Goal: Task Accomplishment & Management: Use online tool/utility

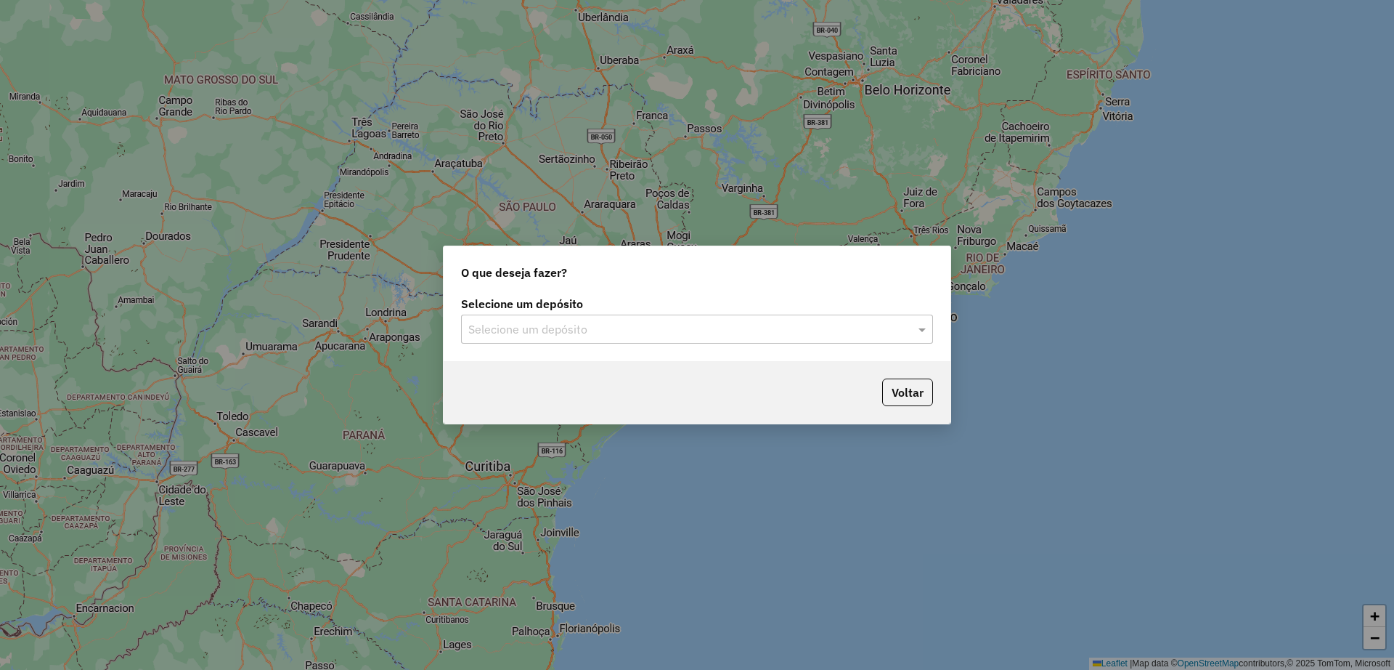
click at [597, 333] on input "text" at bounding box center [682, 329] width 428 height 17
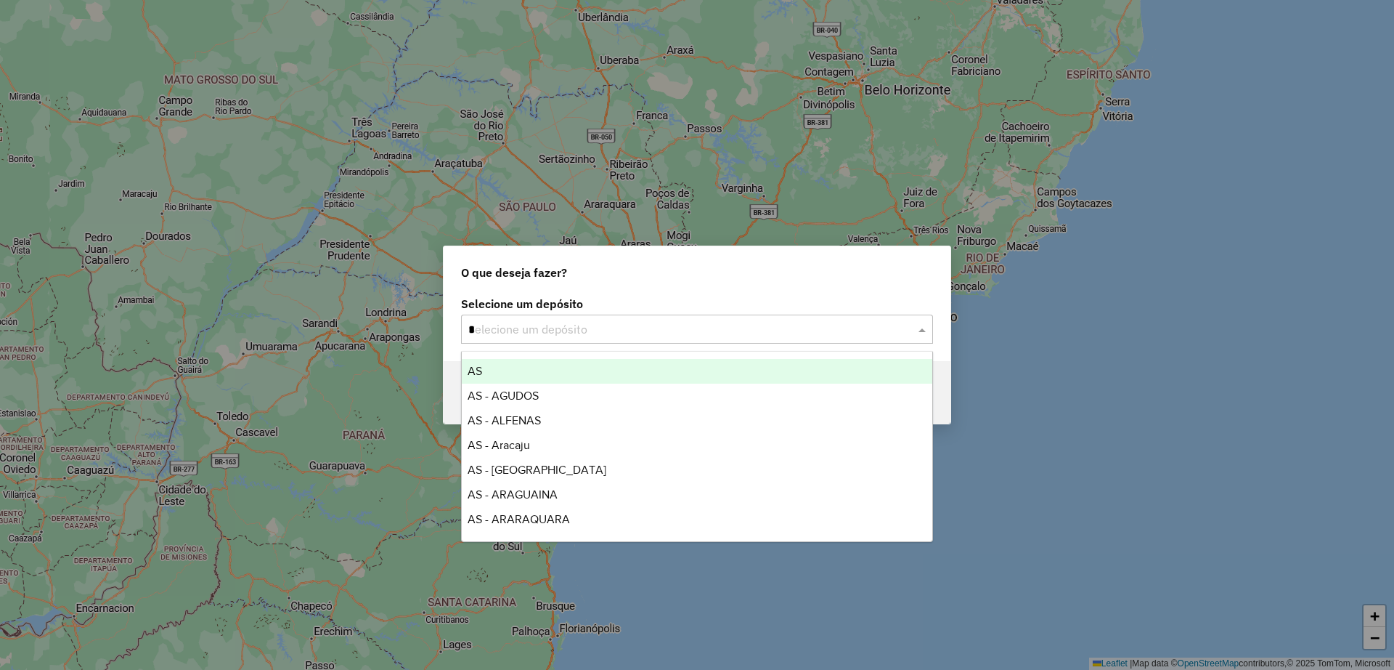
type input "**"
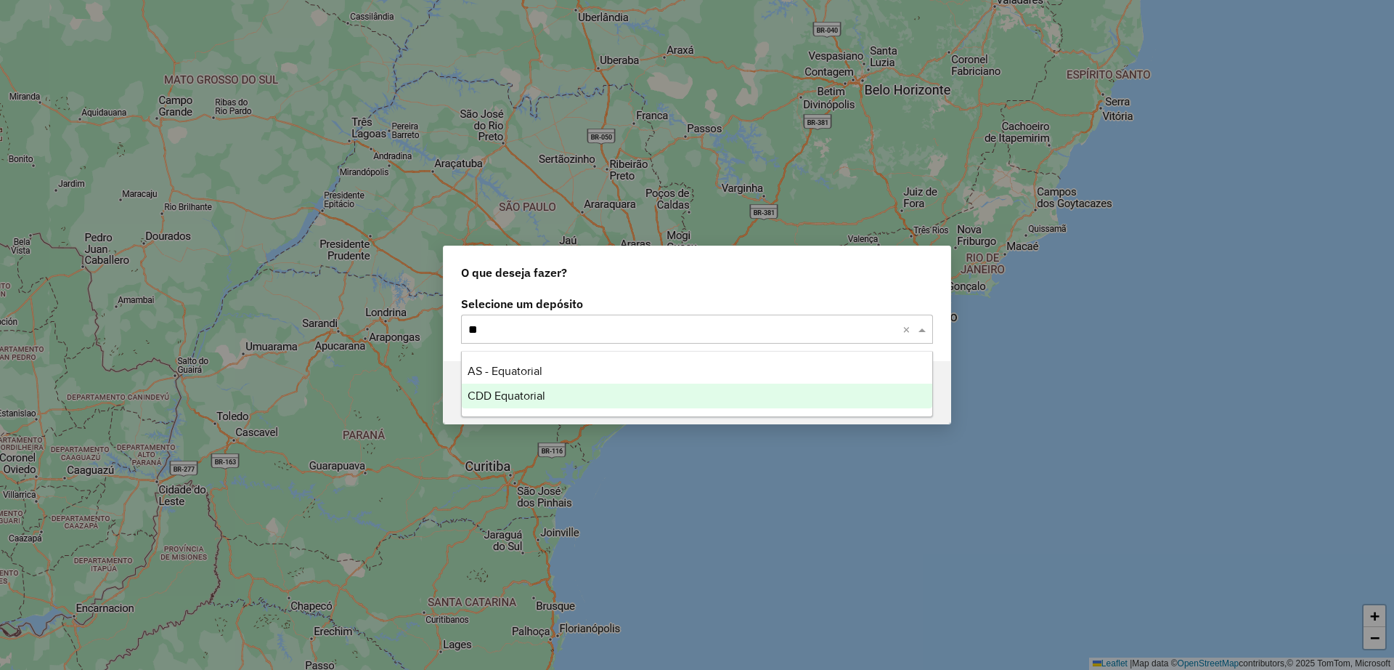
click at [508, 404] on div "CDD Equatorial" at bounding box center [697, 395] width 471 height 25
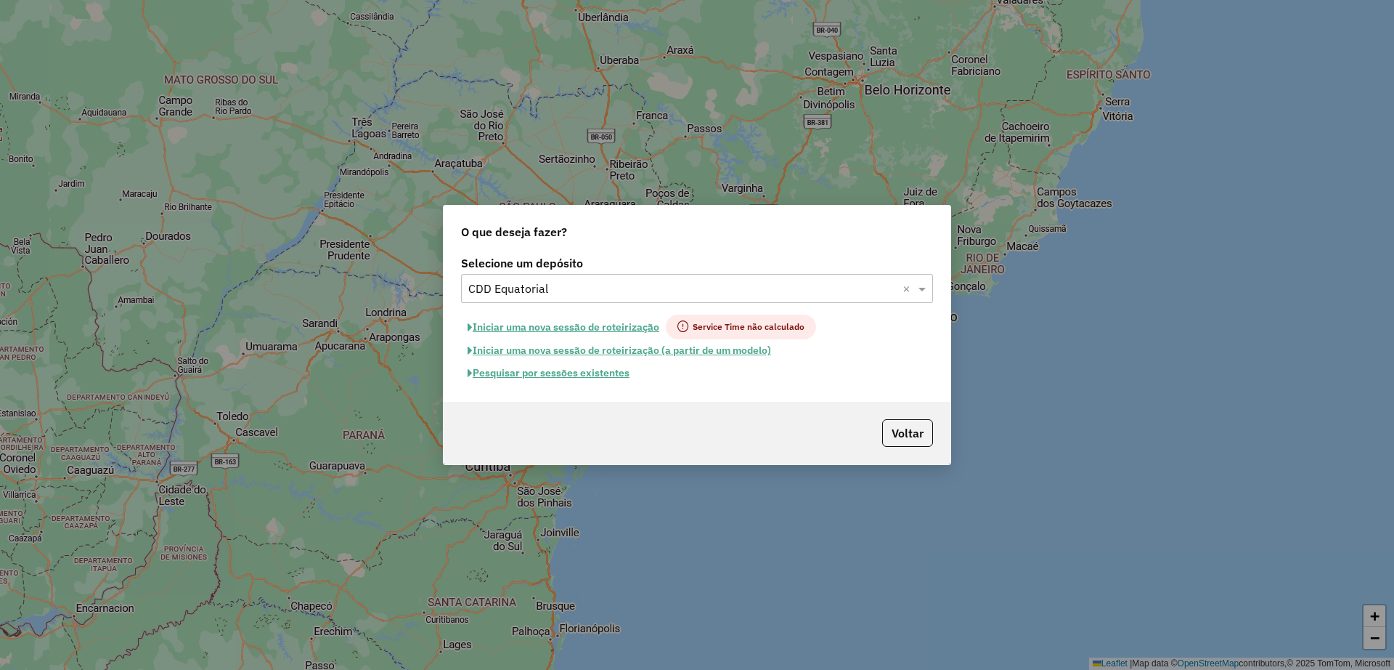
click at [564, 373] on button "Pesquisar por sessões existentes" at bounding box center [548, 373] width 175 height 23
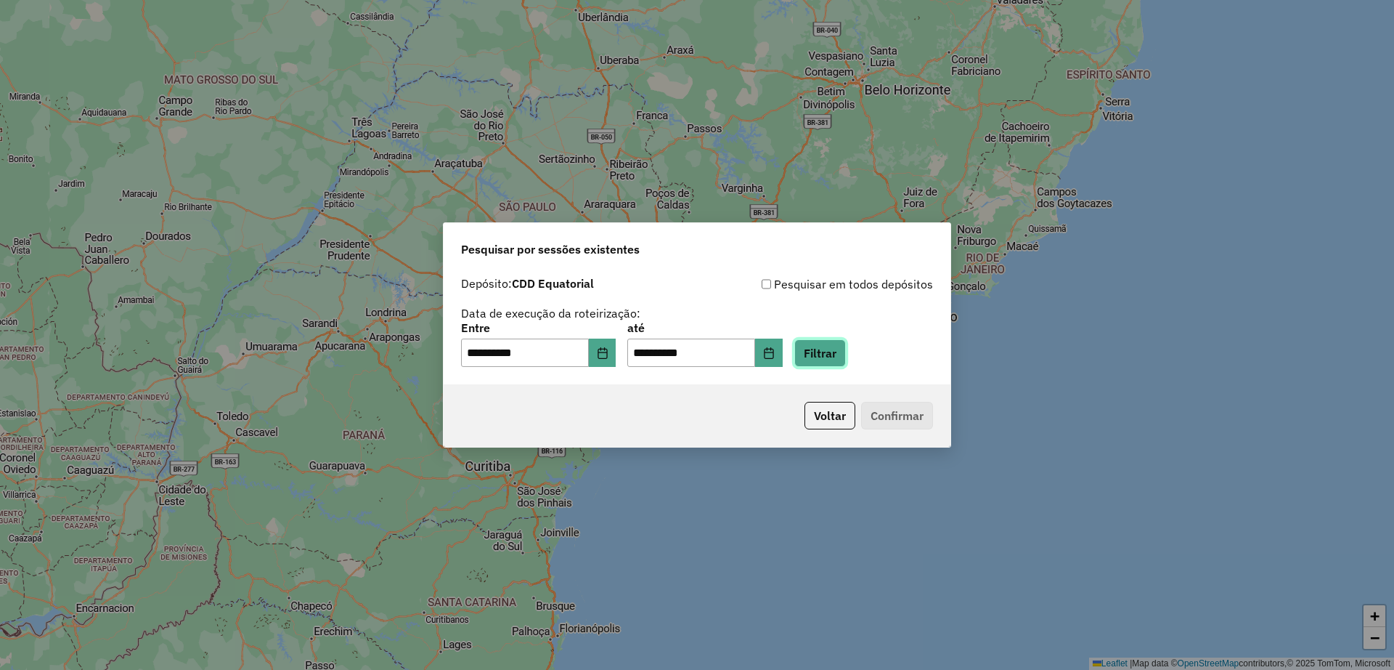
click at [842, 355] on button "Filtrar" at bounding box center [821, 353] width 52 height 28
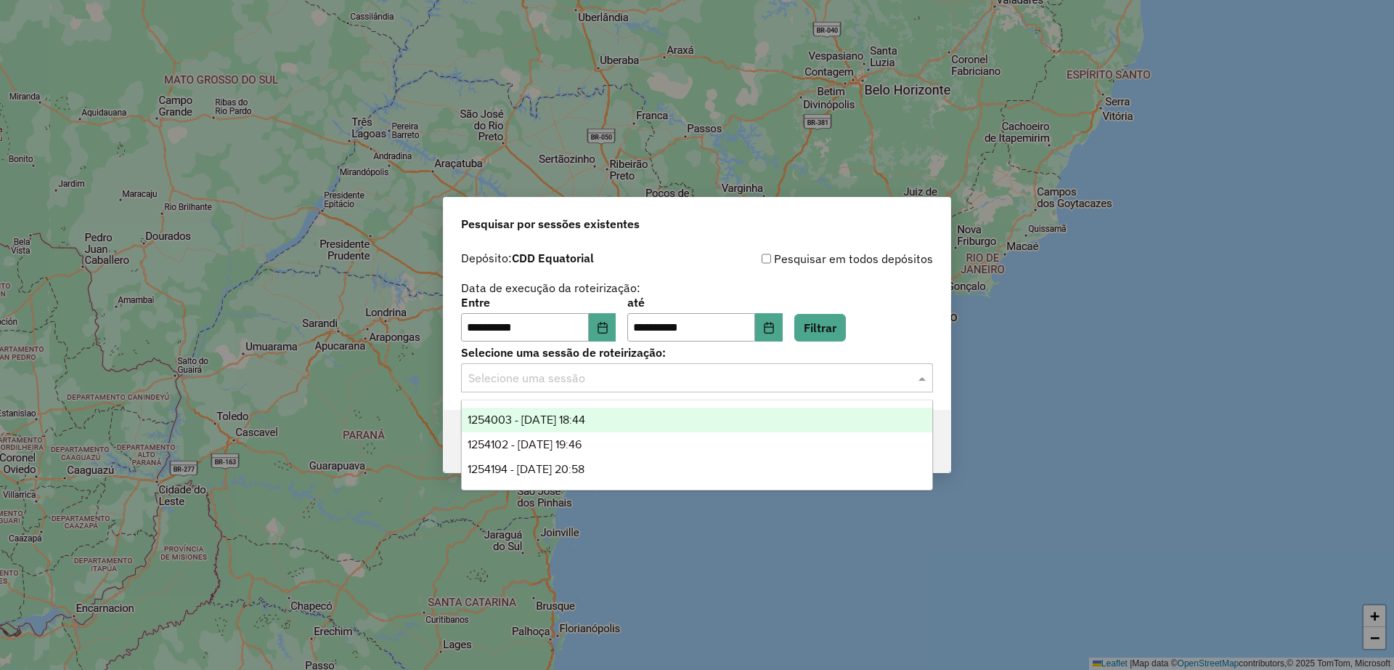
click at [611, 380] on input "text" at bounding box center [682, 378] width 428 height 17
click at [585, 418] on span "1254003 - [DATE] 18:44" at bounding box center [527, 419] width 118 height 12
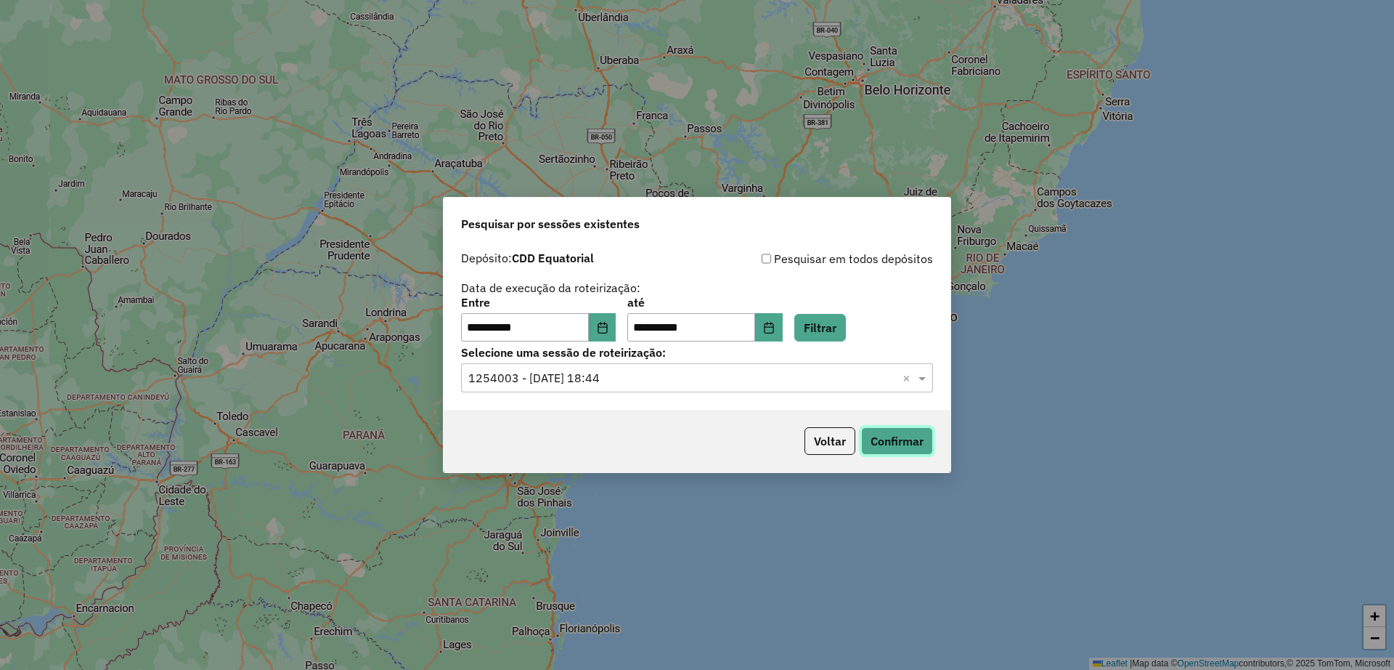
click at [895, 437] on button "Confirmar" at bounding box center [897, 441] width 72 height 28
click at [805, 443] on button "Voltar" at bounding box center [830, 441] width 51 height 28
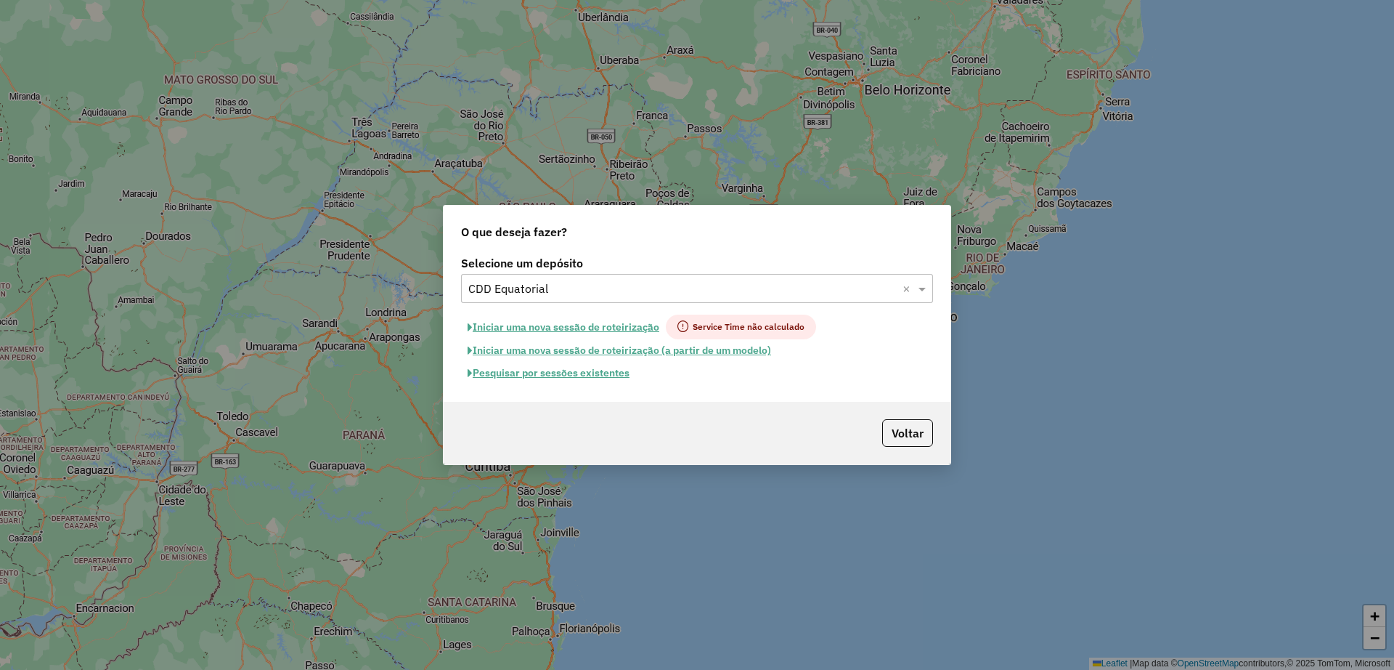
click at [552, 288] on input "text" at bounding box center [682, 288] width 428 height 17
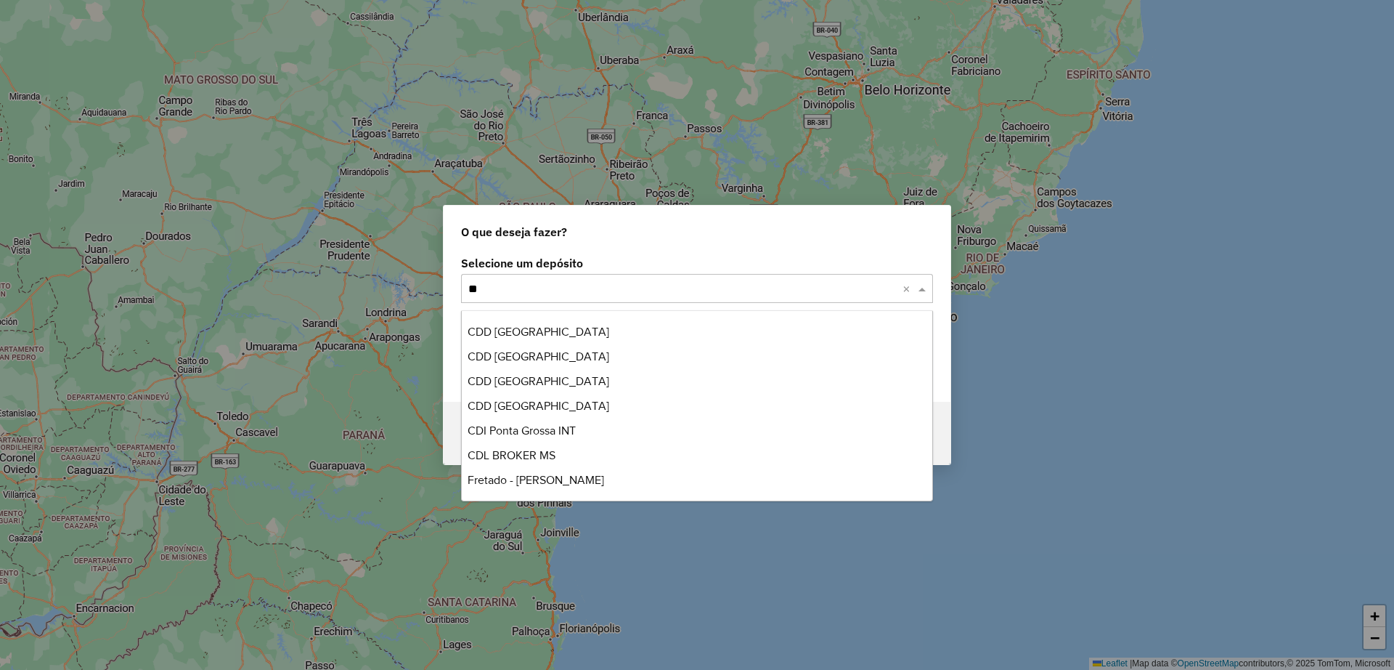
scroll to position [171, 0]
type input "***"
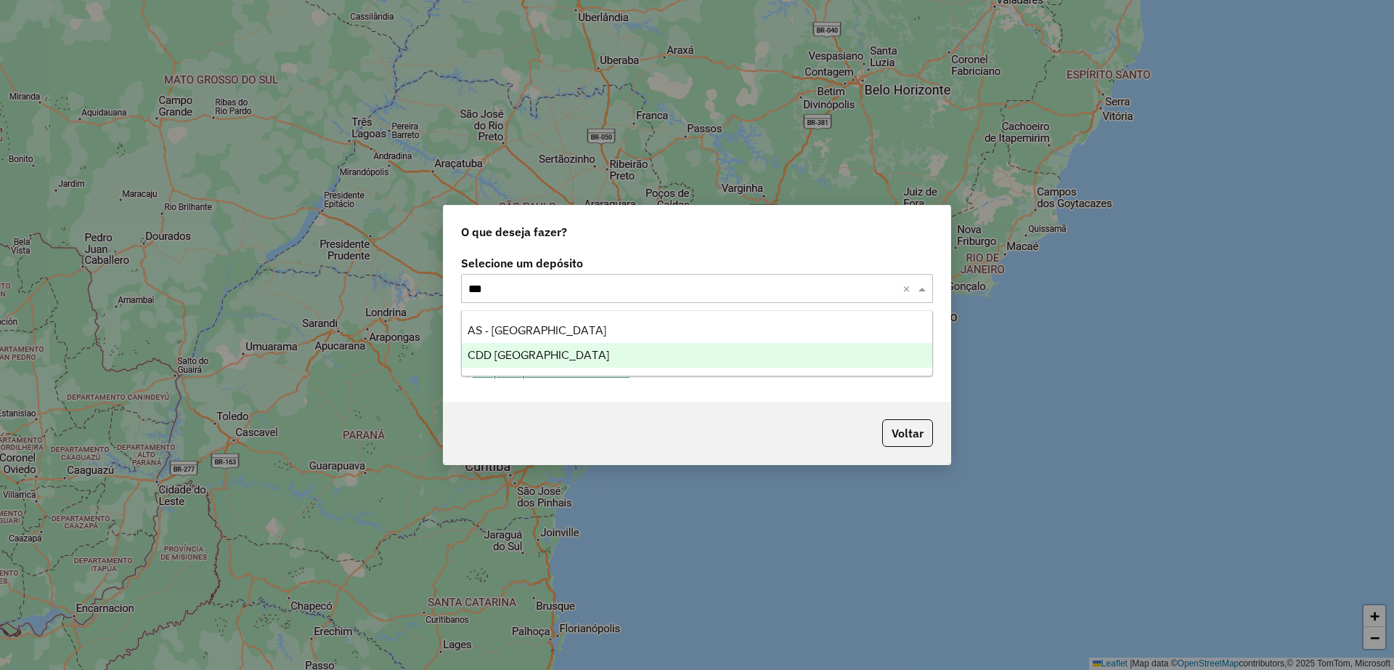
click at [553, 365] on div "CDD Rondonópolis" at bounding box center [697, 355] width 471 height 25
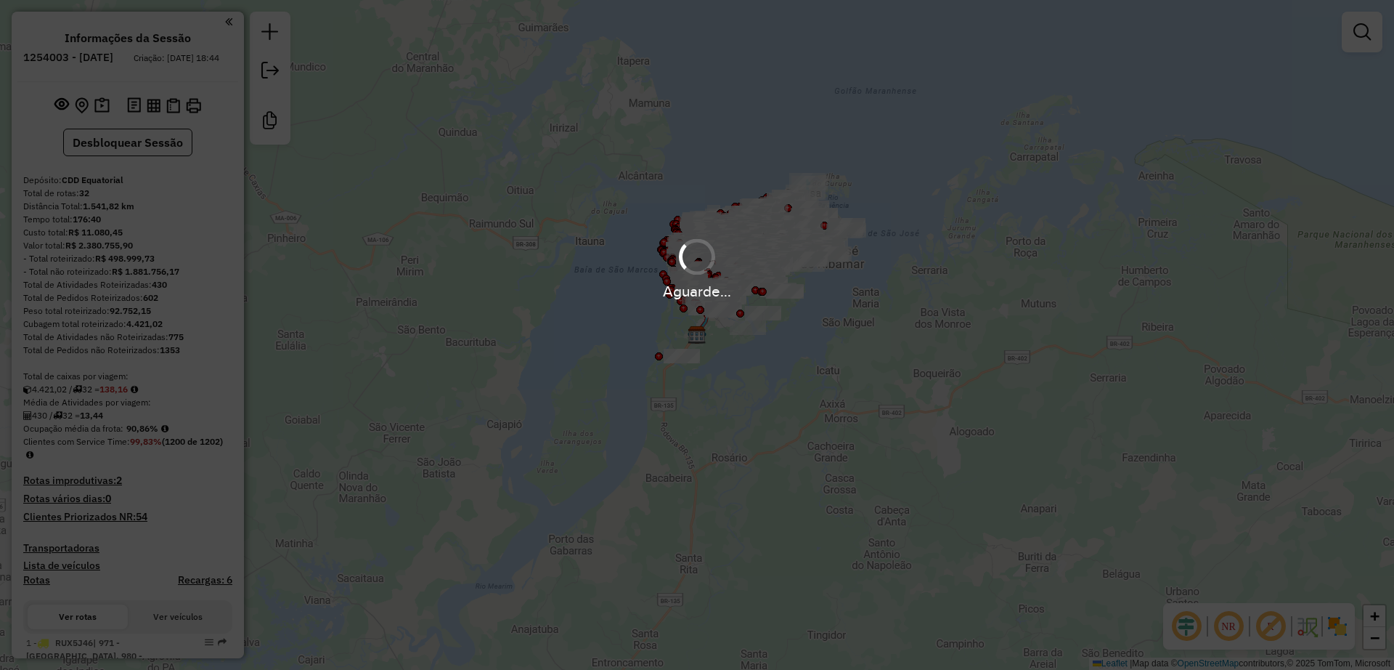
click at [1227, 627] on em at bounding box center [1228, 626] width 35 height 35
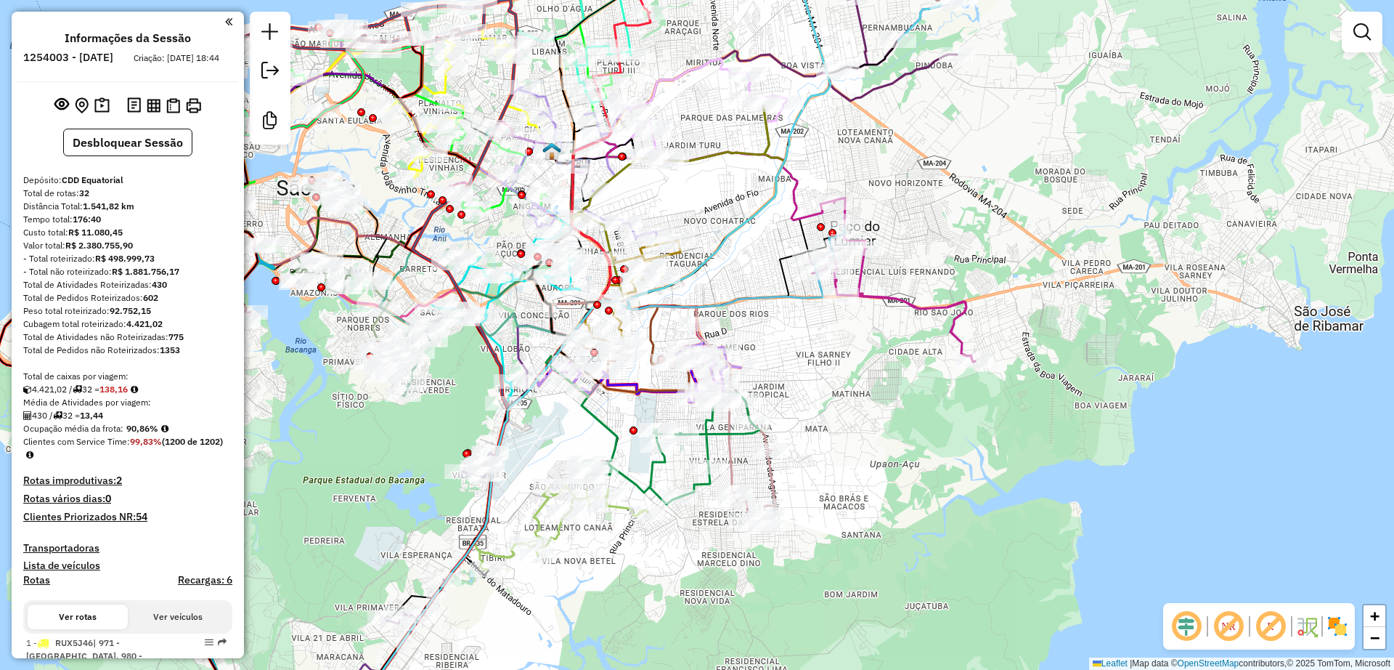
click at [1267, 629] on em at bounding box center [1270, 626] width 35 height 35
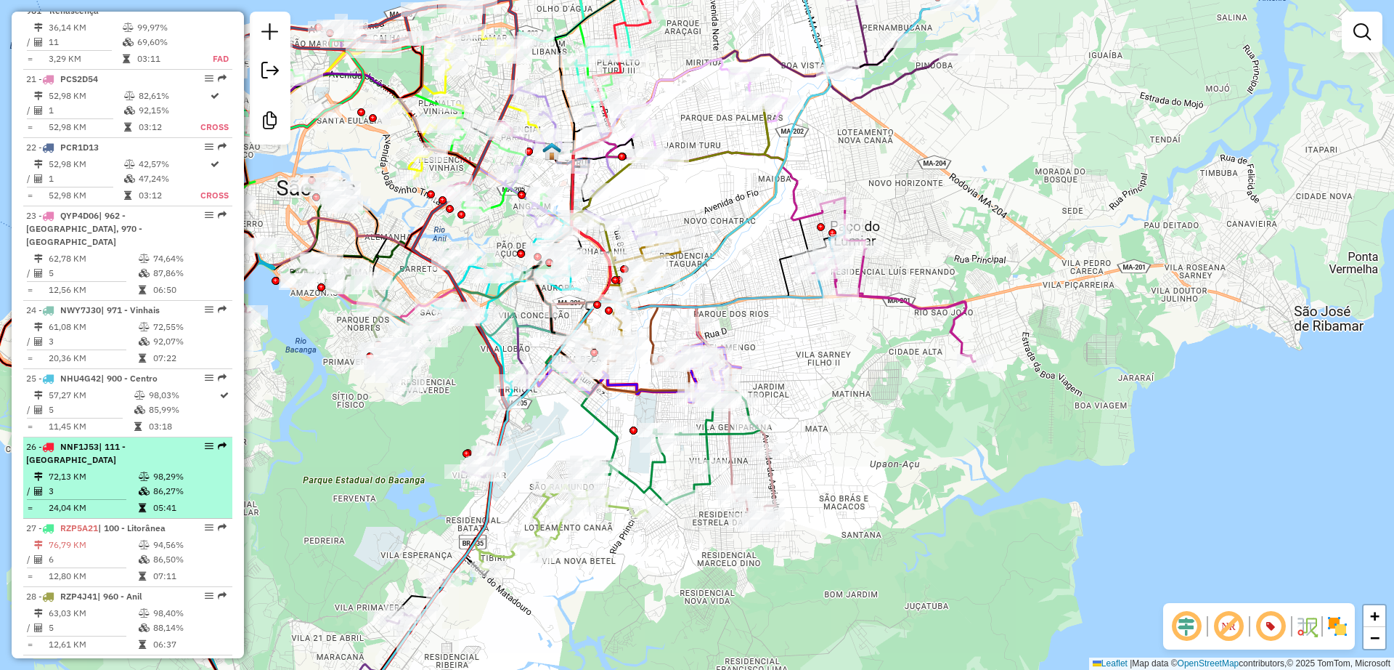
scroll to position [2451, 0]
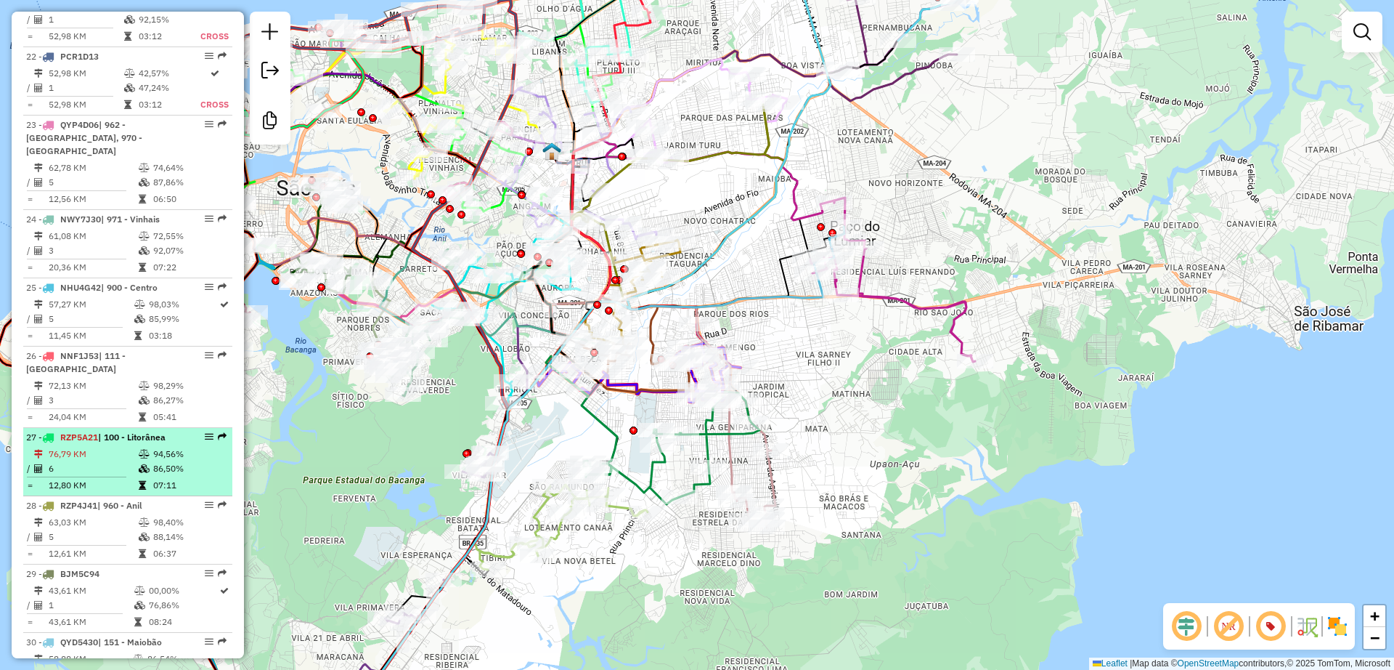
click at [107, 447] on td "76,79 KM" at bounding box center [93, 454] width 90 height 15
select select "**********"
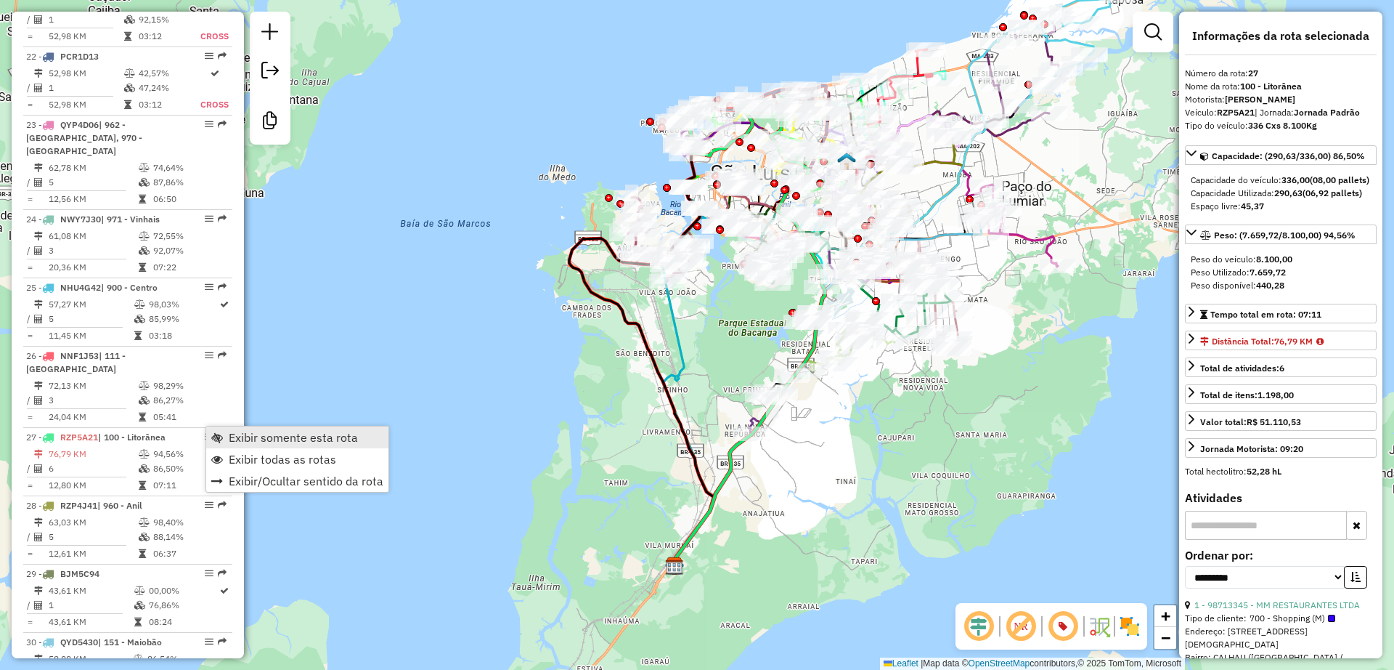
click at [304, 433] on span "Exibir somente esta rota" at bounding box center [293, 437] width 129 height 12
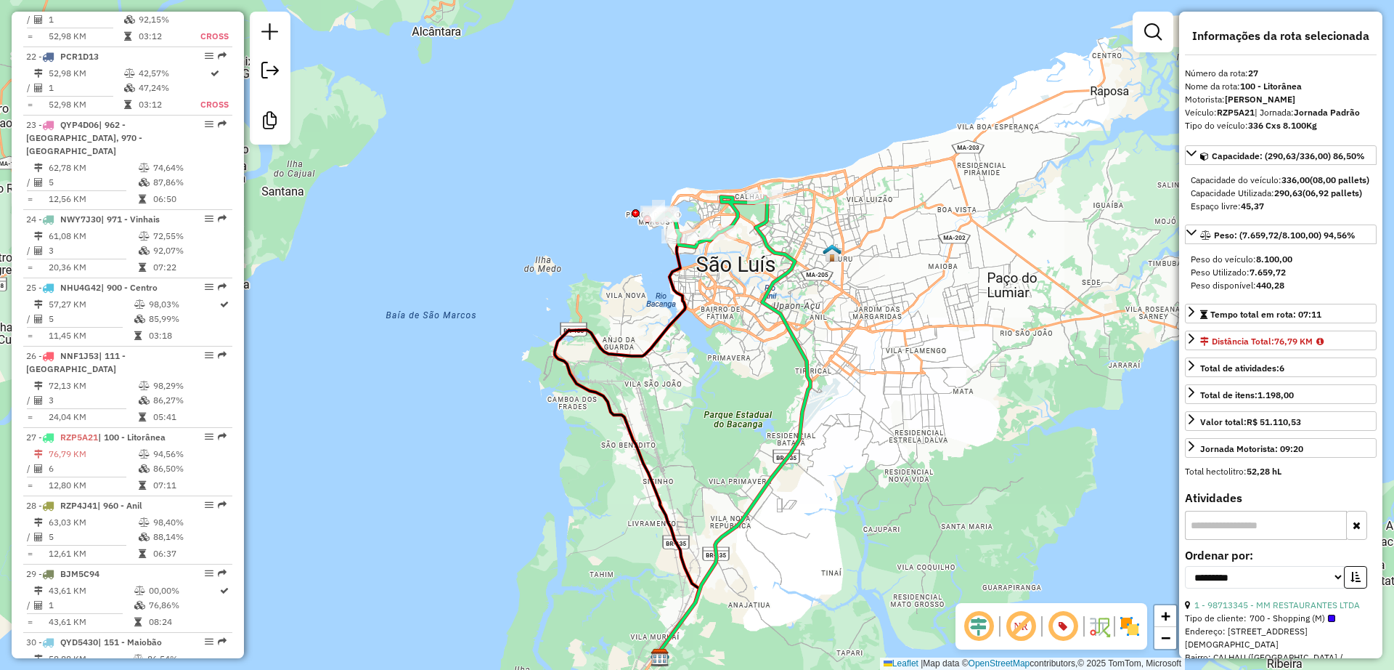
drag, startPoint x: 780, startPoint y: 224, endPoint x: 762, endPoint y: 306, distance: 83.3
click at [762, 306] on icon at bounding box center [734, 427] width 153 height 460
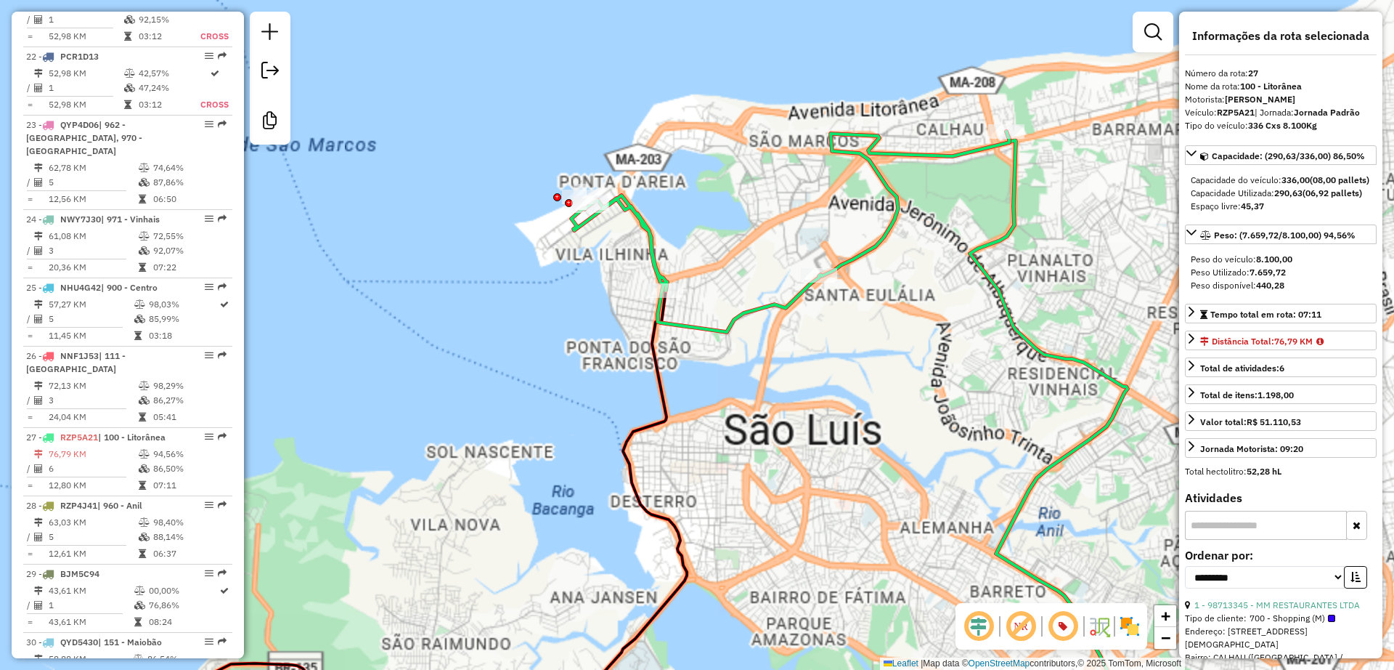
drag, startPoint x: 540, startPoint y: 307, endPoint x: 531, endPoint y: 309, distance: 8.8
click at [531, 309] on div "Rota 27 - Placa RZP5A21 98705144 - BOTEQUIM SAO [PERSON_NAME] de atendimento Gr…" at bounding box center [697, 335] width 1394 height 670
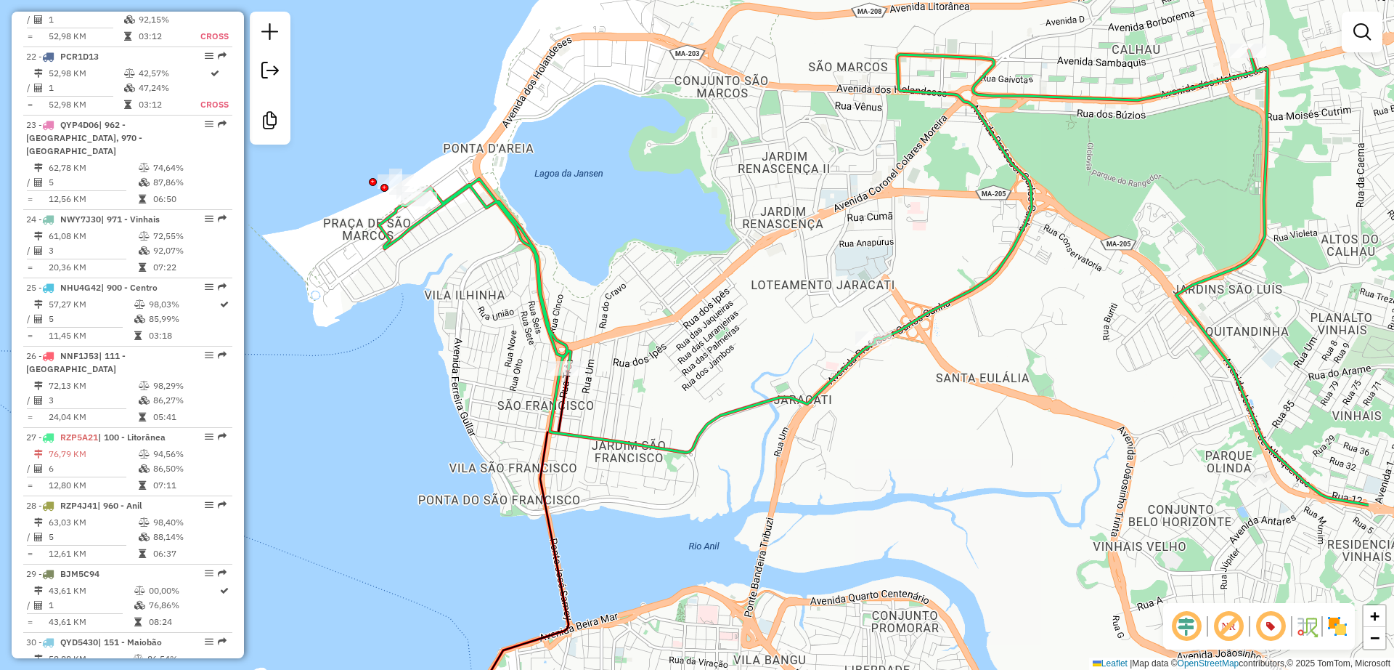
drag, startPoint x: 625, startPoint y: 312, endPoint x: 469, endPoint y: 336, distance: 157.9
click at [469, 336] on div "Janela de atendimento Grade de atendimento Capacidade Transportadoras Veículos …" at bounding box center [697, 335] width 1394 height 670
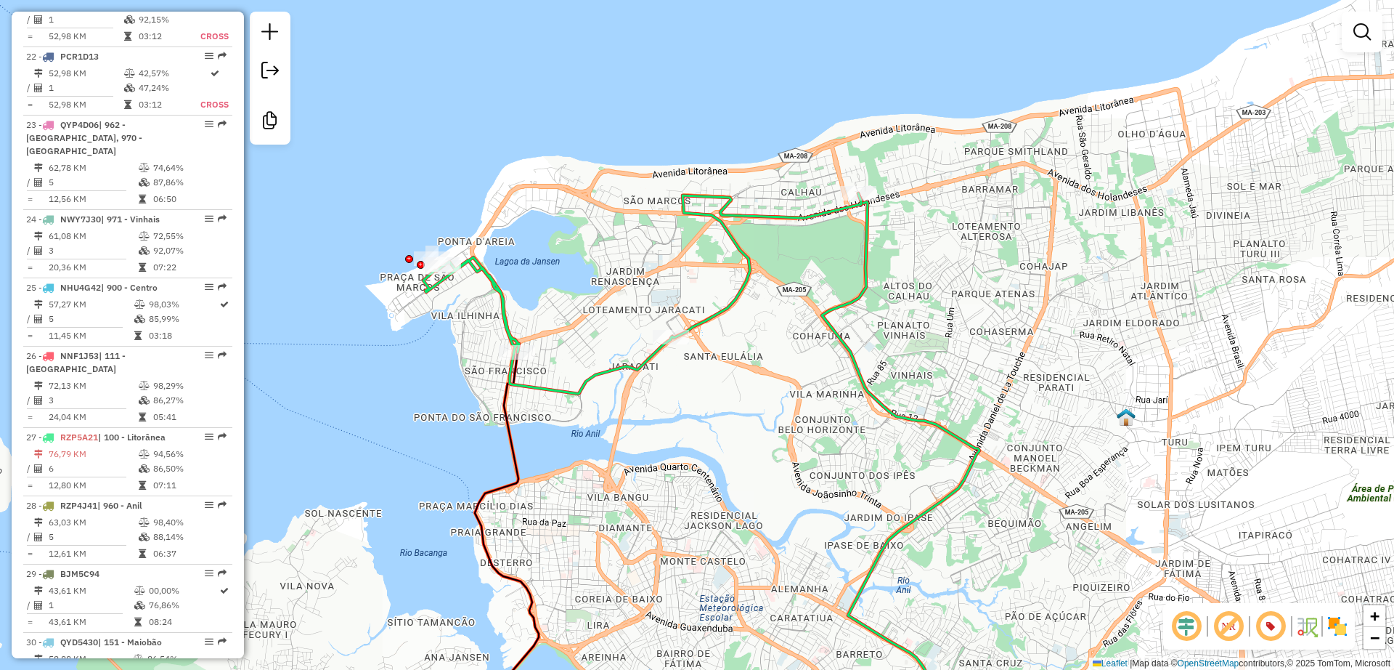
click at [716, 211] on icon at bounding box center [642, 293] width 438 height 200
select select "**********"
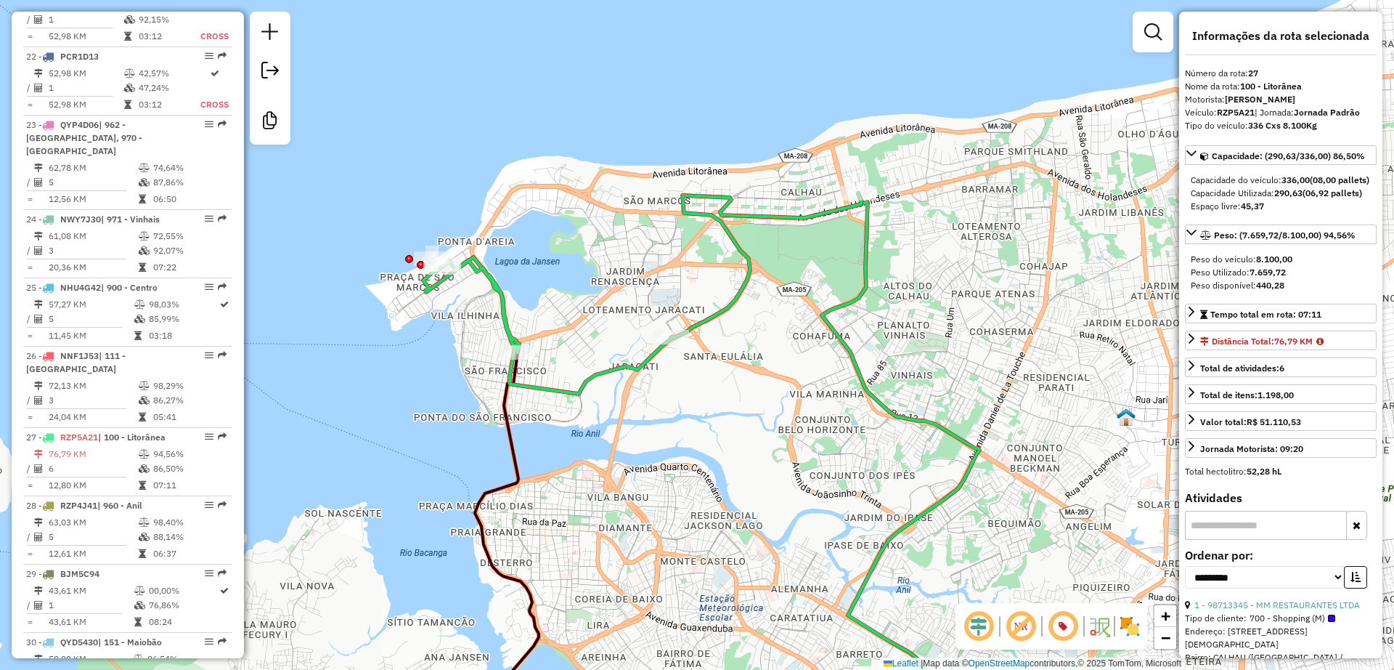
scroll to position [2854, 0]
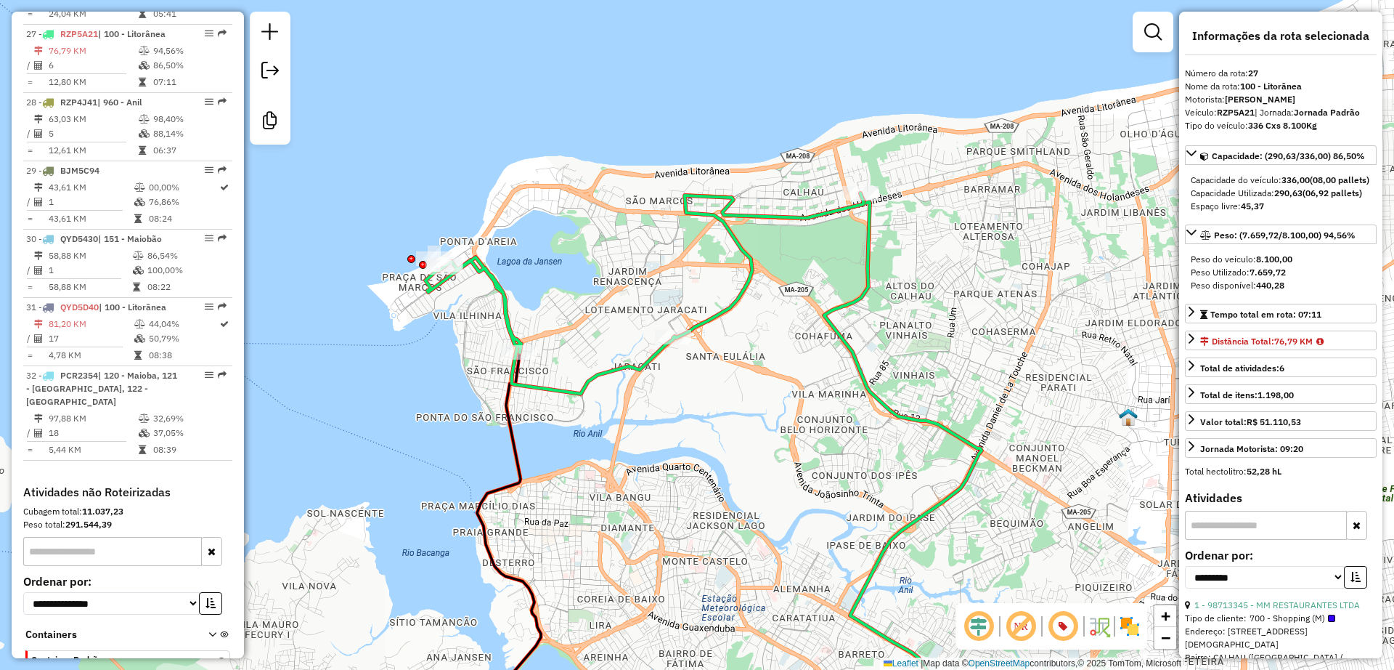
click at [625, 298] on div "Janela de atendimento Grade de atendimento Capacidade Transportadoras Veículos …" at bounding box center [697, 335] width 1394 height 670
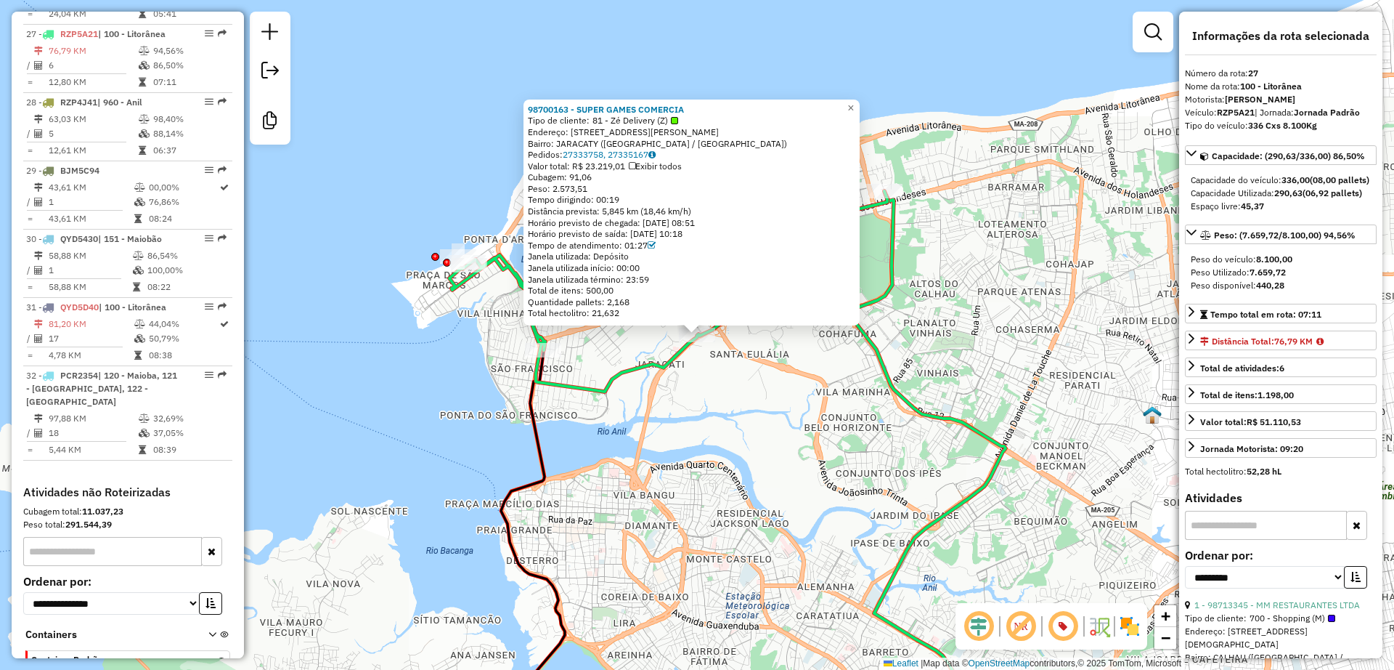
click at [577, 372] on div "98700163 - SUPER GAMES COMERCIA Tipo de cliente: 81 - Zé Delivery (Z) Endereço:…" at bounding box center [697, 335] width 1394 height 670
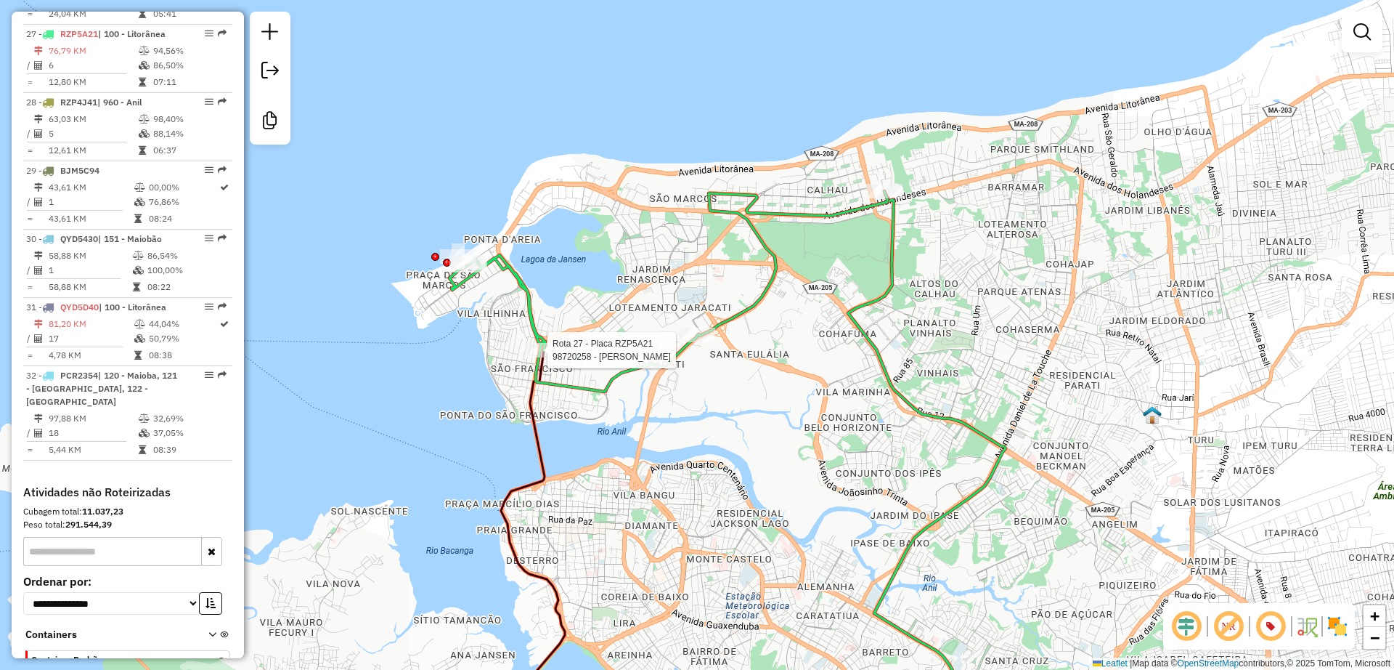
select select "**********"
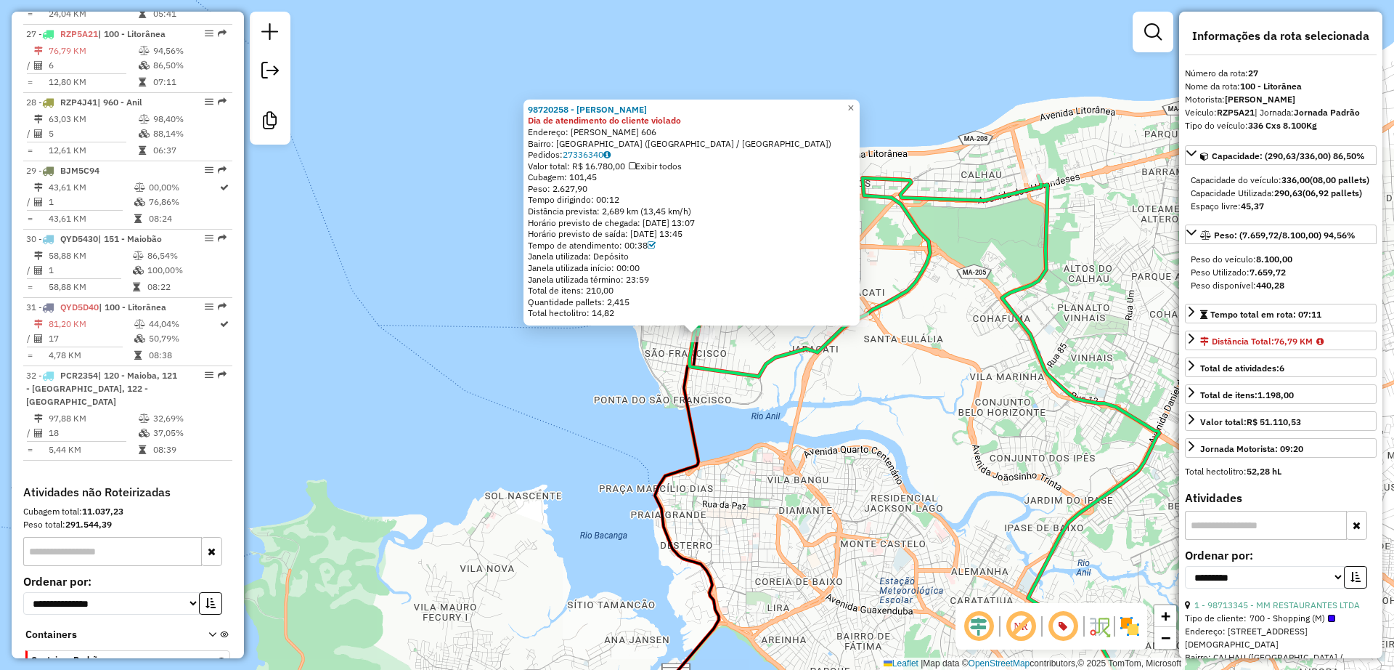
click at [619, 378] on div "98720258 - [PERSON_NAME] Dia de atendimento do cliente violado Endereço: [PERSO…" at bounding box center [697, 335] width 1394 height 670
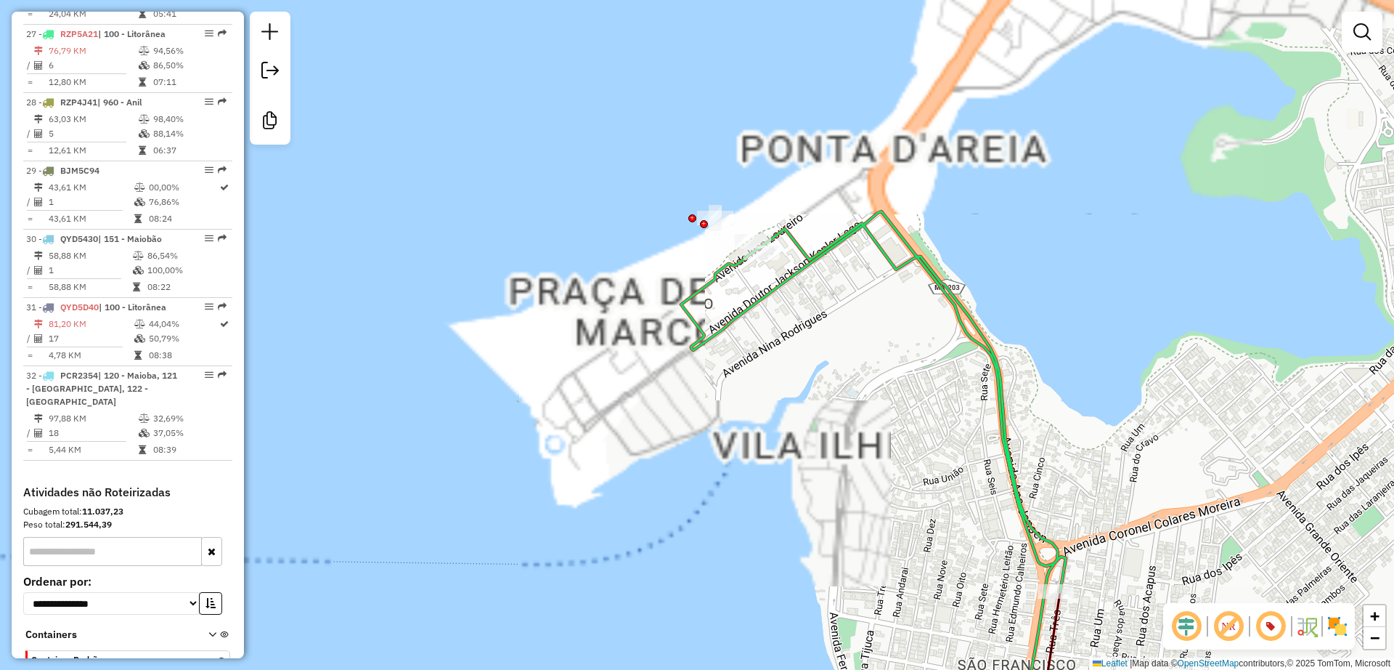
click at [696, 223] on div "Rota 27 - Placa RZP5A21 98705144 - BOTEQUIM SAO [PERSON_NAME] de atendimento Gr…" at bounding box center [697, 335] width 1394 height 670
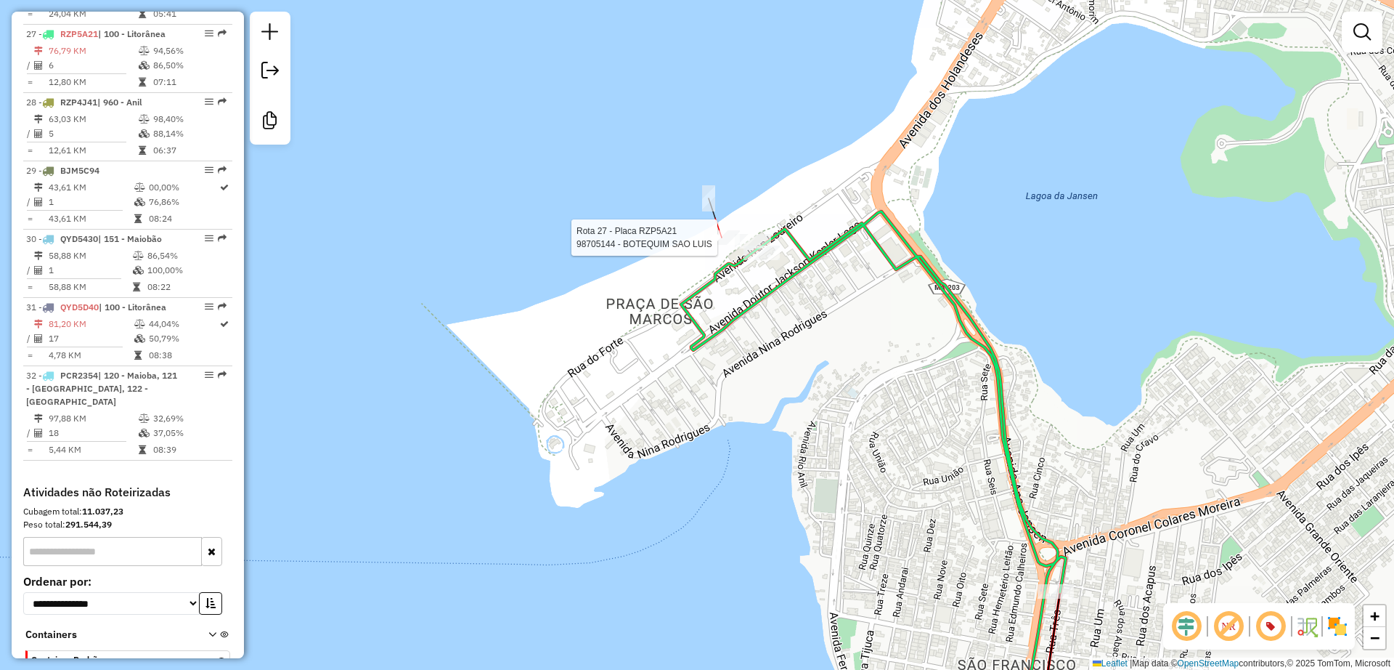
select select "**********"
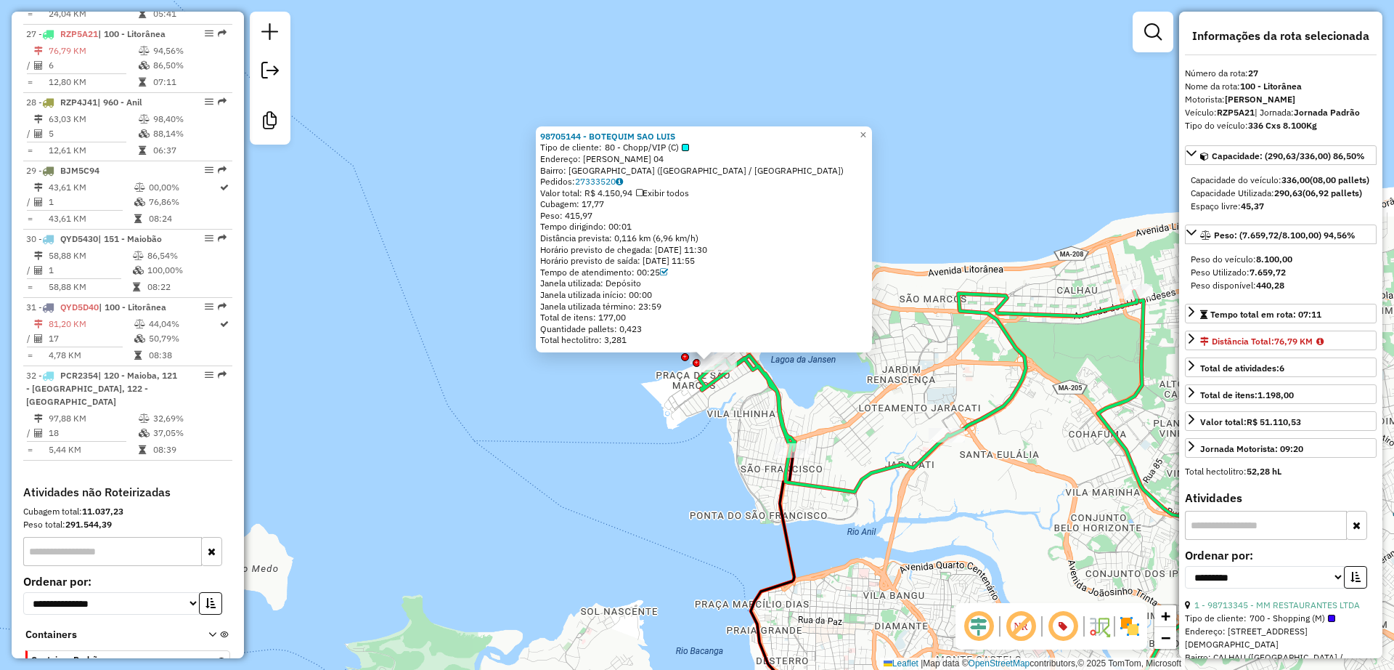
click at [760, 374] on icon at bounding box center [918, 391] width 438 height 200
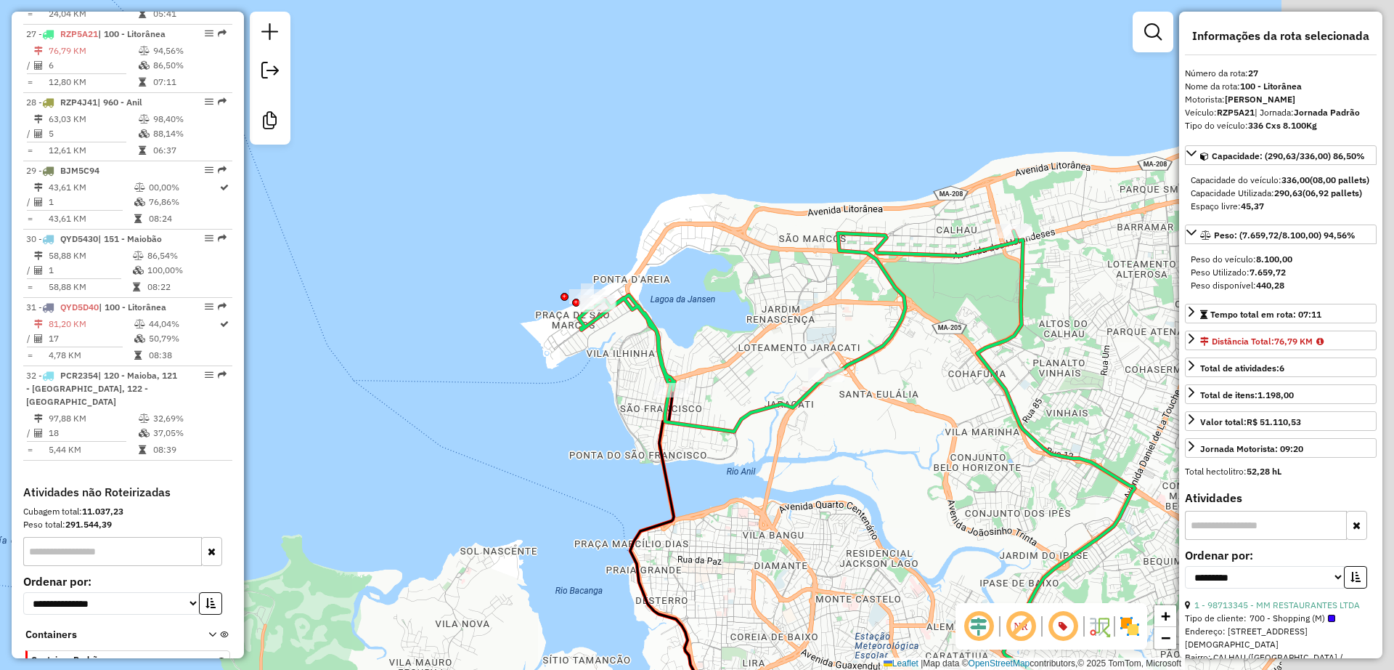
drag, startPoint x: 793, startPoint y: 346, endPoint x: 715, endPoint y: 304, distance: 88.7
click at [715, 304] on div "Janela de atendimento Grade de atendimento Capacidade Transportadoras Veículos …" at bounding box center [697, 335] width 1394 height 670
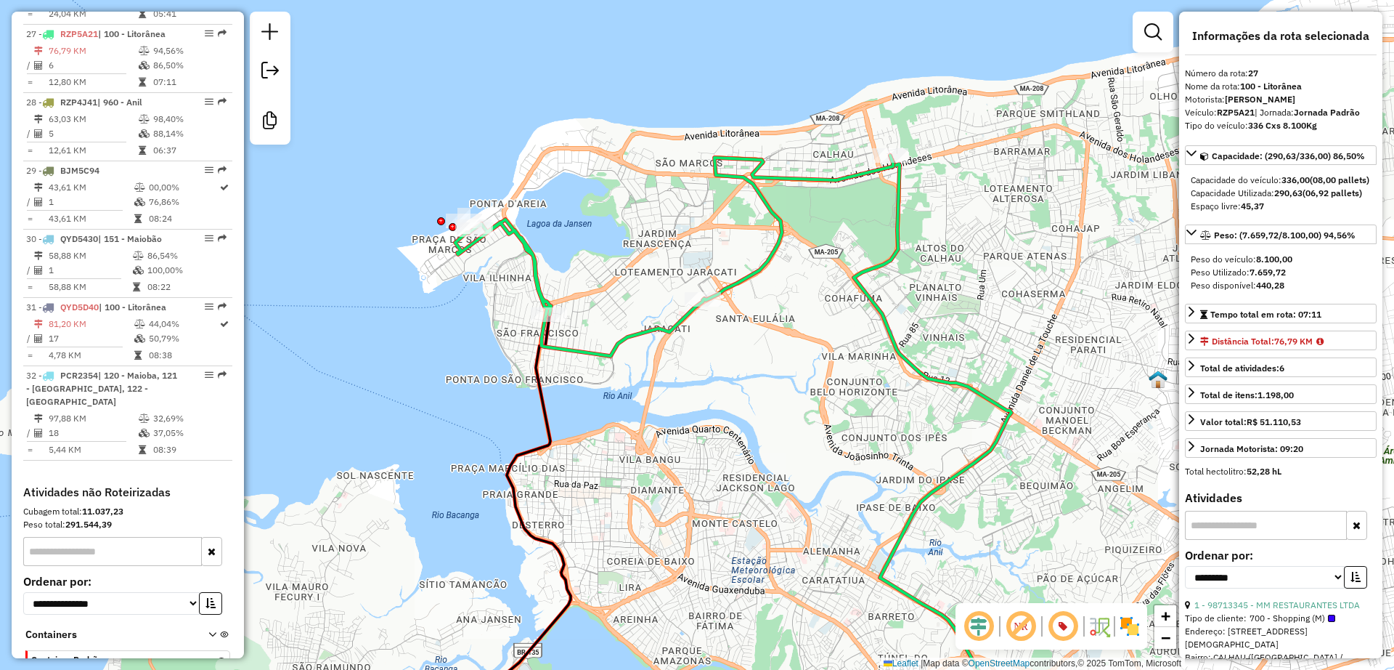
drag, startPoint x: 791, startPoint y: 369, endPoint x: 773, endPoint y: 341, distance: 32.6
click at [773, 341] on div "Janela de atendimento Grade de atendimento Capacidade Transportadoras Veículos …" at bounding box center [697, 335] width 1394 height 670
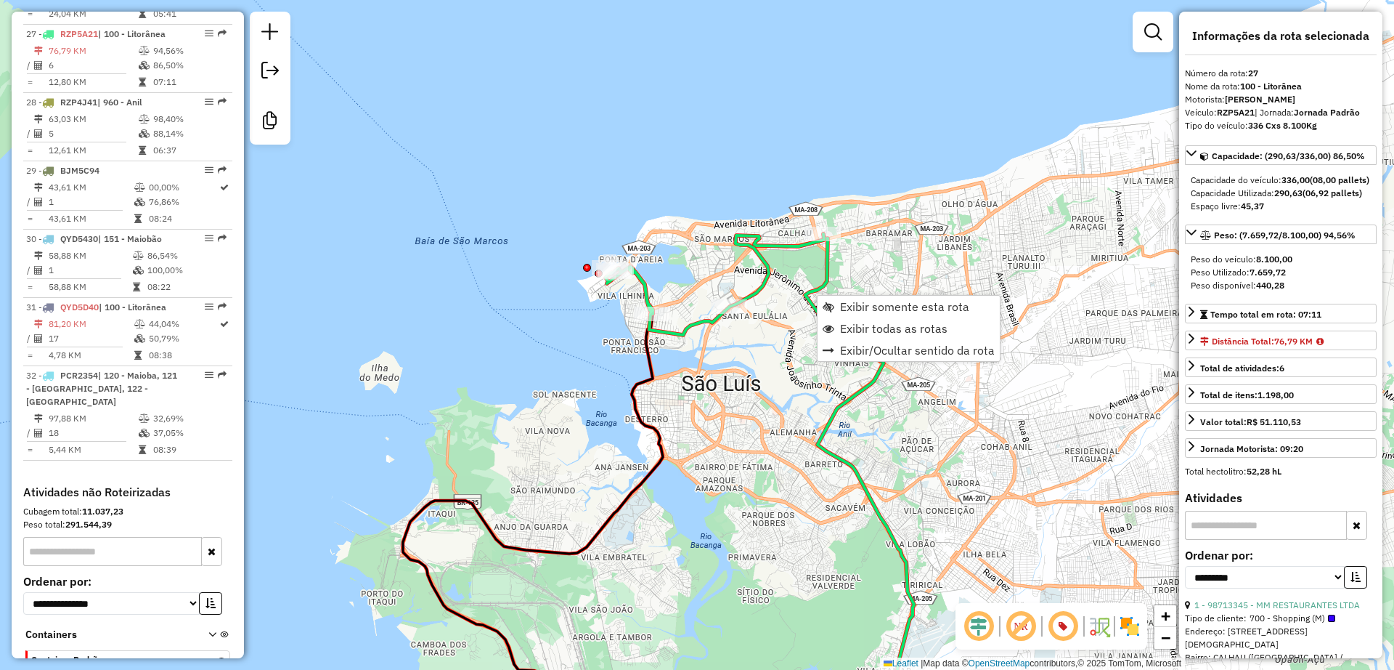
click at [760, 354] on div "Janela de atendimento Grade de atendimento Capacidade Transportadoras Veículos …" at bounding box center [697, 335] width 1394 height 670
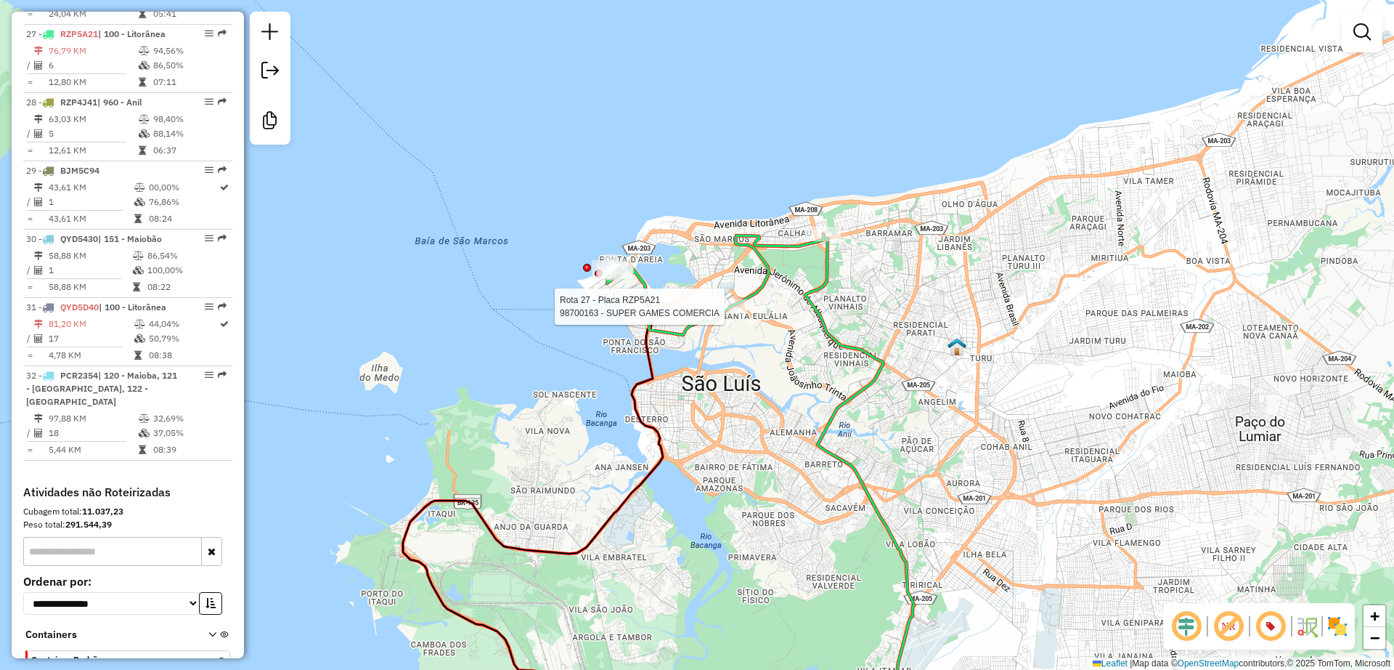
select select "**********"
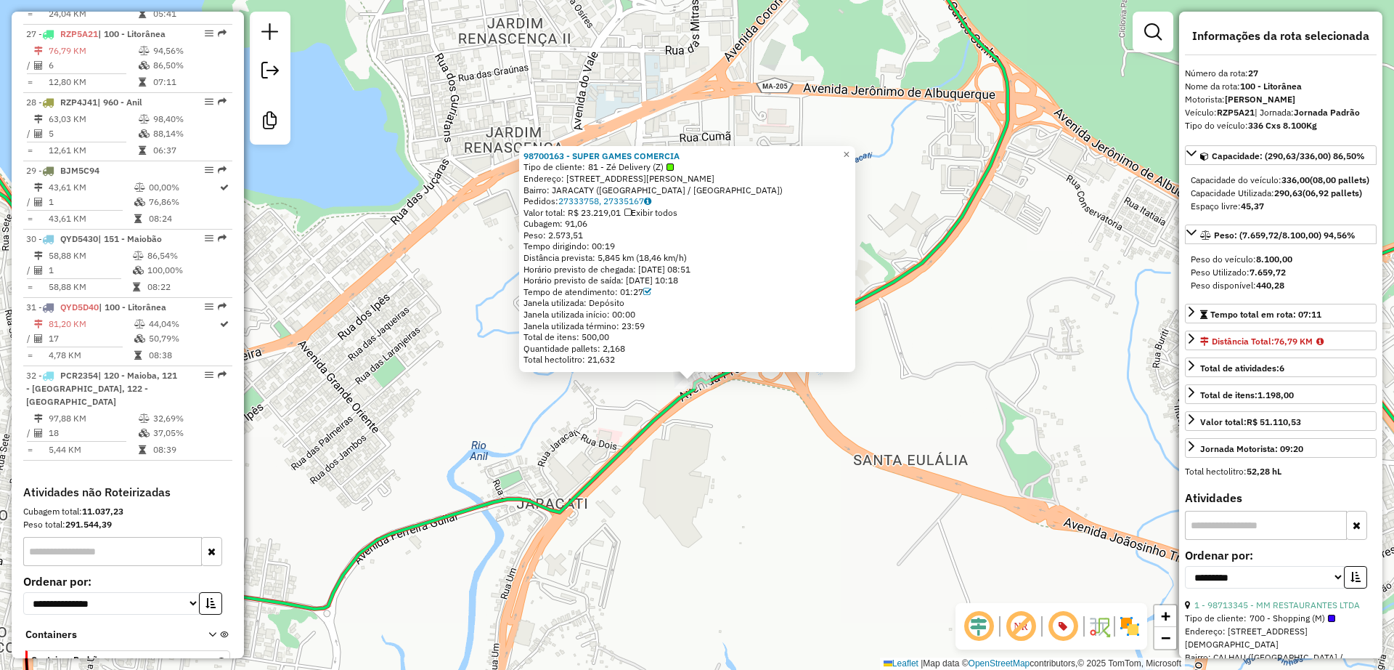
click at [695, 449] on div "98700163 - SUPER GAMES COMERCIA Tipo de cliente: 81 - Zé Delivery (Z) Endereço:…" at bounding box center [697, 335] width 1394 height 670
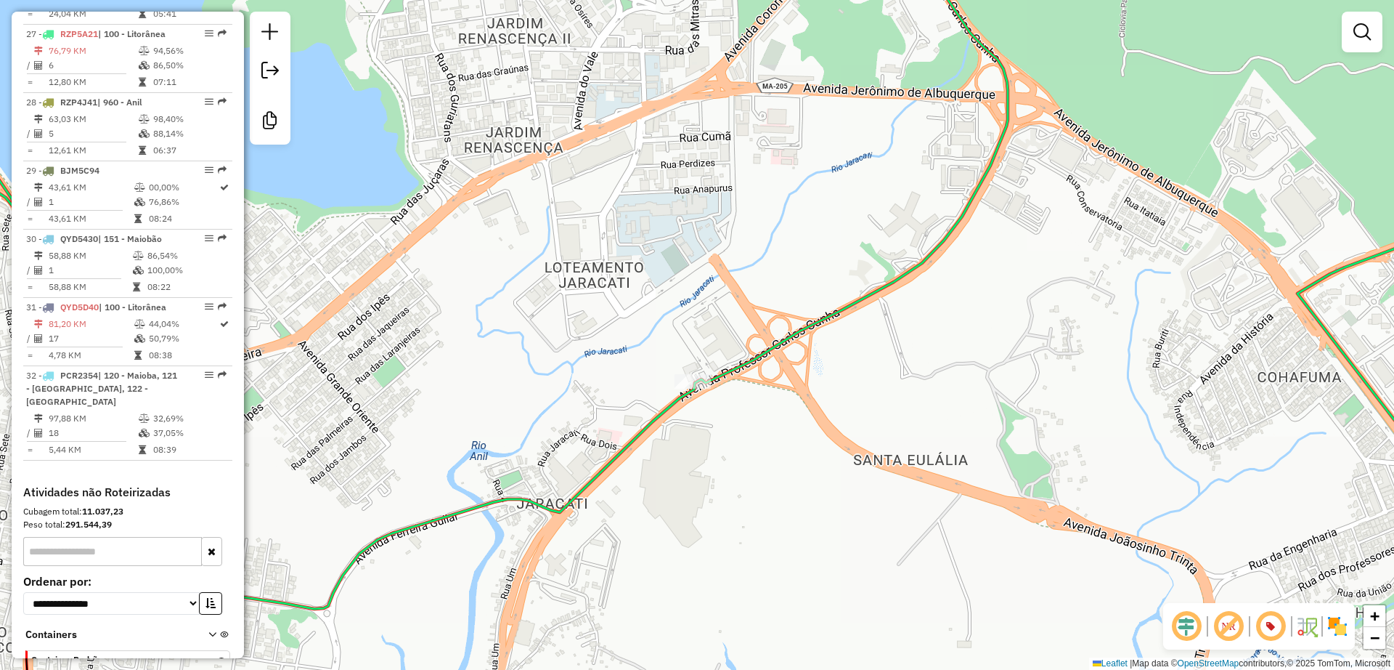
drag, startPoint x: 691, startPoint y: 481, endPoint x: 755, endPoint y: 413, distance: 93.0
click at [755, 413] on div "Janela de atendimento Grade de atendimento Capacidade Transportadoras Veículos …" at bounding box center [697, 335] width 1394 height 670
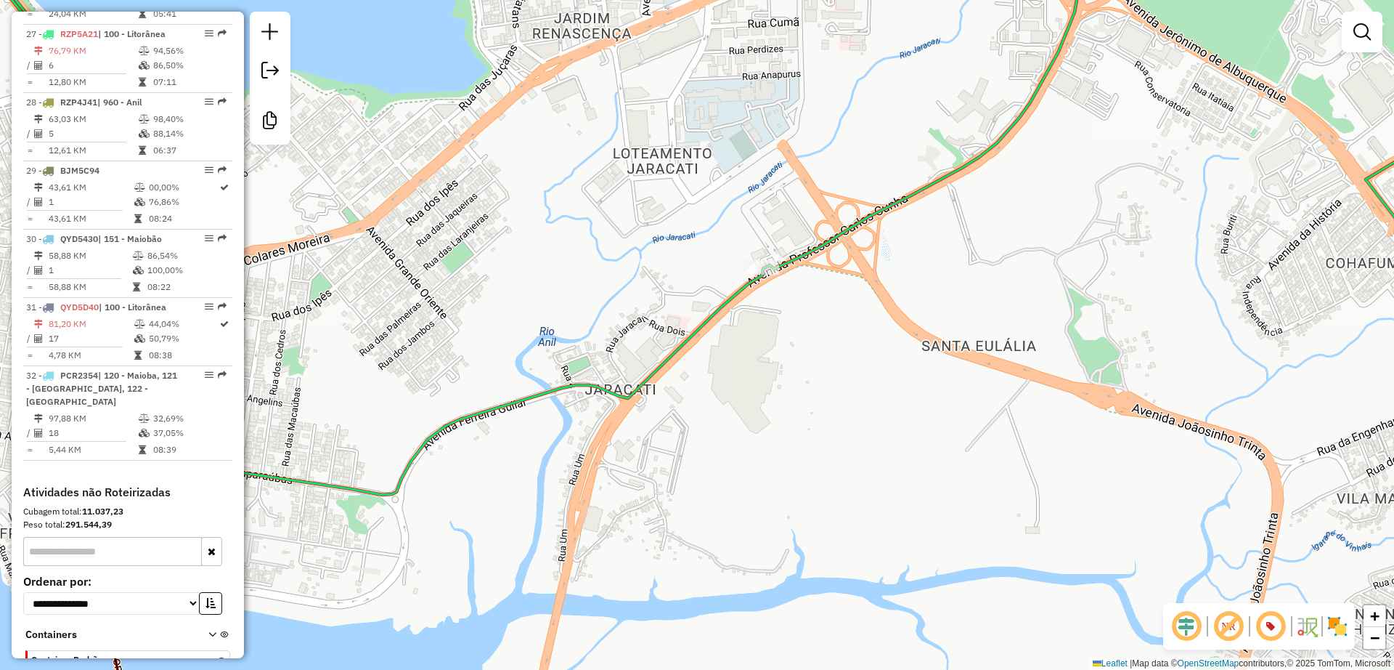
drag, startPoint x: 756, startPoint y: 454, endPoint x: 755, endPoint y: 412, distance: 42.1
click at [755, 412] on div "Janela de atendimento Grade de atendimento Capacidade Transportadoras Veículos …" at bounding box center [697, 335] width 1394 height 670
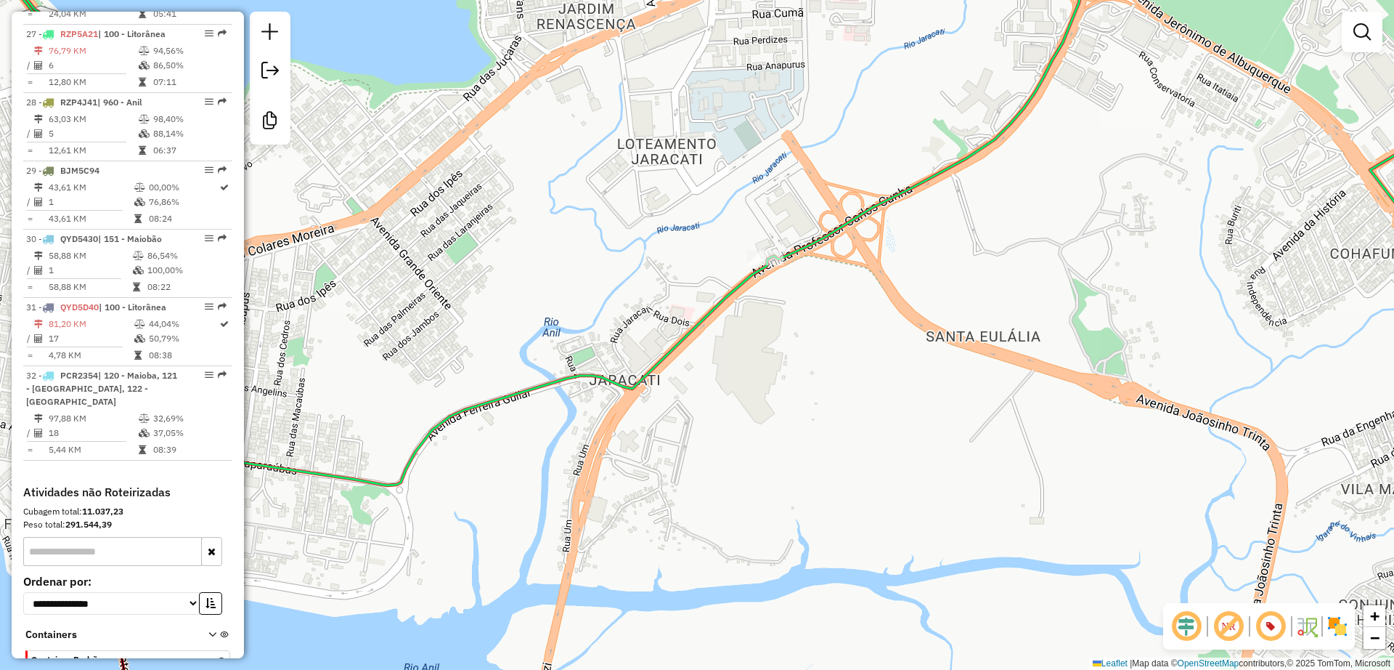
click at [1230, 611] on em at bounding box center [1228, 626] width 35 height 35
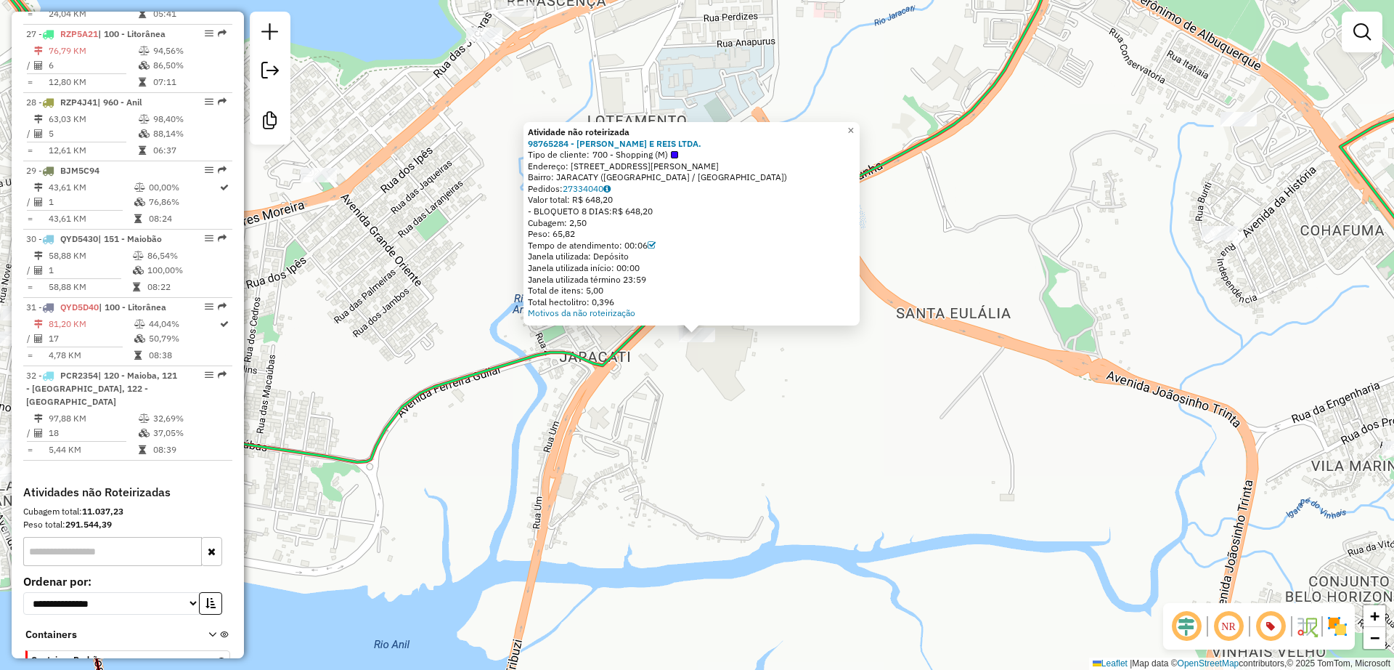
click at [741, 386] on div "Atividade não roteirizada 98765284 - BARROSO E REIS LTDA. Tipo de cliente: 700 …" at bounding box center [697, 335] width 1394 height 670
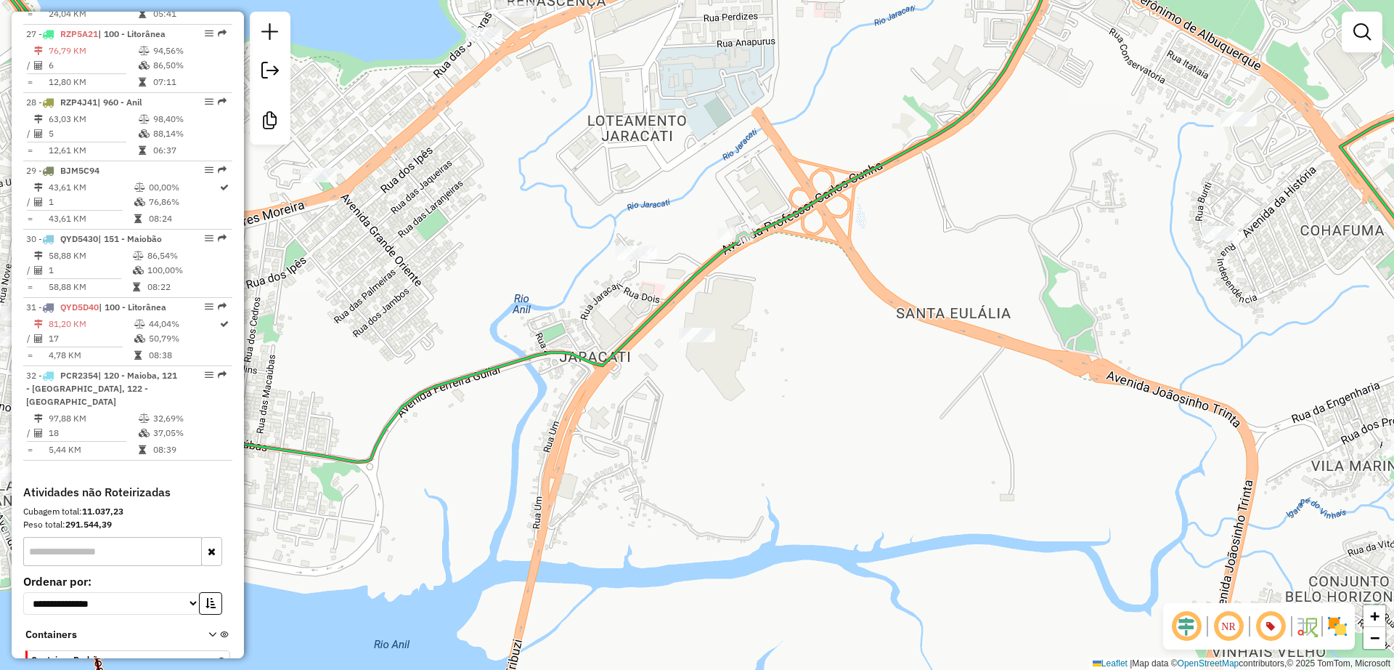
click at [693, 326] on div "Janela de atendimento Grade de atendimento Capacidade Transportadoras Veículos …" at bounding box center [697, 335] width 1394 height 670
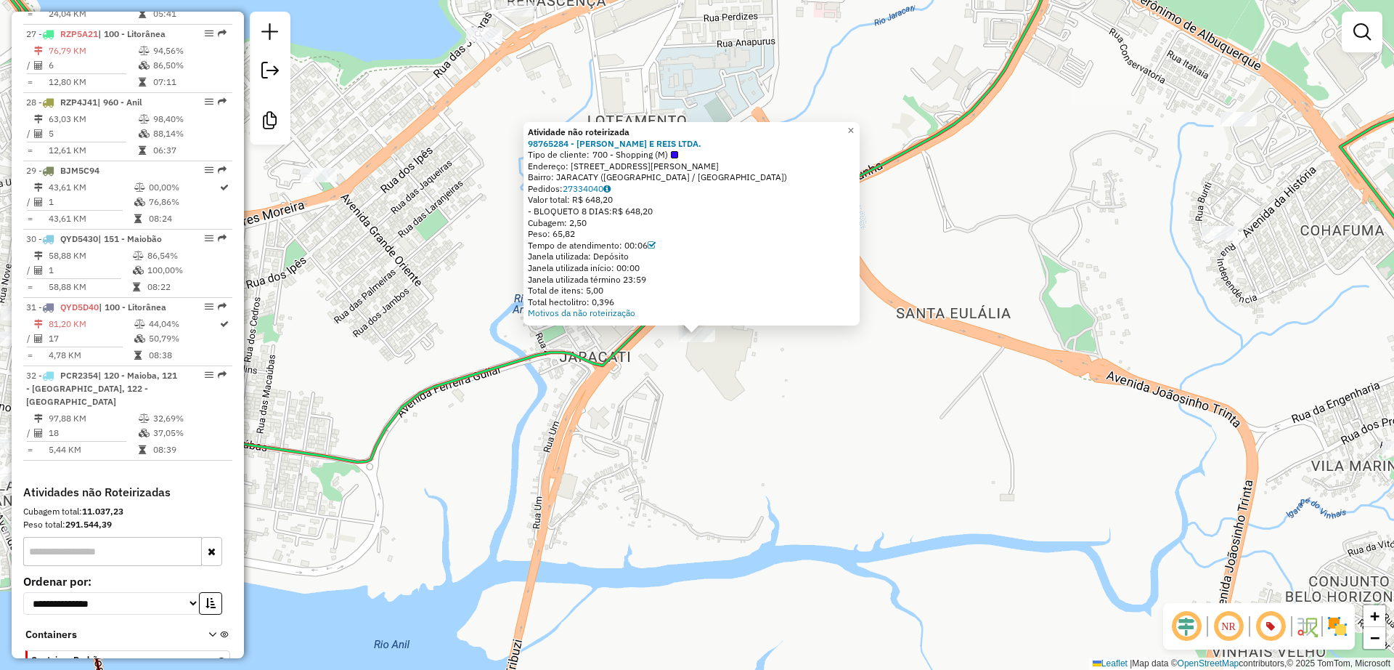
click at [643, 415] on div "Atividade não roteirizada 98765284 - BARROSO E REIS LTDA. Tipo de cliente: 700 …" at bounding box center [697, 335] width 1394 height 670
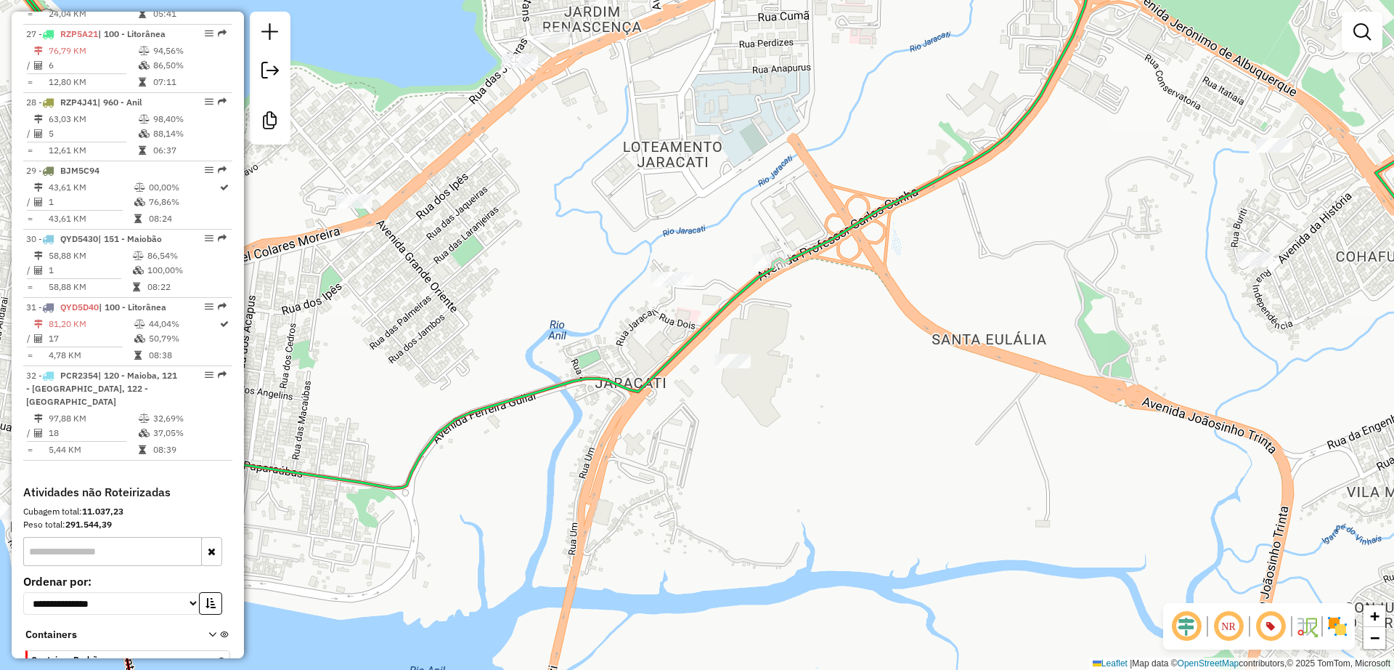
drag, startPoint x: 676, startPoint y: 429, endPoint x: 718, endPoint y: 438, distance: 42.3
click at [716, 439] on div "Janela de atendimento Grade de atendimento Capacidade Transportadoras Veículos …" at bounding box center [697, 335] width 1394 height 670
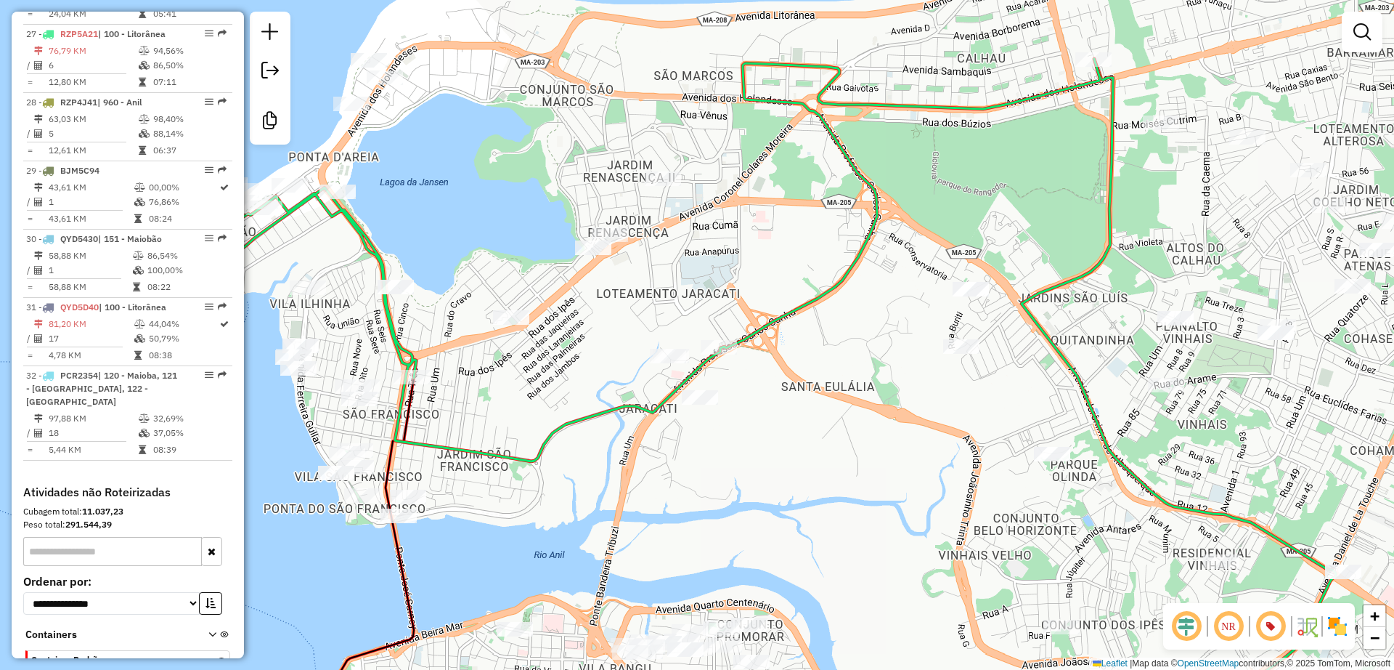
click at [795, 299] on div "Janela de atendimento Grade de atendimento Capacidade Transportadoras Veículos …" at bounding box center [697, 335] width 1394 height 670
drag, startPoint x: 805, startPoint y: 305, endPoint x: 1169, endPoint y: 87, distance: 424.1
click at [805, 304] on icon at bounding box center [662, 260] width 876 height 402
select select "**********"
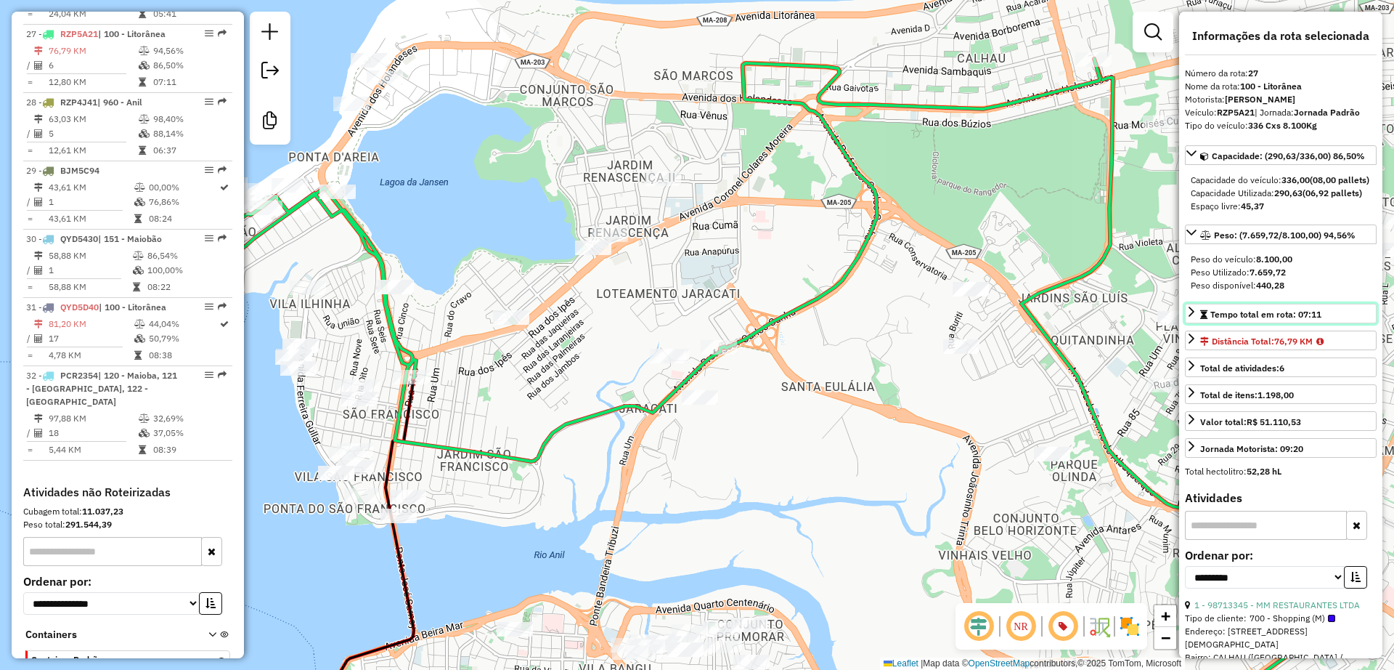
click at [1314, 320] on span "Tempo total em rota: 07:11" at bounding box center [1266, 314] width 111 height 11
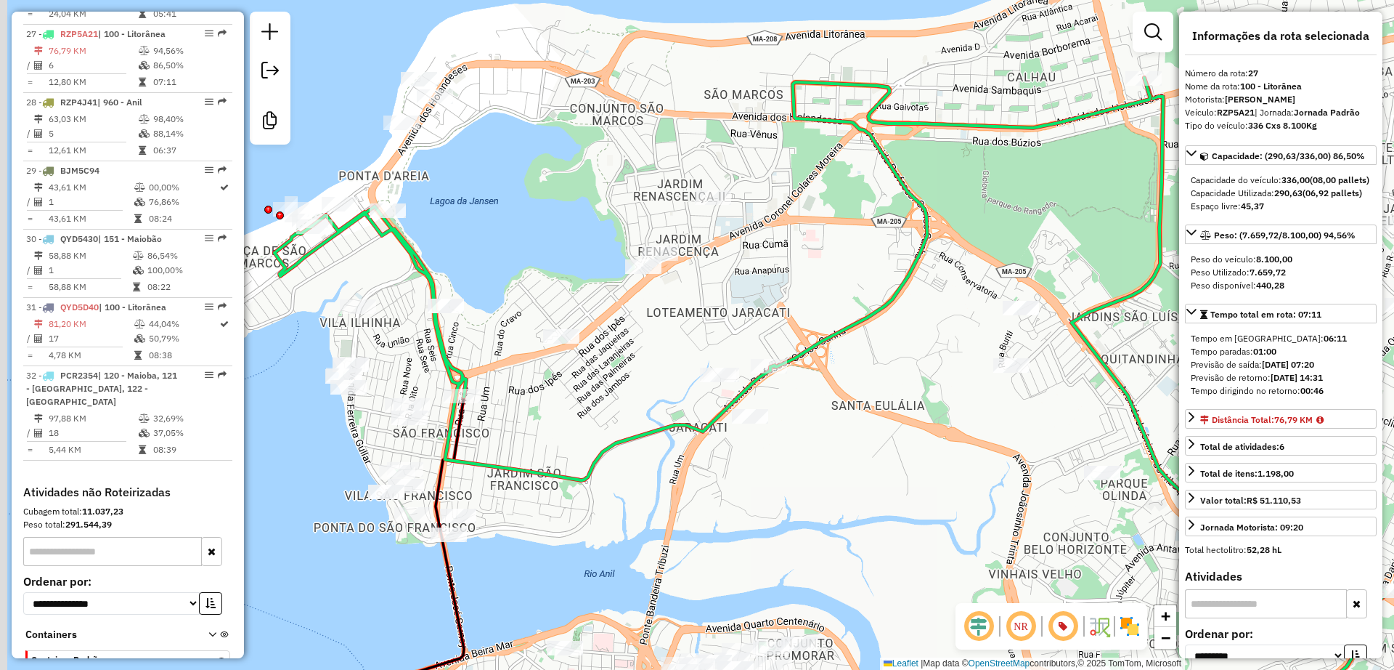
click at [375, 277] on div "Janela de atendimento Grade de atendimento Capacidade Transportadoras Veículos …" at bounding box center [697, 335] width 1394 height 670
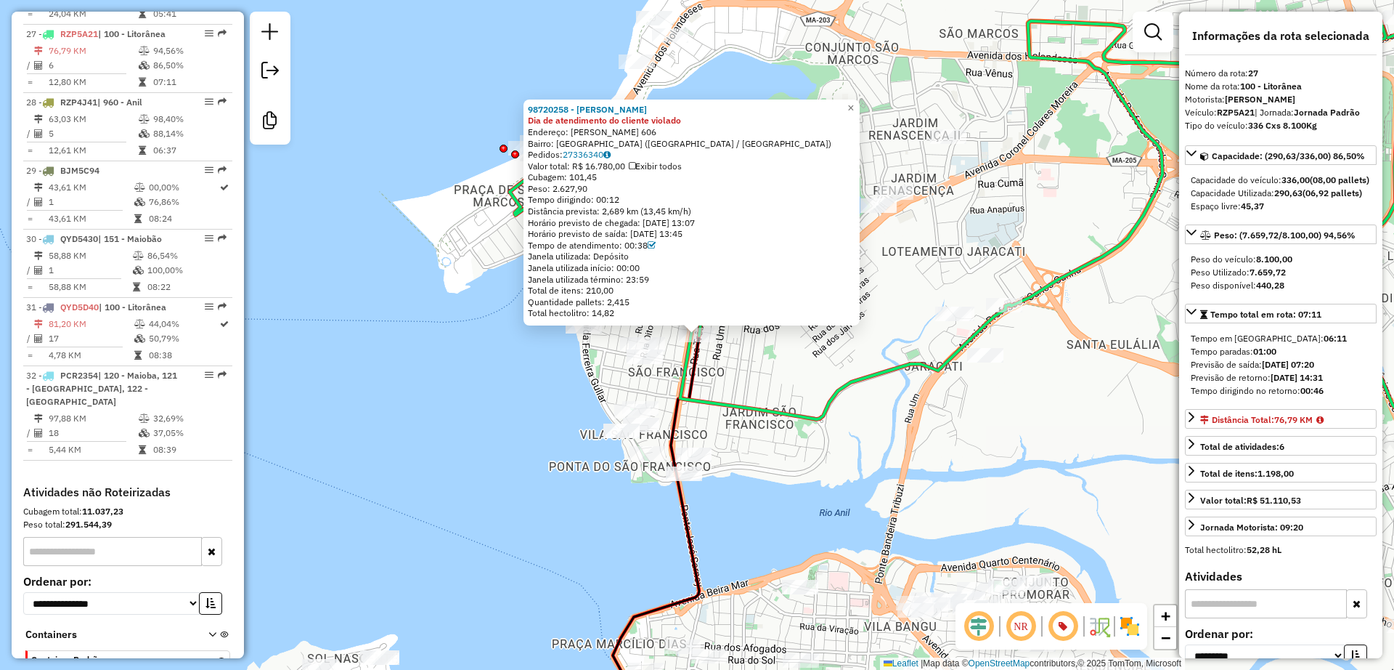
drag, startPoint x: 635, startPoint y: 245, endPoint x: 650, endPoint y: 243, distance: 14.7
click at [650, 243] on div "Tempo de atendimento: 00:38" at bounding box center [692, 246] width 328 height 12
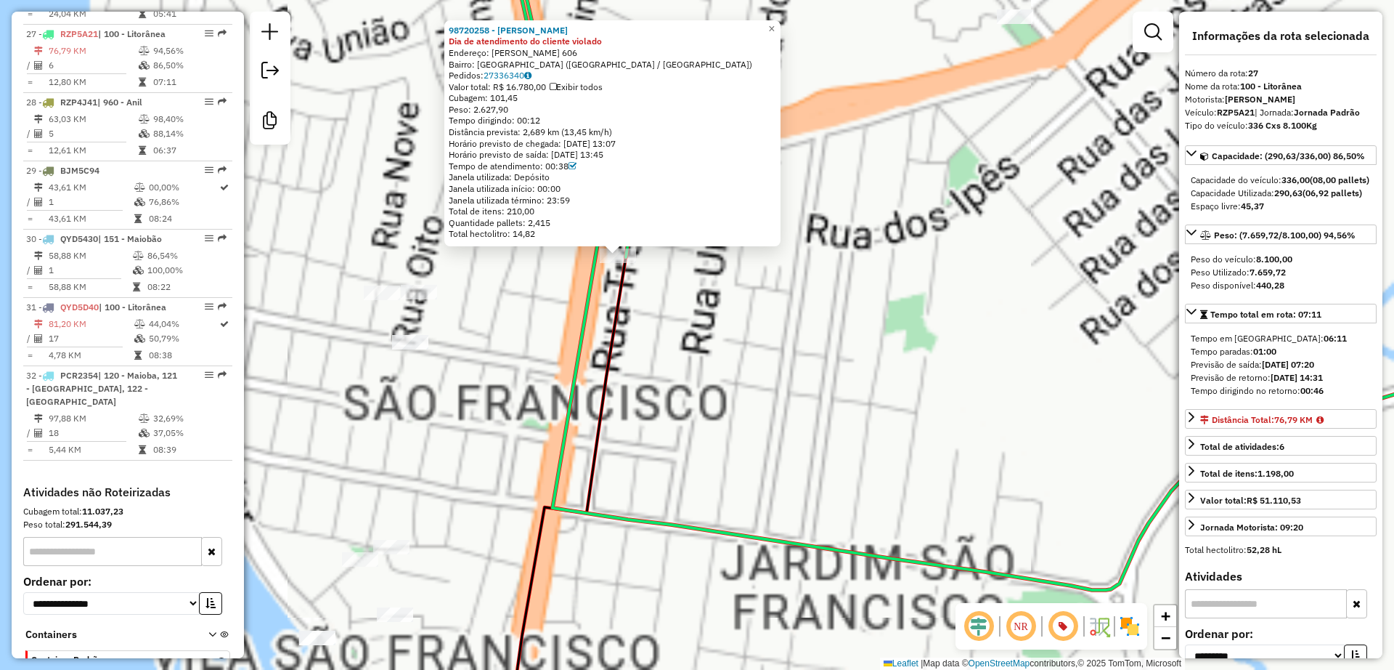
click at [703, 345] on div "98720258 - [PERSON_NAME] Dia de atendimento do cliente violado Endereço: [PERSO…" at bounding box center [697, 335] width 1394 height 670
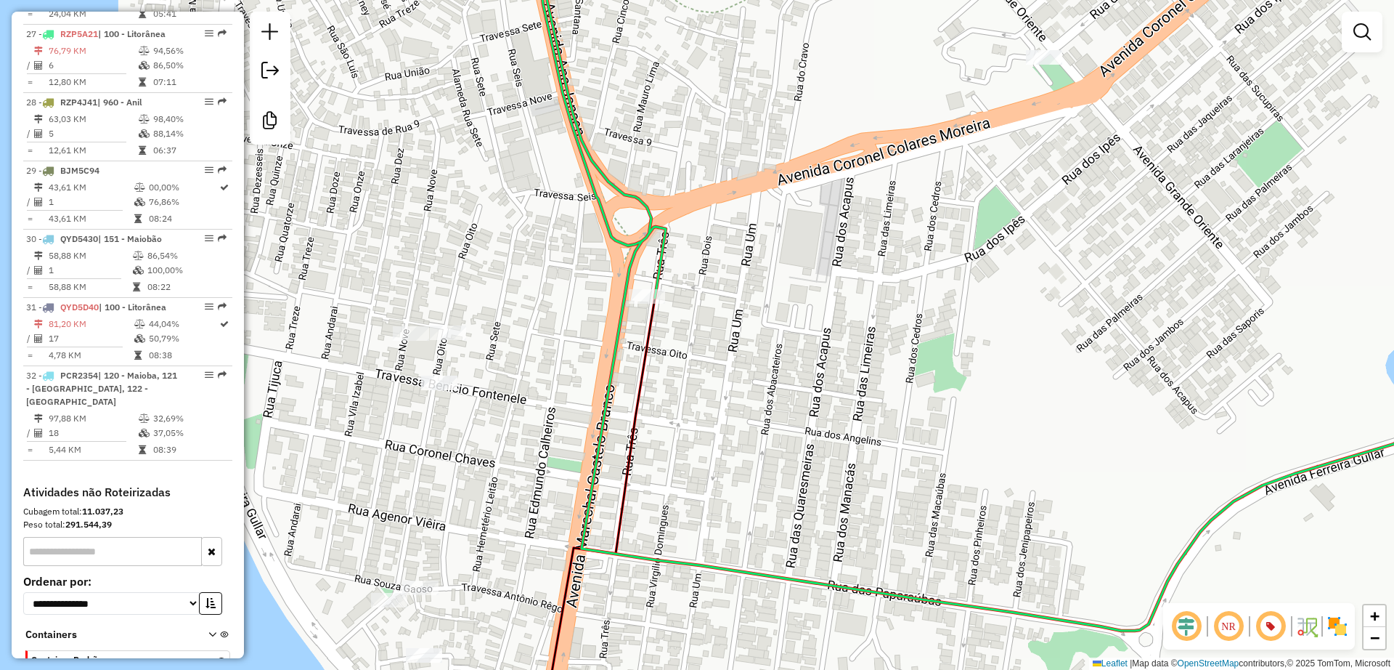
drag, startPoint x: 659, startPoint y: 278, endPoint x: 695, endPoint y: 330, distance: 63.1
click at [695, 330] on div "Janela de atendimento Grade de atendimento Capacidade Transportadoras Veículos …" at bounding box center [697, 335] width 1394 height 670
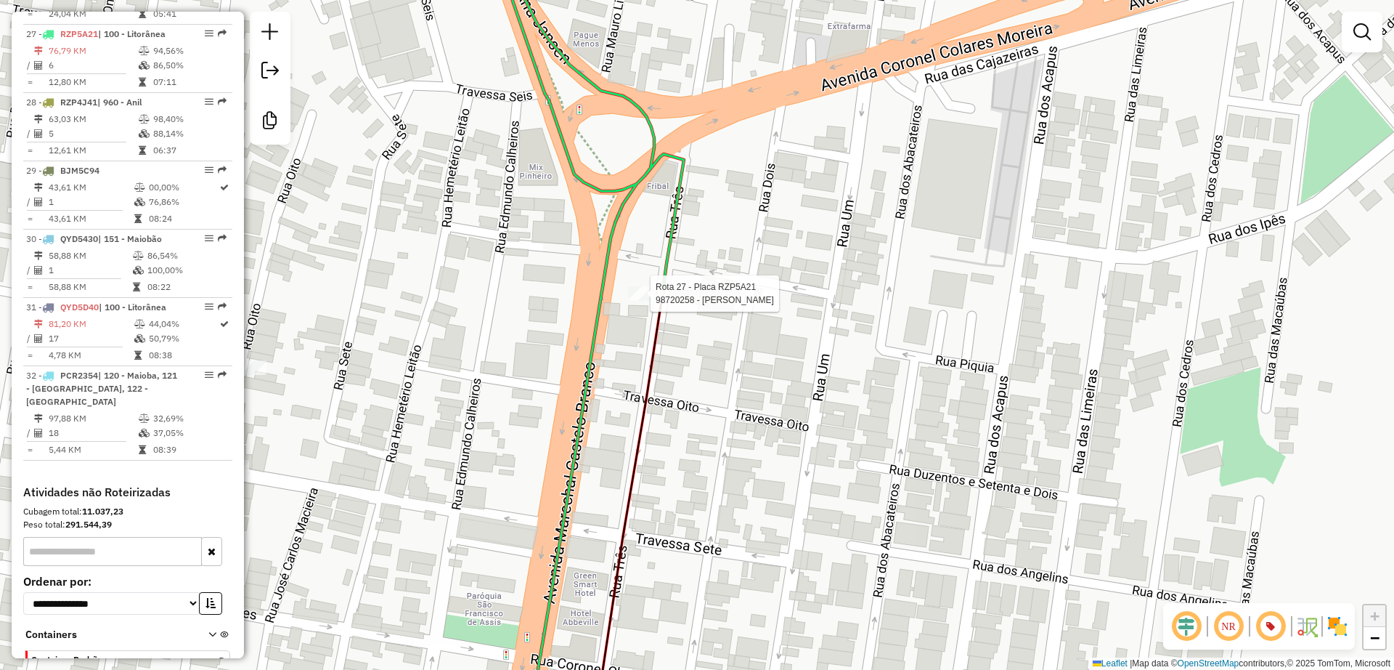
select select "**********"
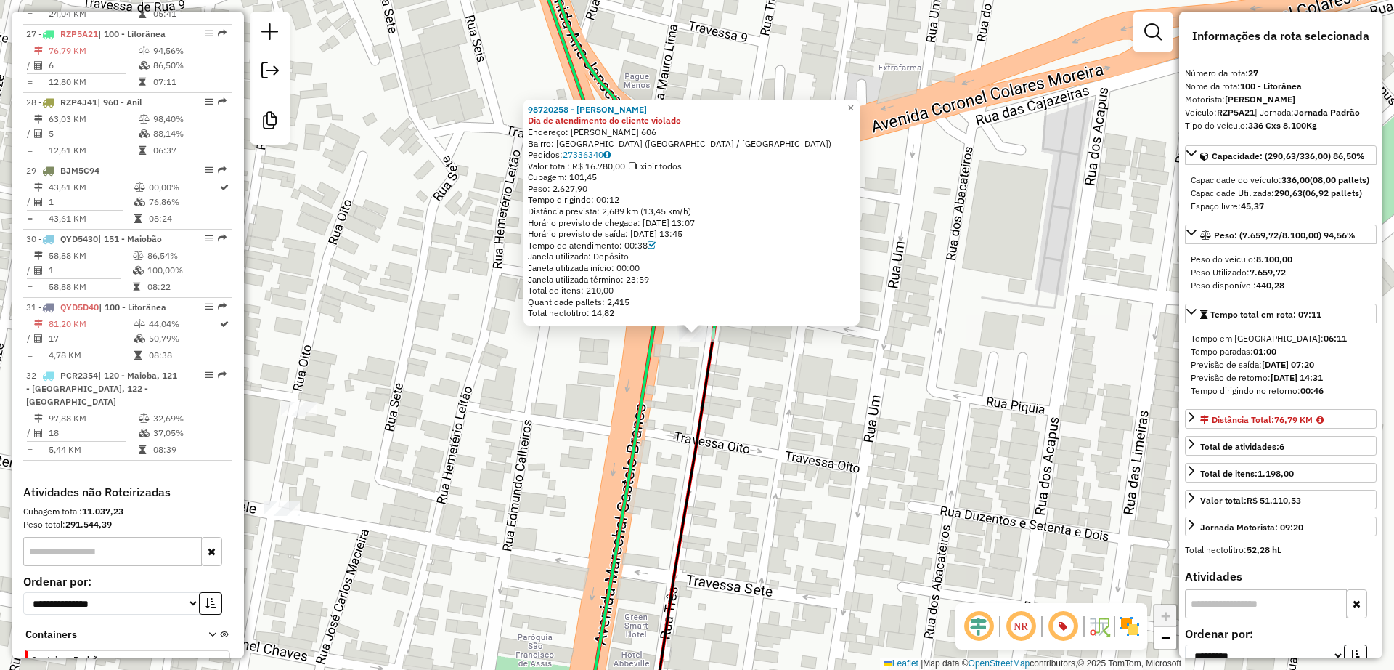
click at [749, 412] on div "98720258 - [PERSON_NAME] Dia de atendimento do cliente violado Endereço: [PERSO…" at bounding box center [697, 335] width 1394 height 670
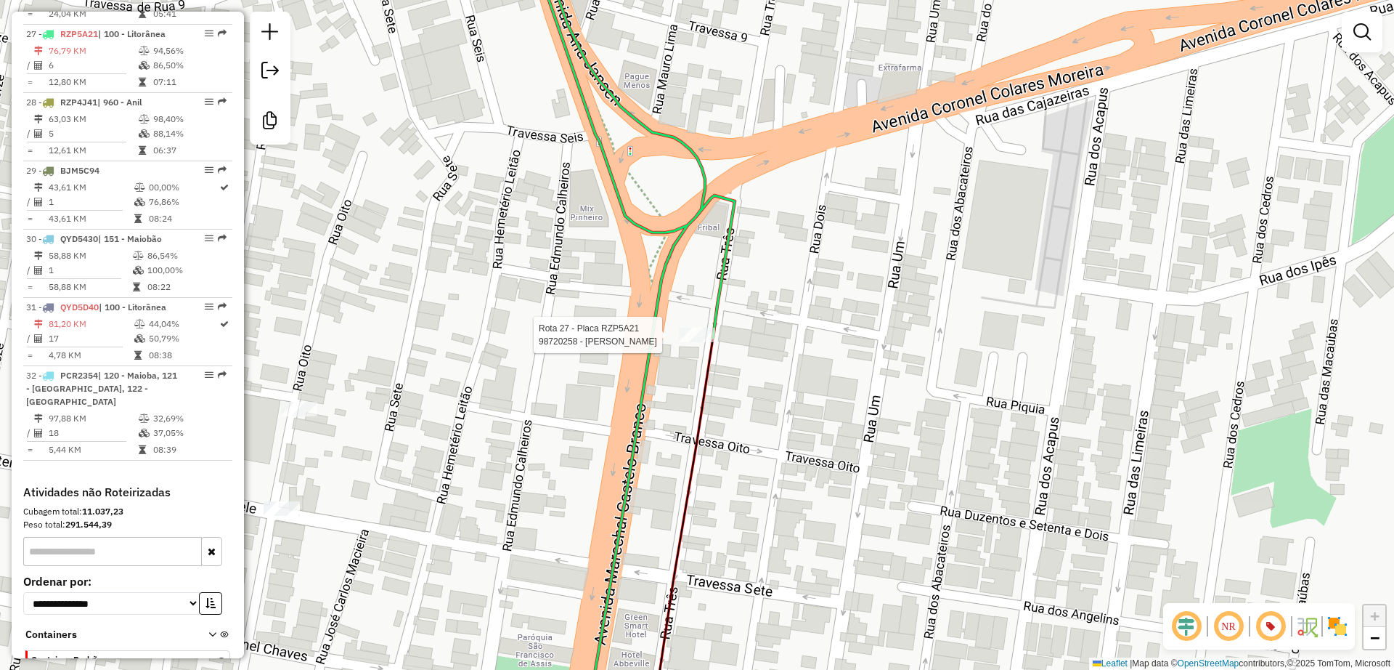
select select "**********"
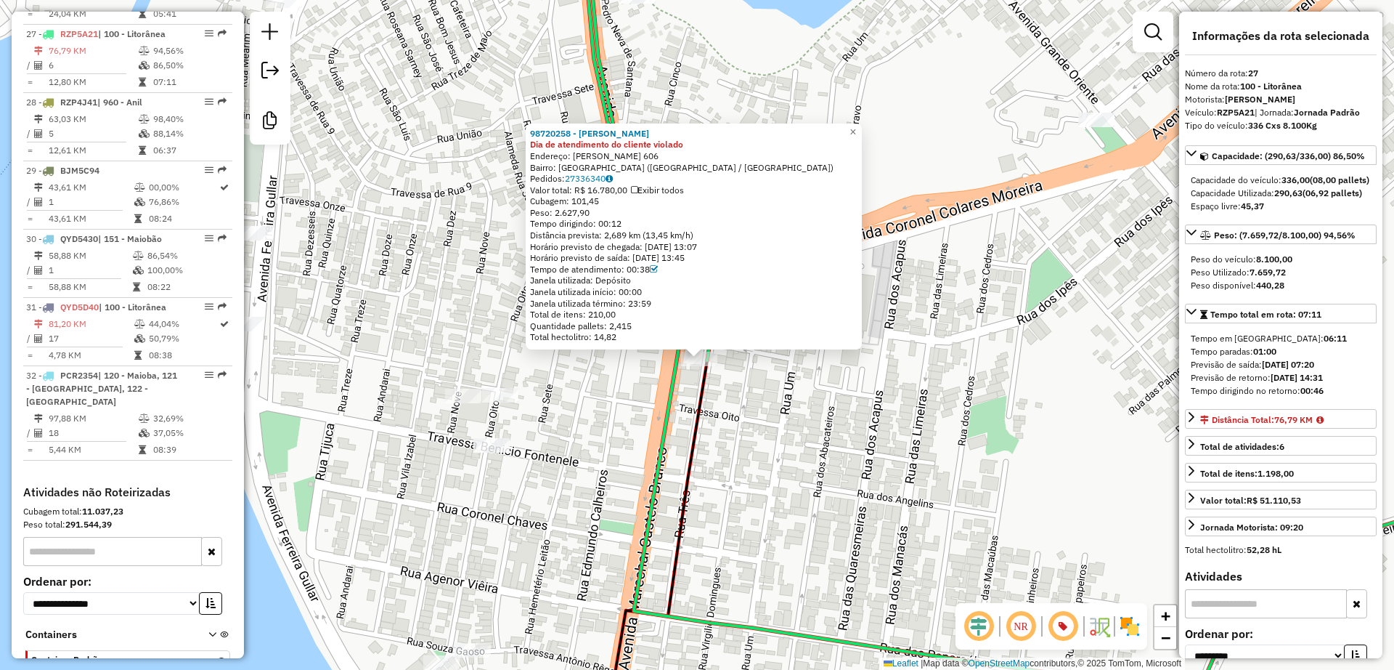
click at [755, 395] on div "98720258 - [PERSON_NAME] Dia de atendimento do cliente violado Endereço: [PERSO…" at bounding box center [697, 335] width 1394 height 670
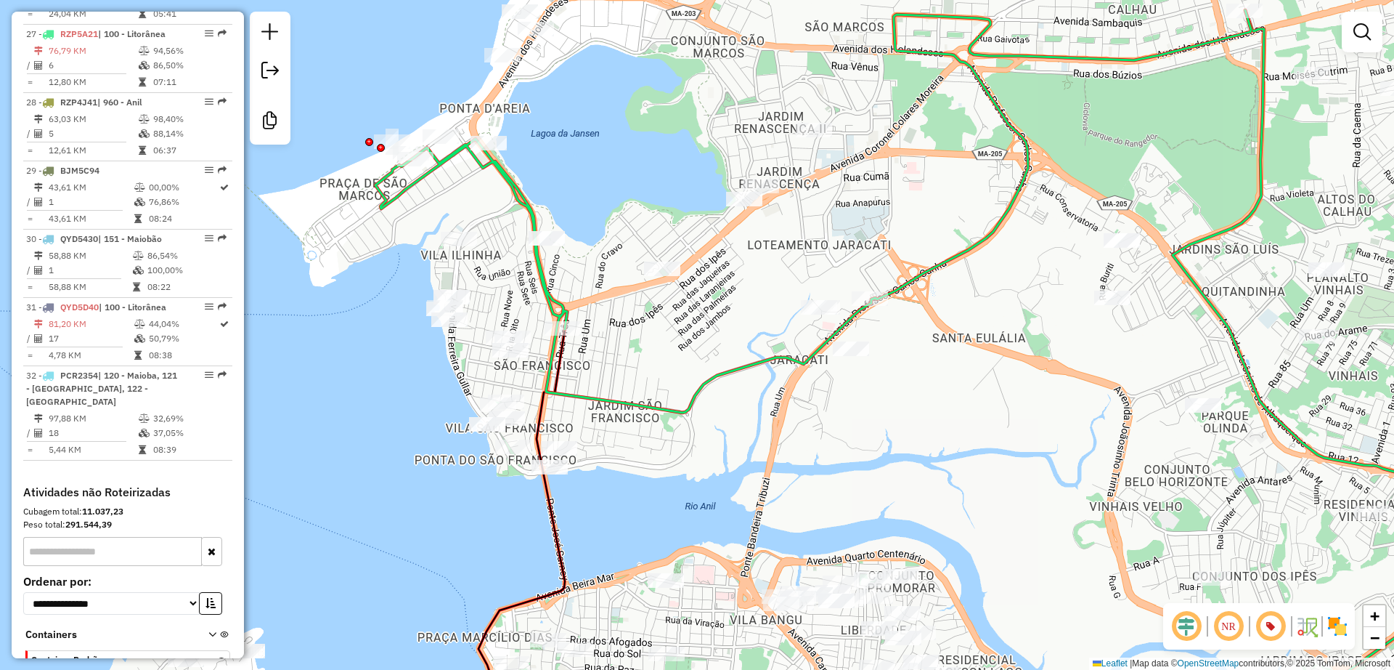
click at [516, 198] on icon at bounding box center [813, 211] width 876 height 402
select select "**********"
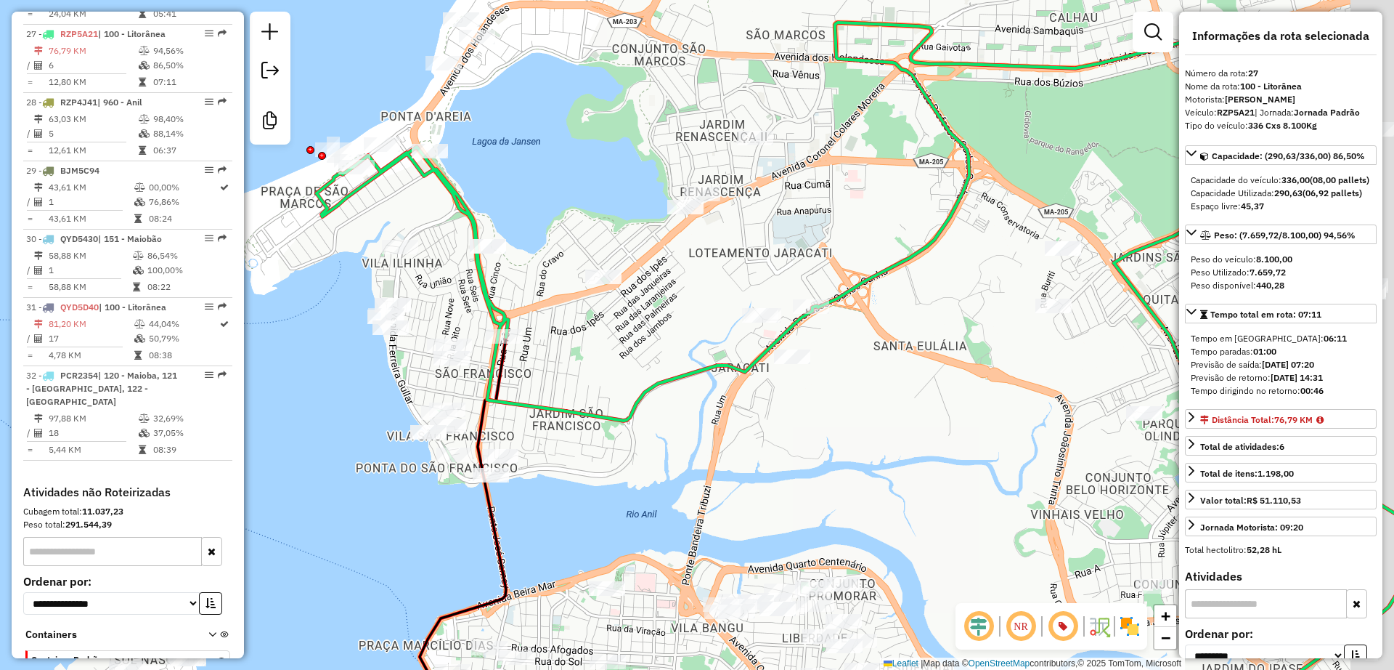
drag, startPoint x: 652, startPoint y: 330, endPoint x: 606, endPoint y: 331, distance: 46.5
click at [606, 331] on div "Janela de atendimento Grade de atendimento Capacidade Transportadoras Veículos …" at bounding box center [697, 335] width 1394 height 670
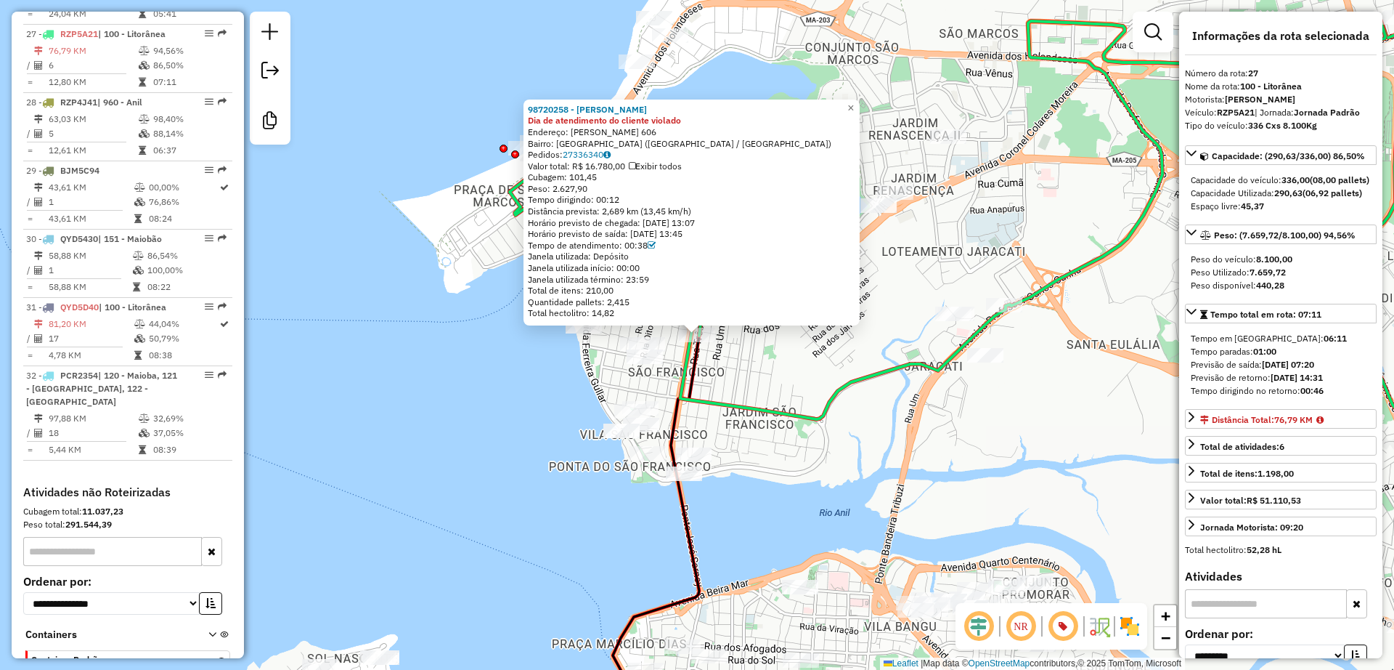
click at [750, 378] on div "98720258 - [PERSON_NAME] Dia de atendimento do cliente violado Endereço: [PERSO…" at bounding box center [697, 335] width 1394 height 670
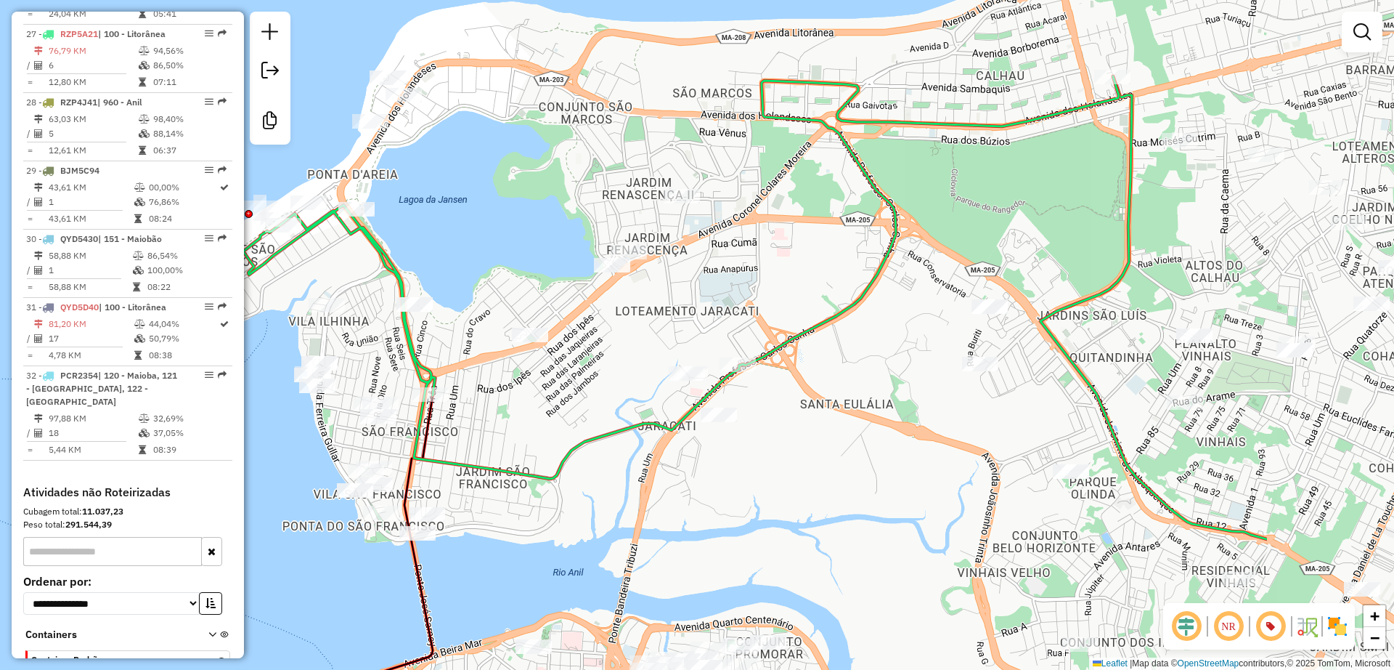
drag, startPoint x: 735, startPoint y: 380, endPoint x: 527, endPoint y: 411, distance: 210.8
click at [527, 411] on div "98720258 - [PERSON_NAME] Dia de atendimento do cliente violado Endereço: [PERSO…" at bounding box center [697, 335] width 1394 height 670
drag, startPoint x: 535, startPoint y: 410, endPoint x: 593, endPoint y: 423, distance: 60.4
click at [593, 423] on div "Janela de atendimento Grade de atendimento Capacidade Transportadoras Veículos …" at bounding box center [697, 335] width 1394 height 670
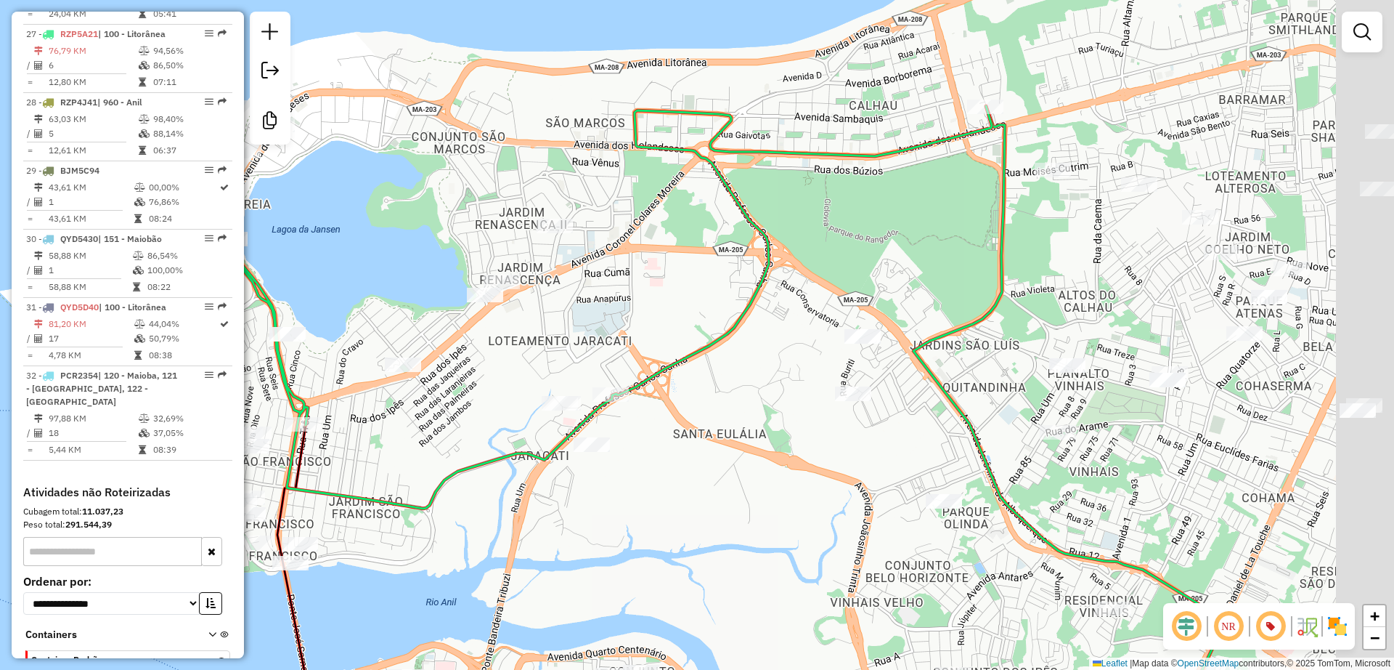
drag, startPoint x: 861, startPoint y: 438, endPoint x: 828, endPoint y: 326, distance: 116.5
click at [674, 454] on div "Janela de atendimento Grade de atendimento Capacidade Transportadoras Veículos …" at bounding box center [697, 335] width 1394 height 670
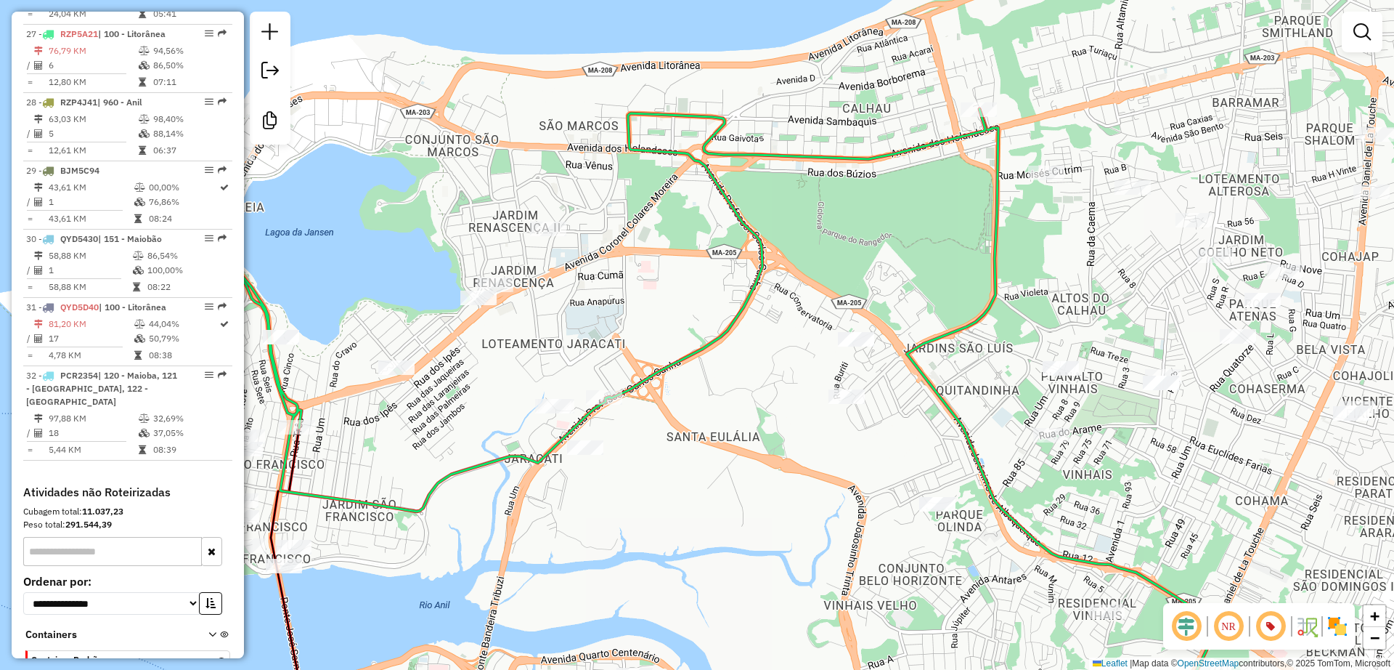
drag, startPoint x: 794, startPoint y: 203, endPoint x: 720, endPoint y: 215, distance: 75.0
click at [720, 215] on div "Janela de atendimento Grade de atendimento Capacidade Transportadoras Veículos …" at bounding box center [697, 335] width 1394 height 670
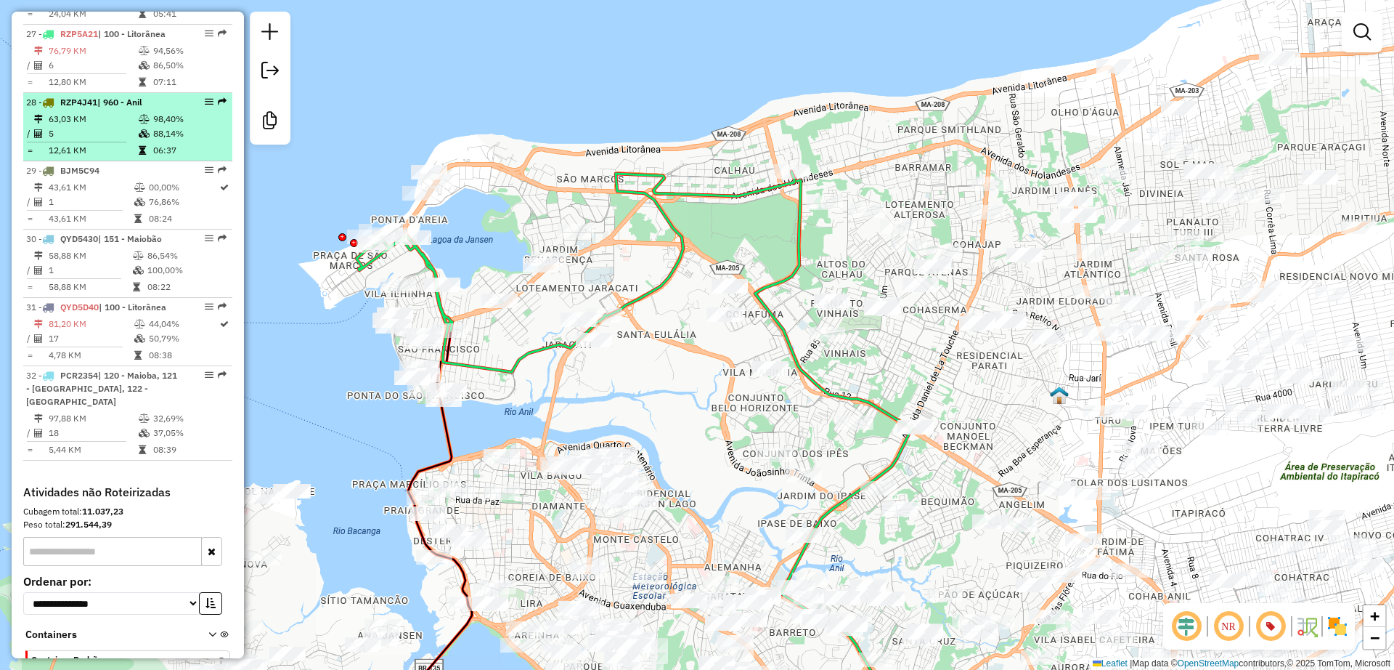
click at [99, 97] on li "28 - RZP4J41 | 960 - Anil 63,03 KM 98,40% / 5 88,14% = 12,61 KM 06:37" at bounding box center [127, 127] width 209 height 68
select select "**********"
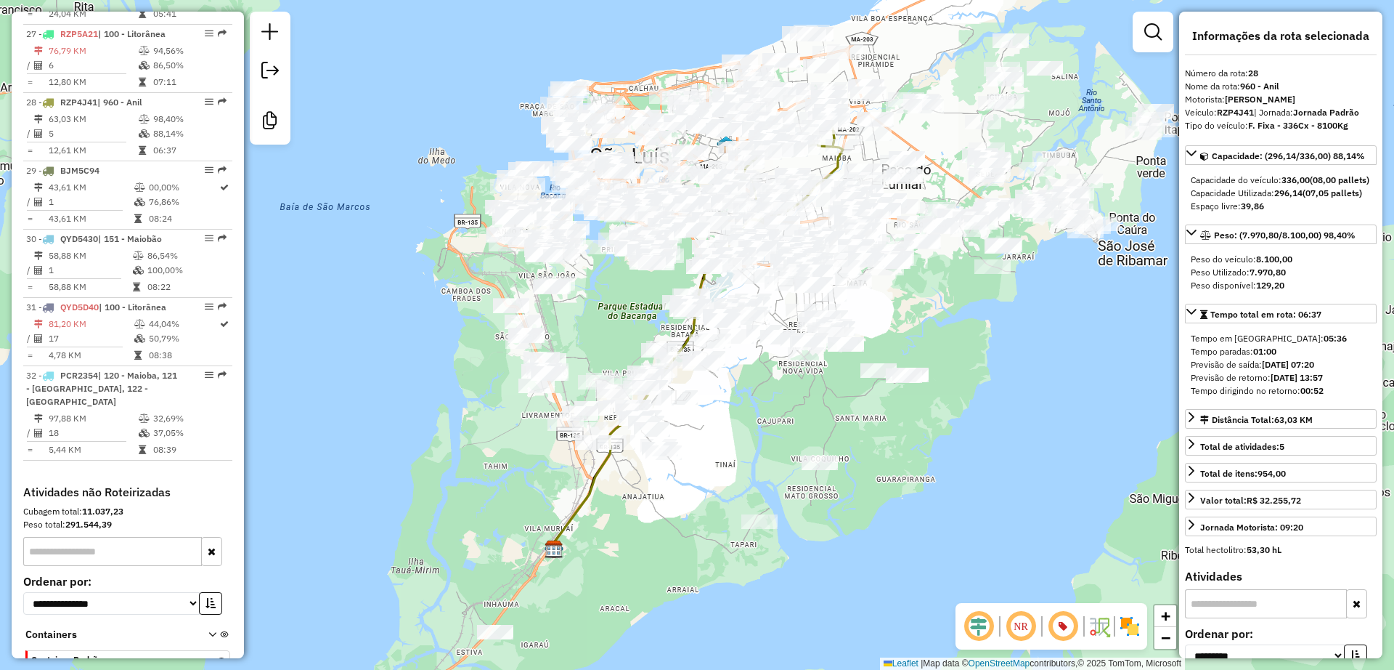
click at [1023, 626] on em at bounding box center [1021, 626] width 35 height 35
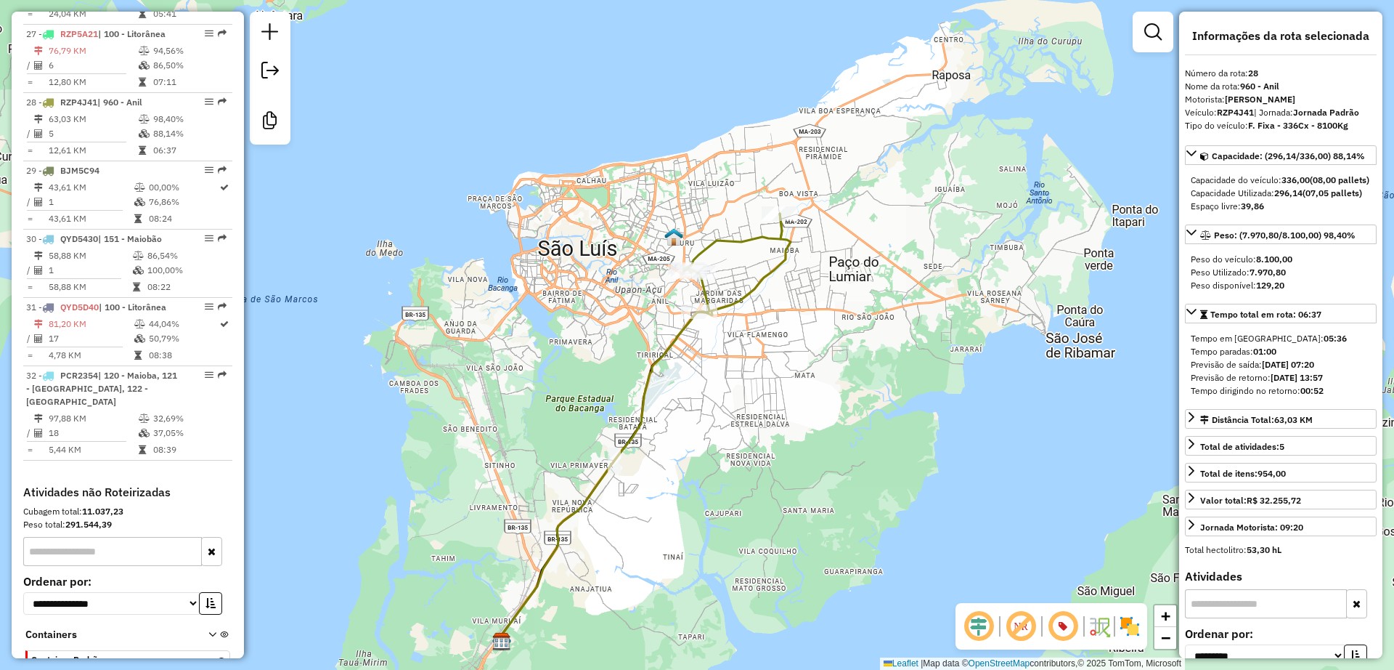
drag, startPoint x: 643, startPoint y: 288, endPoint x: 666, endPoint y: 281, distance: 23.7
click at [643, 289] on div "Janela de atendimento Grade de atendimento Capacidade Transportadoras Veículos …" at bounding box center [697, 335] width 1394 height 670
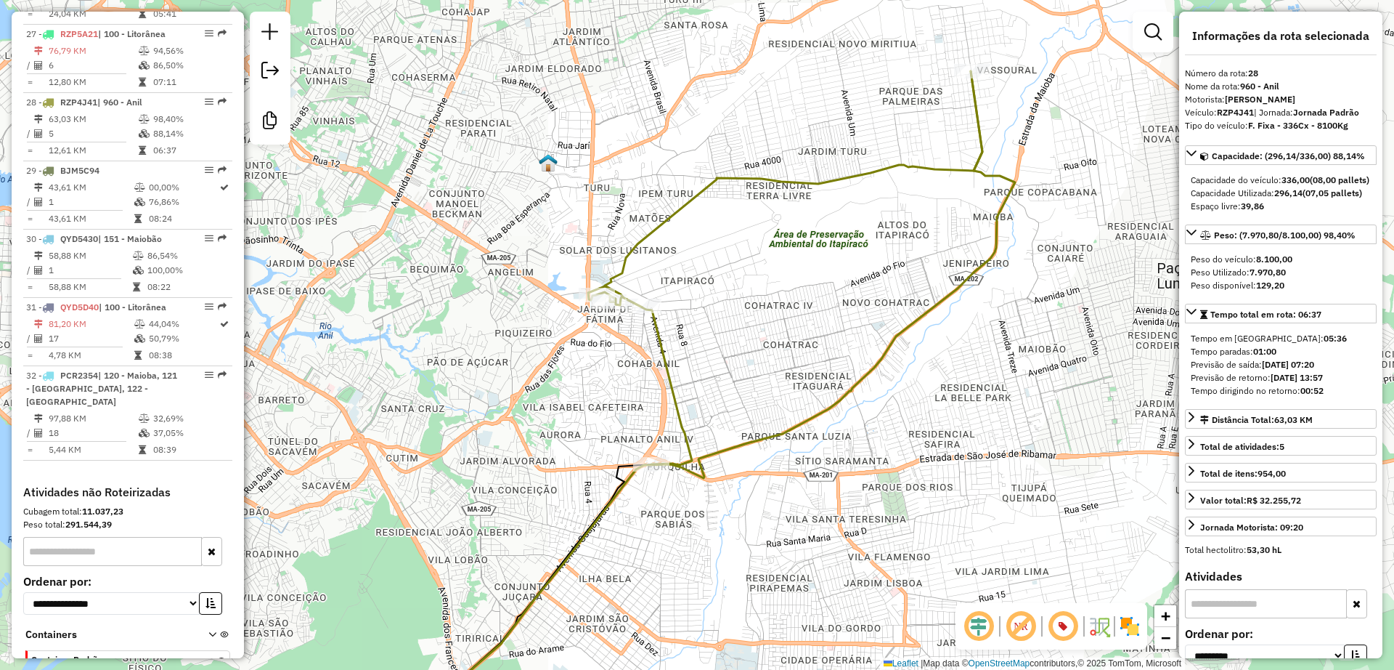
click at [657, 344] on icon at bounding box center [785, 268] width 394 height 394
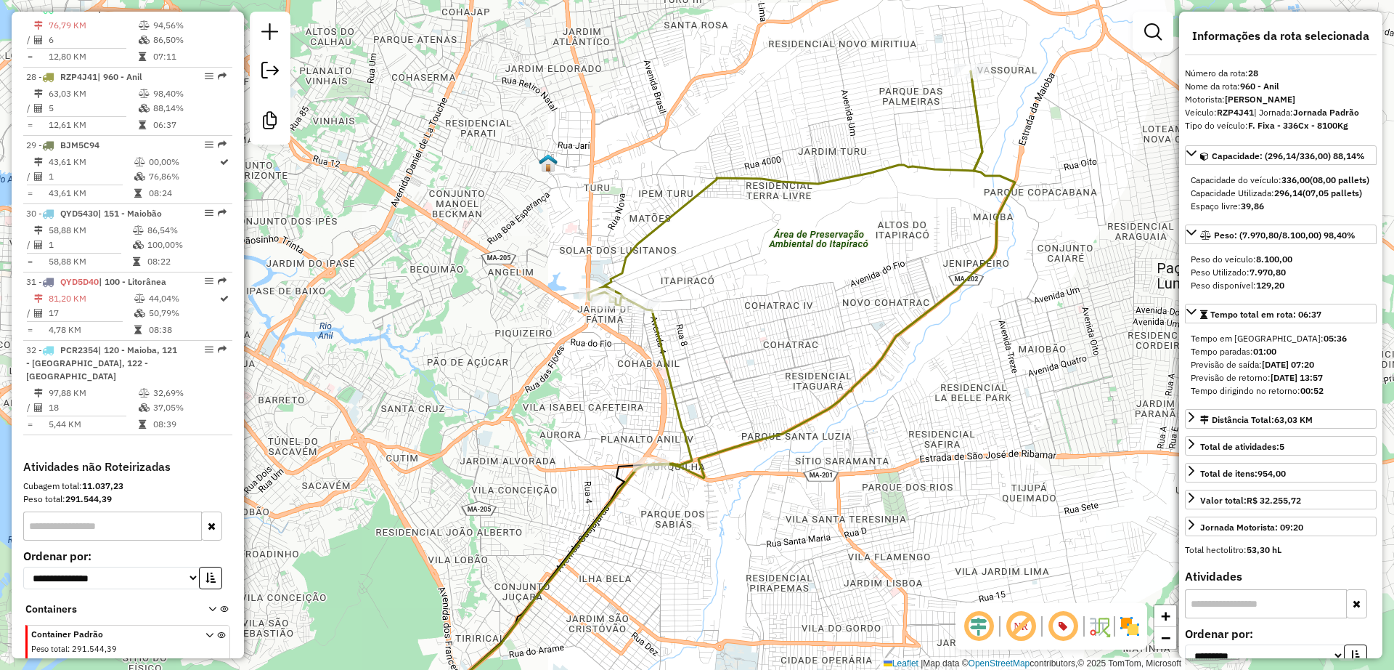
scroll to position [2897, 0]
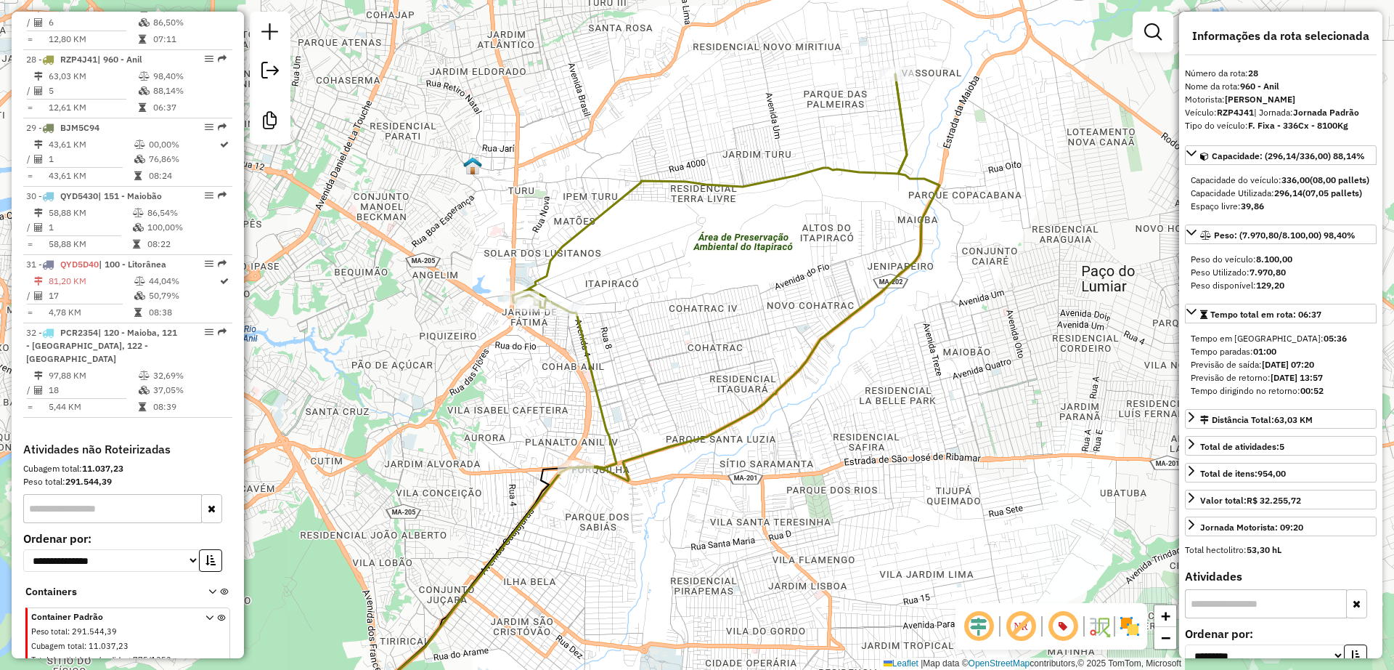
drag, startPoint x: 718, startPoint y: 344, endPoint x: 643, endPoint y: 347, distance: 74.9
click at [643, 347] on div "Janela de atendimento Grade de atendimento Capacidade Transportadoras Veículos …" at bounding box center [697, 335] width 1394 height 670
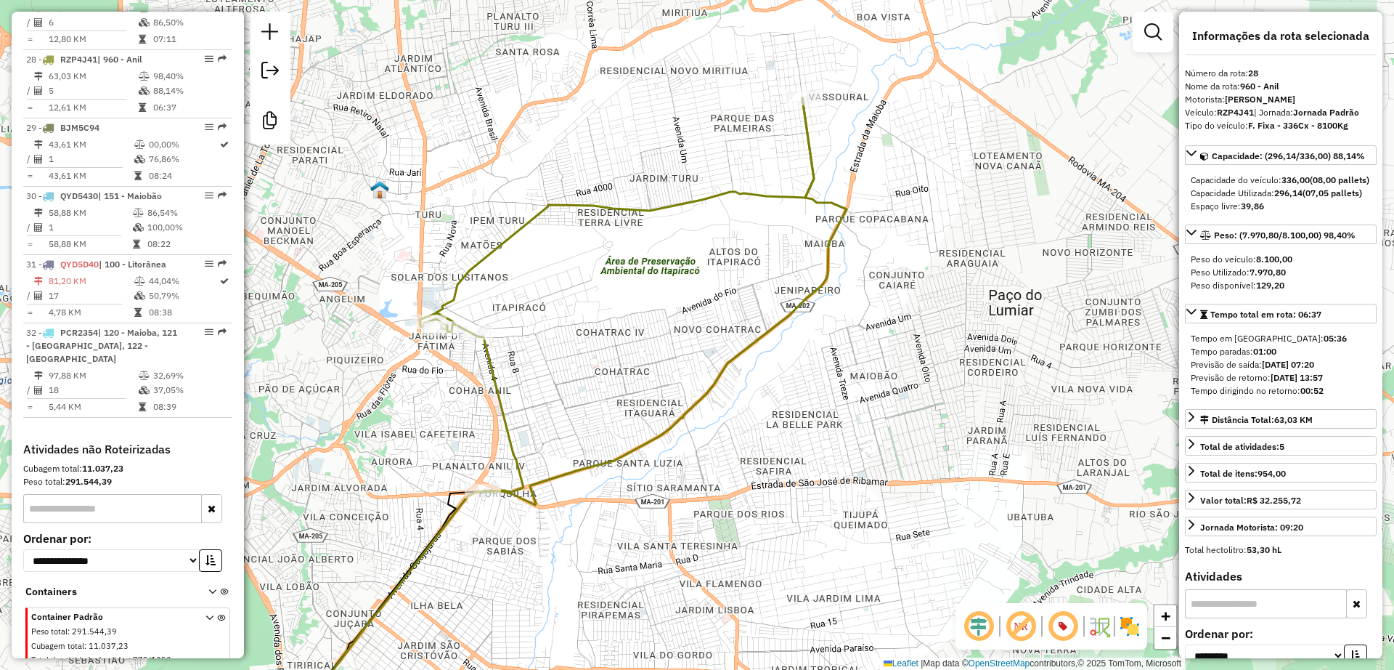
drag, startPoint x: 527, startPoint y: 351, endPoint x: 458, endPoint y: 364, distance: 70.2
click at [458, 364] on div "Janela de atendimento Grade de atendimento Capacidade Transportadoras Veículos …" at bounding box center [697, 335] width 1394 height 670
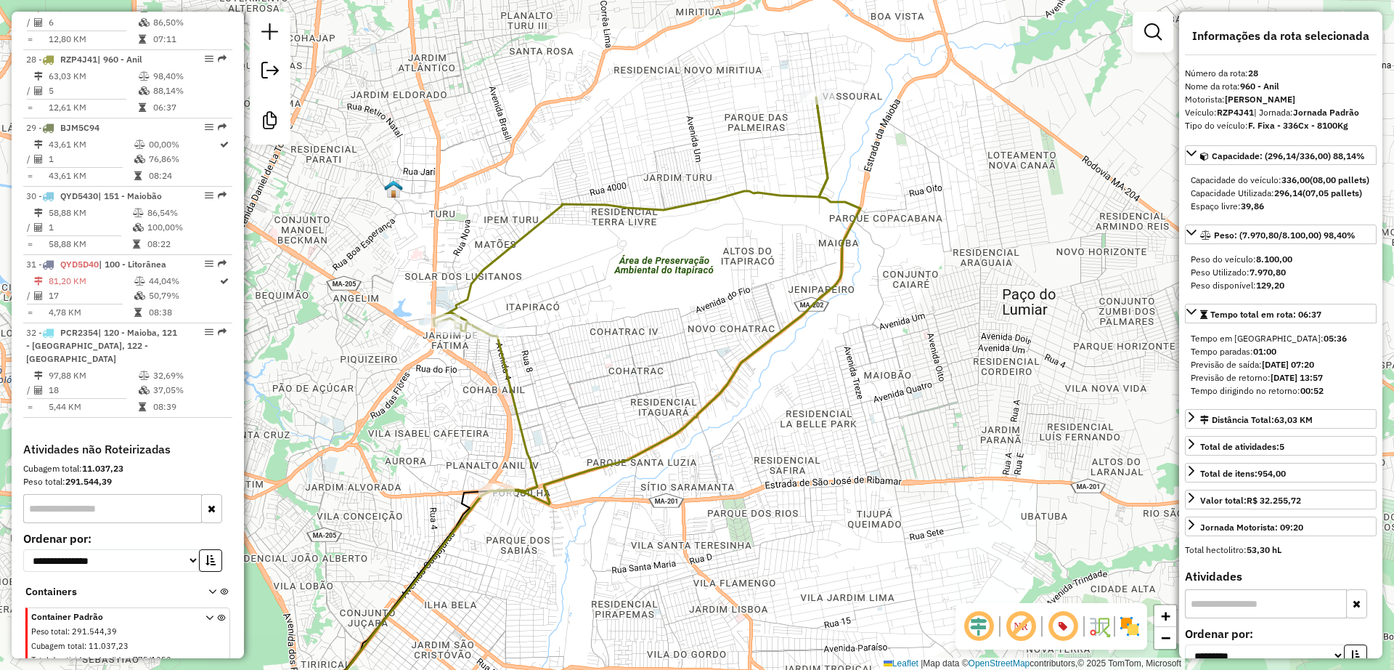
click at [640, 324] on div "Janela de atendimento Grade de atendimento Capacidade Transportadoras Veículos …" at bounding box center [697, 335] width 1394 height 670
click at [626, 201] on icon at bounding box center [632, 294] width 394 height 394
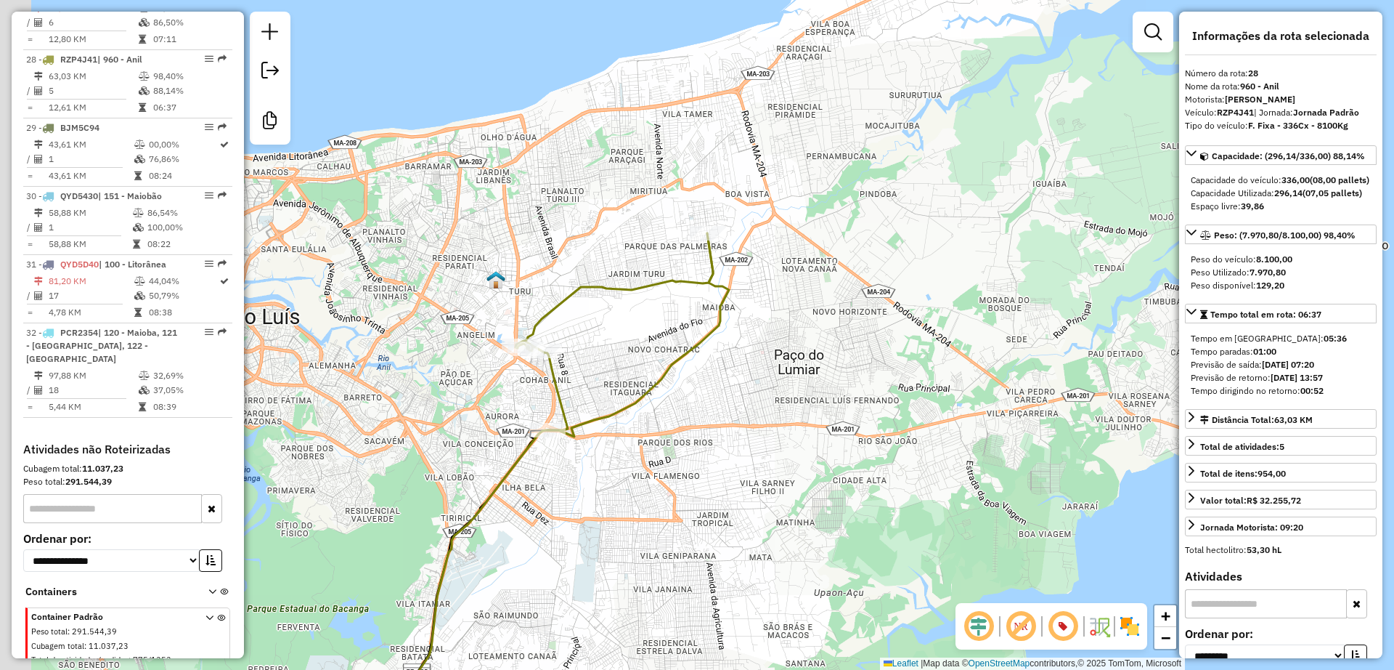
click at [418, 350] on div "Janela de atendimento Grade de atendimento Capacidade Transportadoras Veículos …" at bounding box center [697, 335] width 1394 height 670
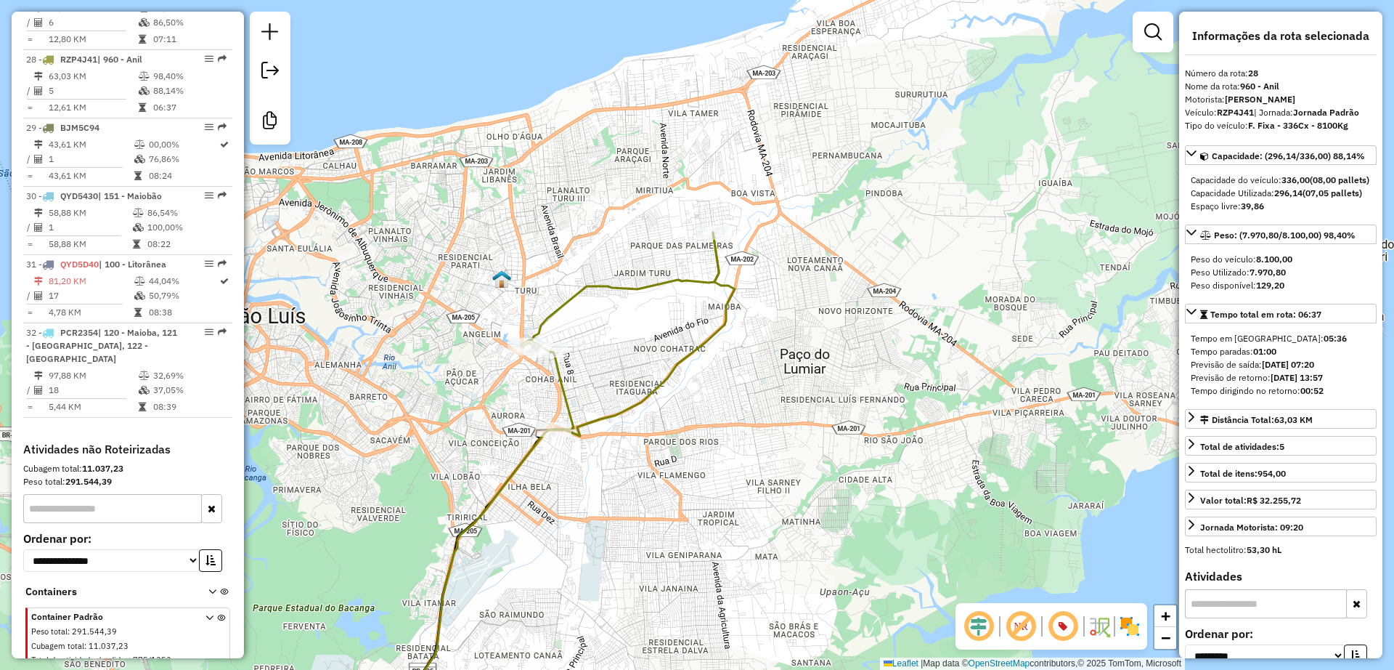
drag, startPoint x: 390, startPoint y: 359, endPoint x: 420, endPoint y: 336, distance: 38.3
click at [420, 336] on div "Janela de atendimento Grade de atendimento Capacidade Transportadoras Veículos …" at bounding box center [697, 335] width 1394 height 670
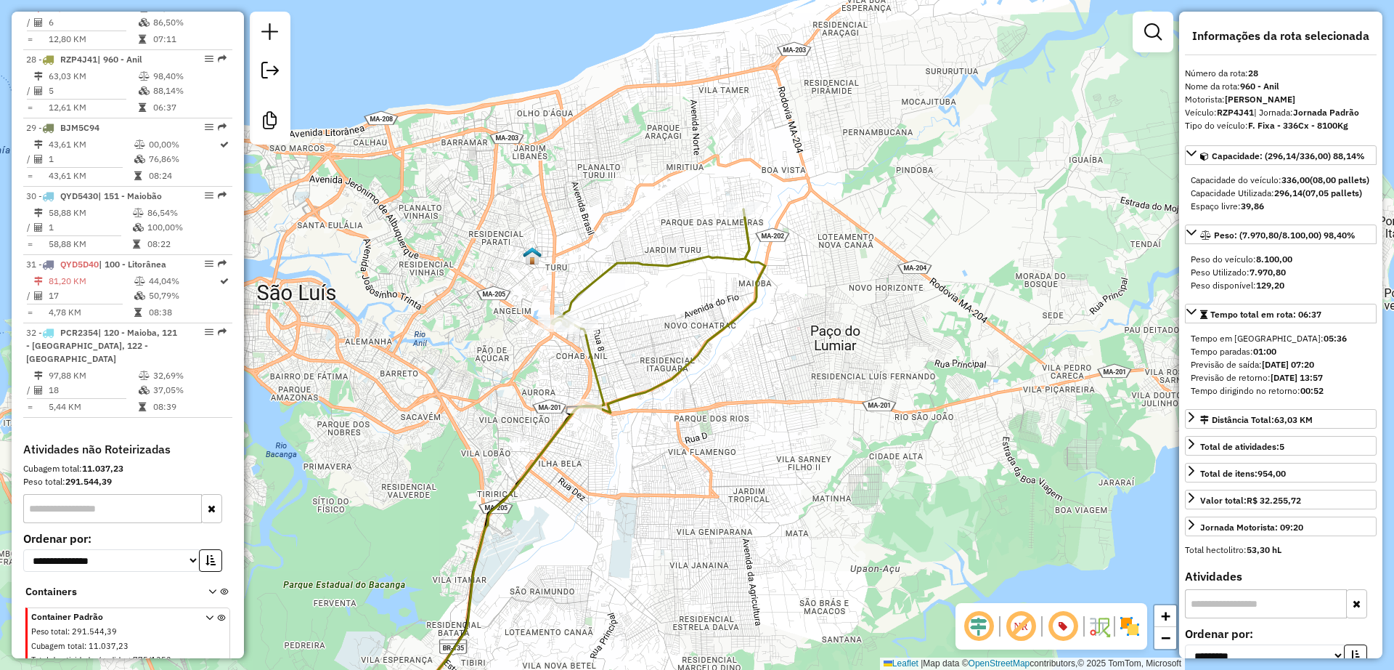
drag, startPoint x: 426, startPoint y: 359, endPoint x: 420, endPoint y: 353, distance: 8.7
click at [420, 353] on div "Janela de atendimento Grade de atendimento Capacidade Transportadoras Veículos …" at bounding box center [697, 335] width 1394 height 670
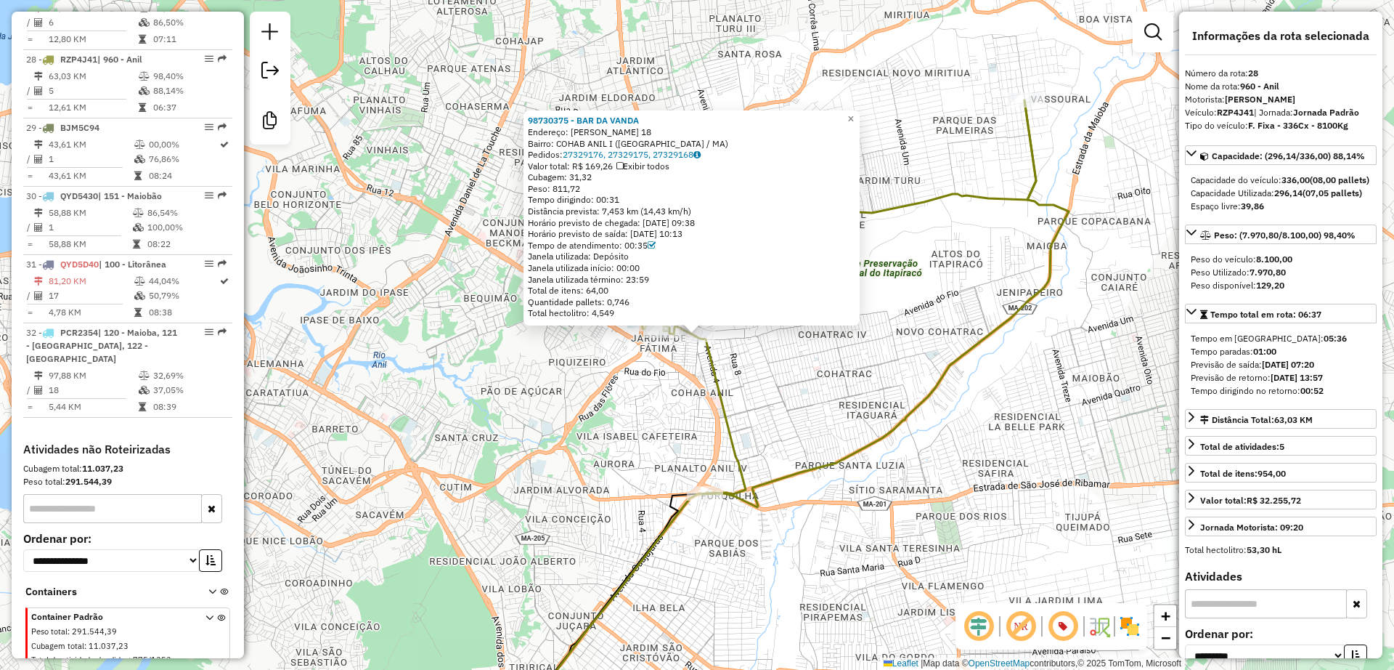
click at [749, 359] on div "98730375 - BAR DA [PERSON_NAME]: [PERSON_NAME] 18 Bairro: COHAB ANIL I ([GEOGRA…" at bounding box center [697, 335] width 1394 height 670
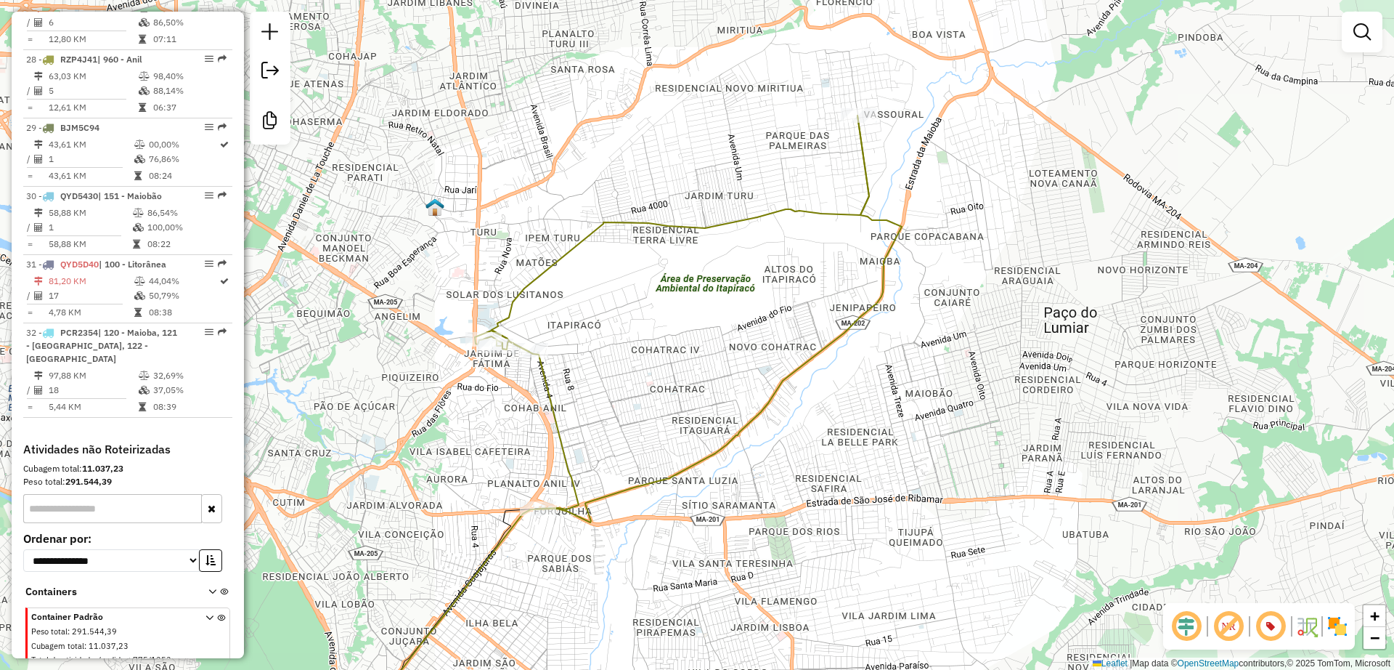
click at [606, 367] on div "98730375 - BAR DA [PERSON_NAME]: [PERSON_NAME] 18 Bairro: COHAB ANIL I ([GEOGRA…" at bounding box center [697, 335] width 1394 height 670
select select "**********"
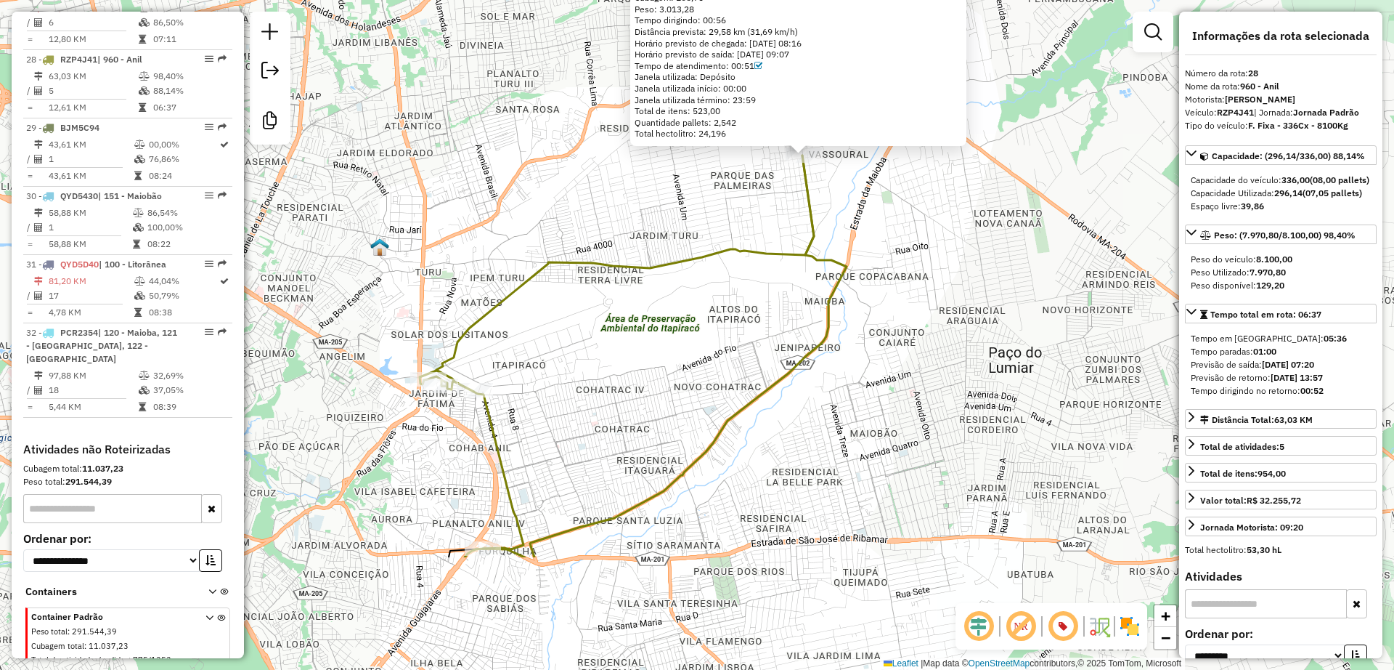
drag, startPoint x: 519, startPoint y: 540, endPoint x: 621, endPoint y: 367, distance: 200.9
click at [621, 367] on div "98768481 - RAYONE DE CARVALHO D Tipo de cliente: 81 - Zé Delivery (Z) Endereço:…" at bounding box center [697, 335] width 1394 height 670
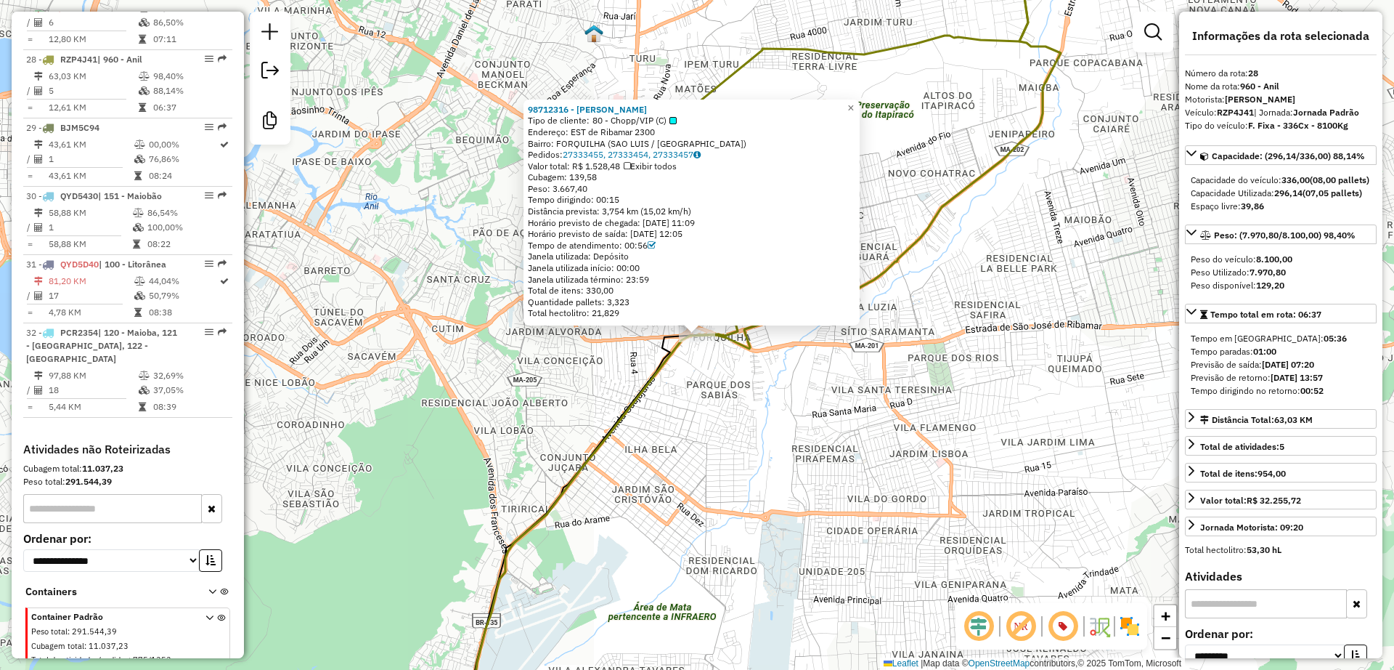
click at [743, 388] on div "98712316 - [PERSON_NAME] - M Tipo de cliente: 80 - Chopp/VIP (C) Endereço: EST …" at bounding box center [697, 335] width 1394 height 670
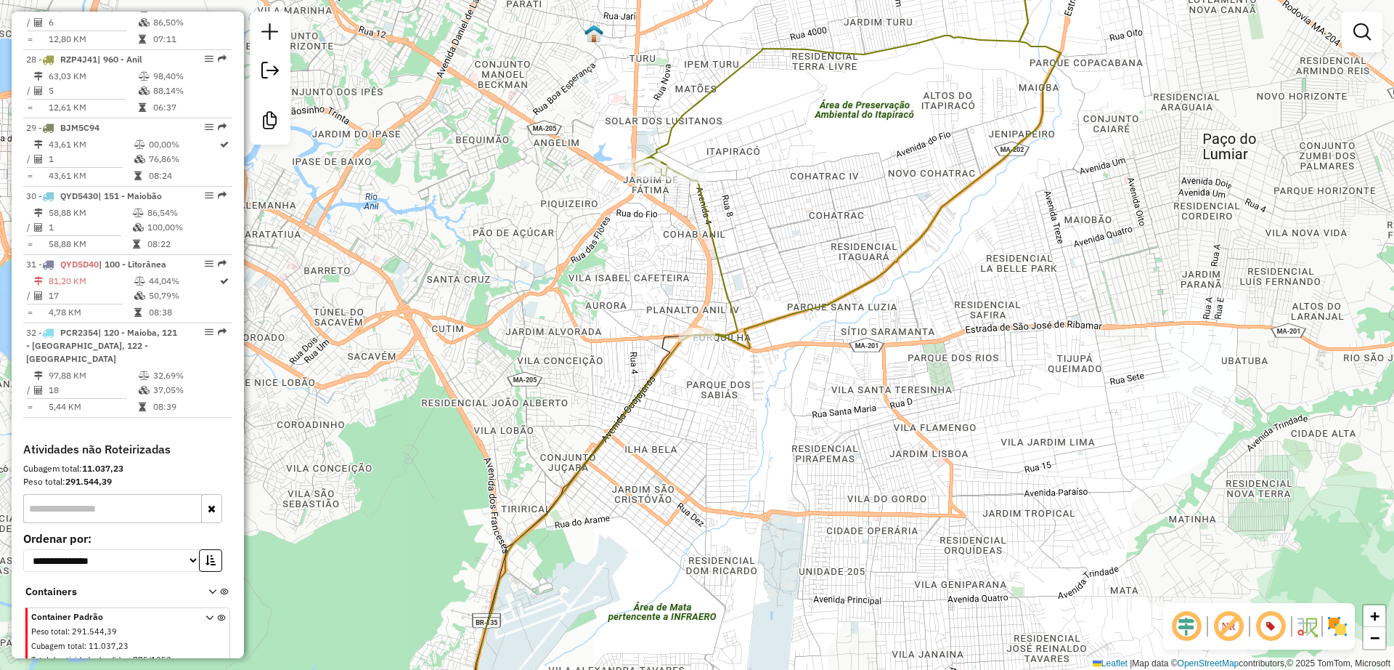
click at [746, 328] on icon at bounding box center [831, 139] width 394 height 394
select select "**********"
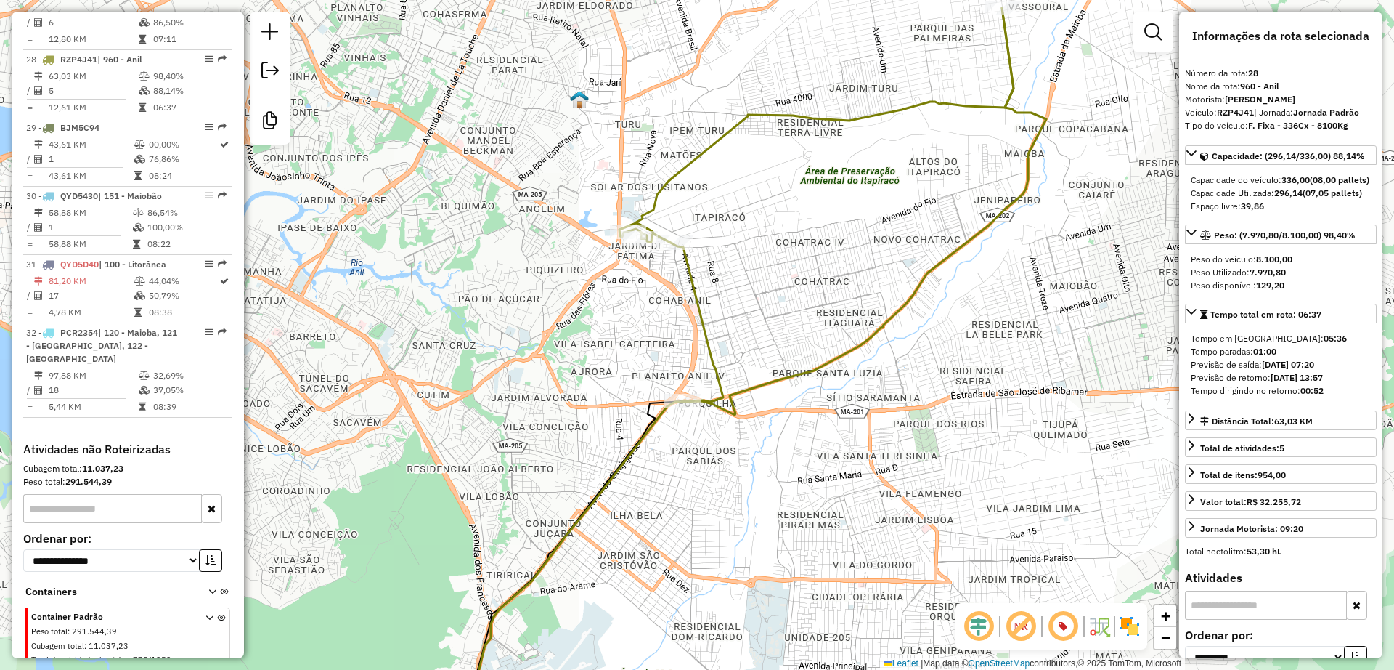
click at [746, 271] on div "Janela de atendimento Grade de atendimento Capacidade Transportadoras Veículos …" at bounding box center [697, 335] width 1394 height 670
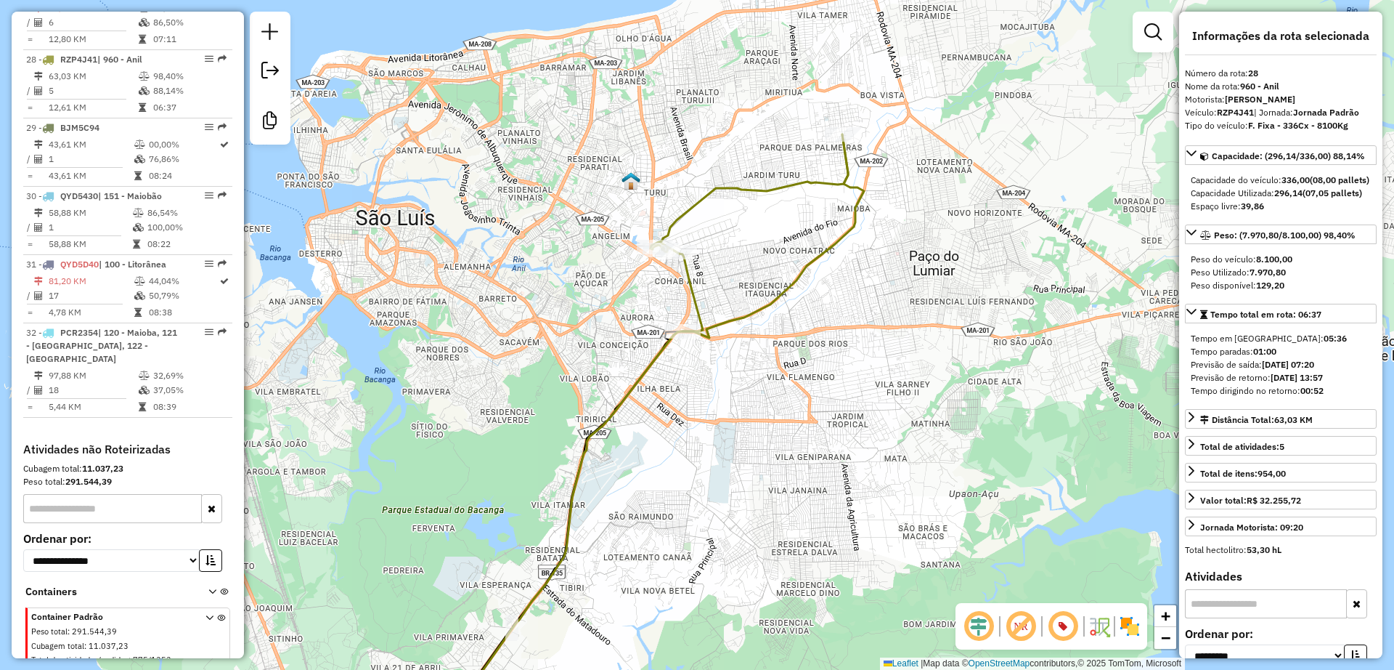
drag, startPoint x: 768, startPoint y: 187, endPoint x: 762, endPoint y: 194, distance: 9.3
click at [768, 187] on icon at bounding box center [750, 232] width 198 height 197
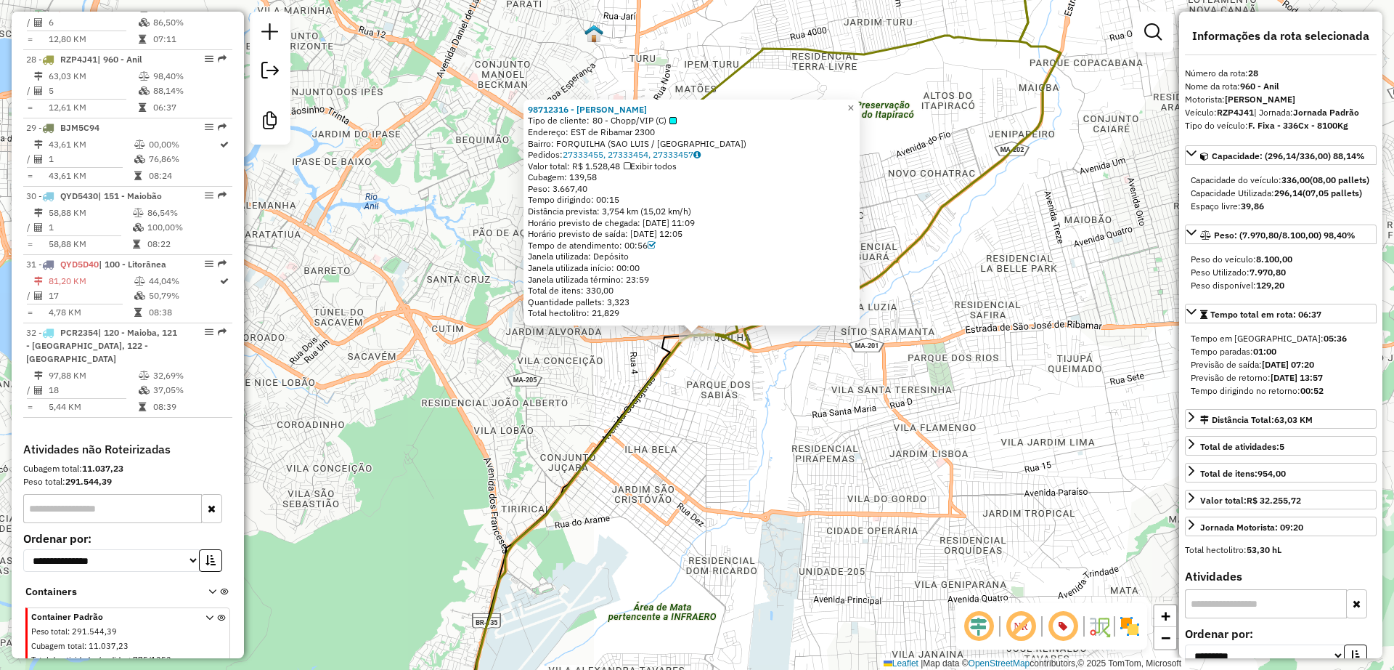
click at [744, 418] on div "98712316 - [PERSON_NAME] - M Tipo de cliente: 80 - Chopp/VIP (C) Endereço: EST …" at bounding box center [697, 335] width 1394 height 670
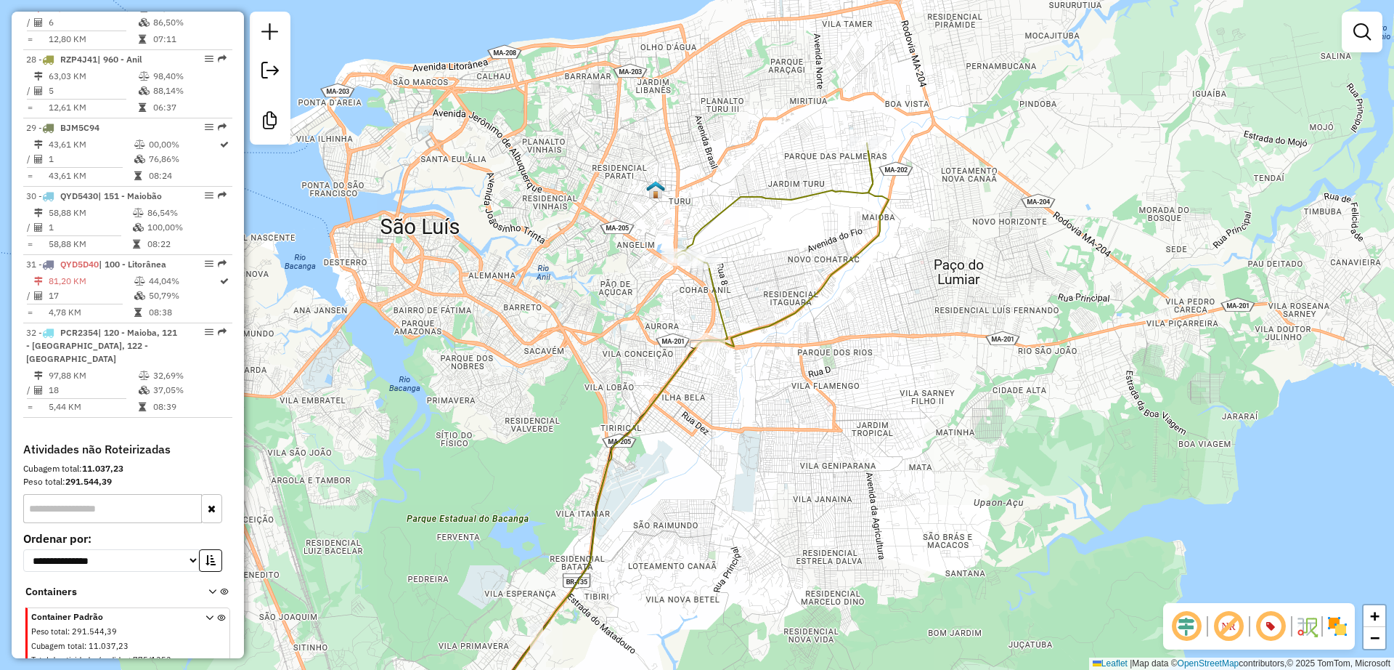
click at [783, 197] on icon at bounding box center [774, 241] width 198 height 197
select select "**********"
